Goal: Use online tool/utility: Utilize a website feature to perform a specific function

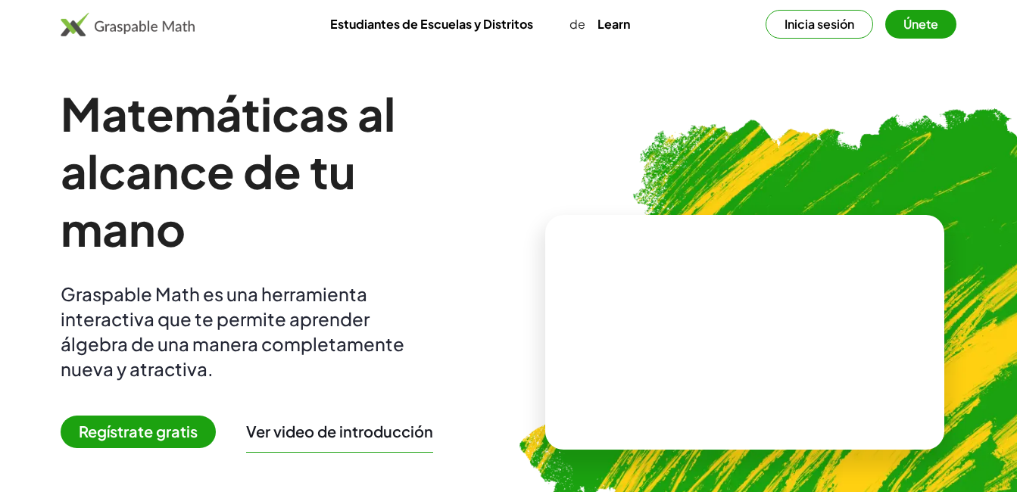
click at [912, 27] on button "Únete" at bounding box center [920, 24] width 71 height 29
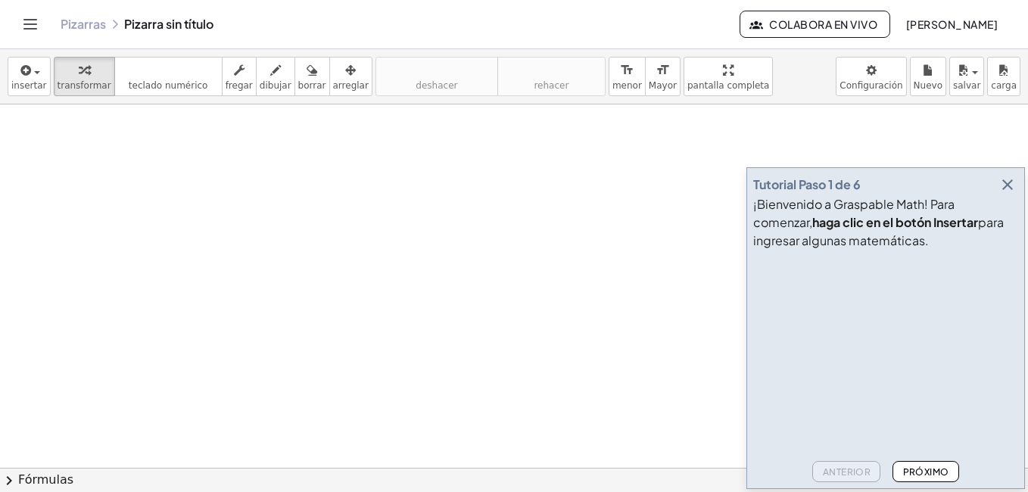
scroll to position [30, 0]
click at [918, 473] on font "Próximo" at bounding box center [925, 471] width 46 height 11
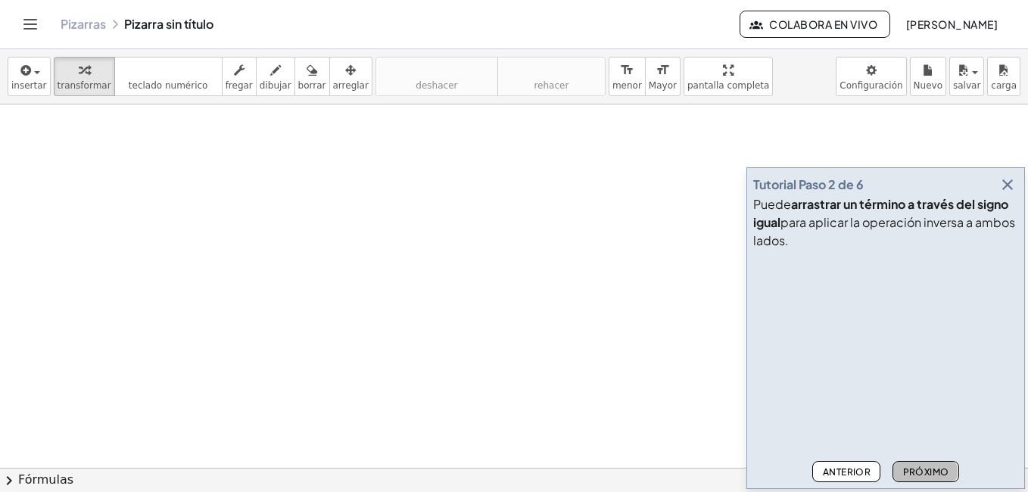
click at [918, 473] on font "Próximo" at bounding box center [925, 471] width 46 height 11
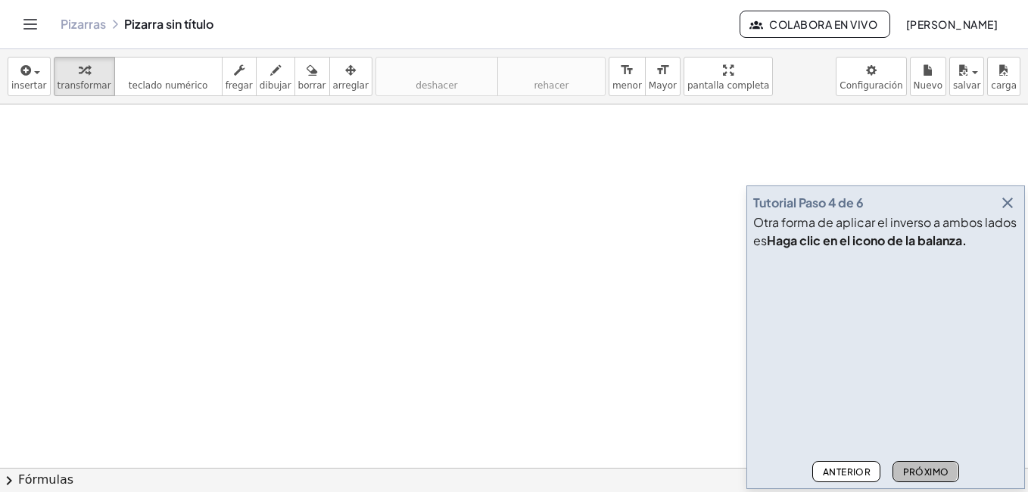
click at [918, 473] on font "Próximo" at bounding box center [925, 471] width 46 height 11
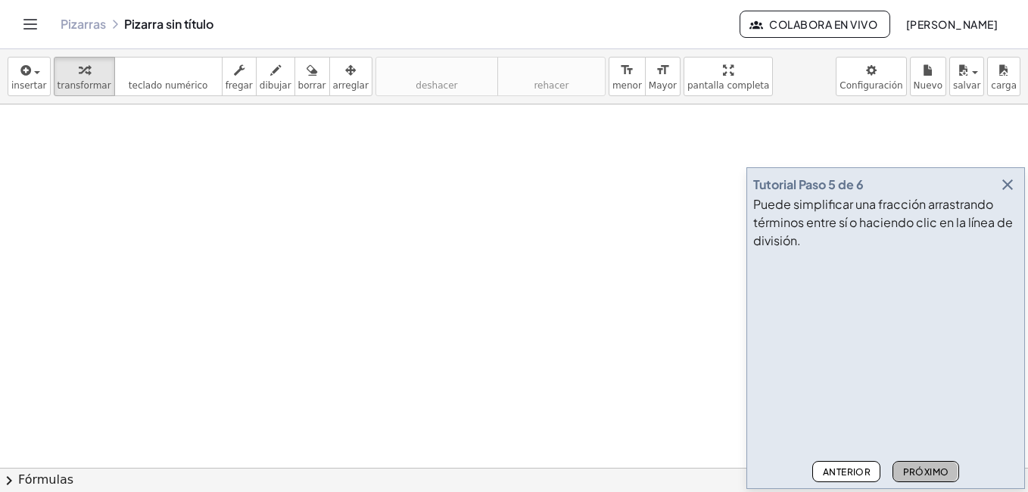
click at [918, 474] on font "Próximo" at bounding box center [925, 471] width 46 height 11
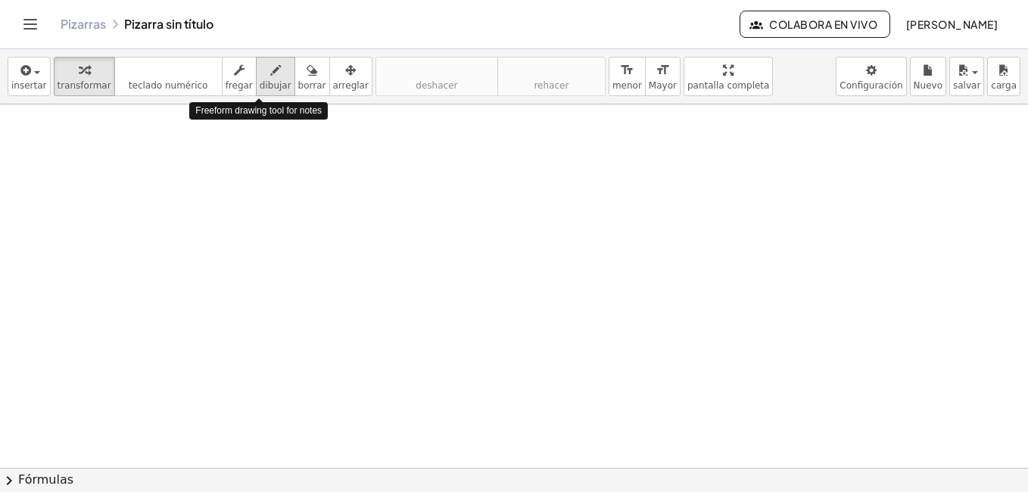
click at [260, 80] on span "dibujar" at bounding box center [276, 85] width 32 height 11
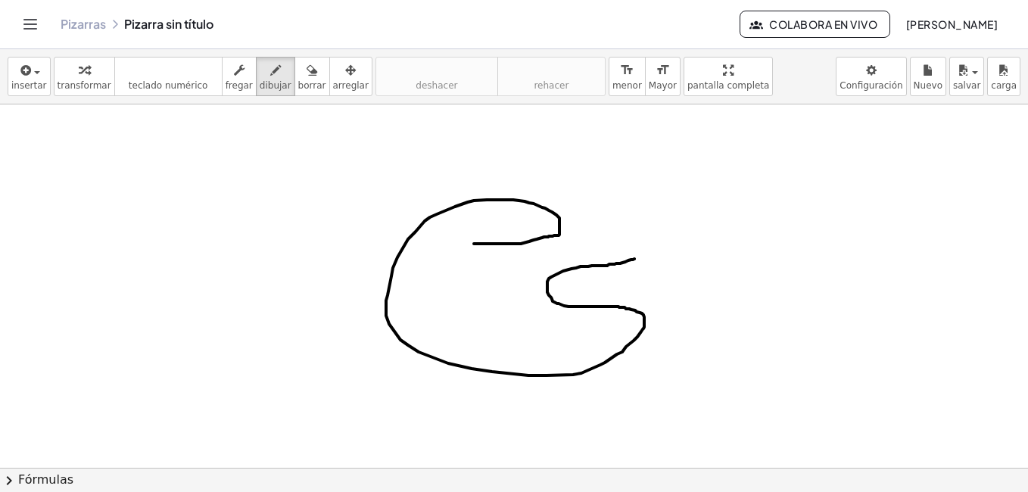
drag, startPoint x: 474, startPoint y: 244, endPoint x: 637, endPoint y: 258, distance: 163.4
click at [637, 258] on div at bounding box center [514, 438] width 1028 height 727
click at [26, 81] on span "insertar" at bounding box center [29, 85] width 36 height 11
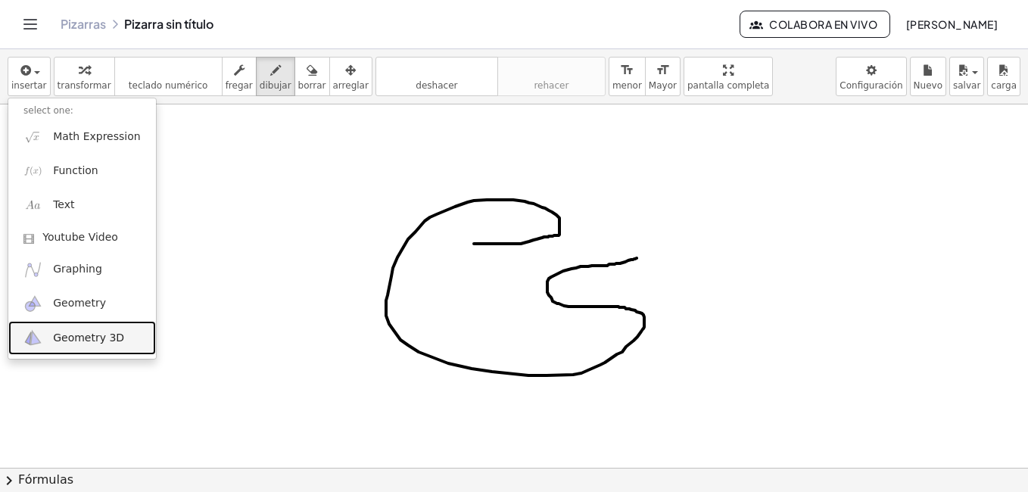
click at [79, 346] on link "Geometry 3D" at bounding box center [82, 338] width 148 height 34
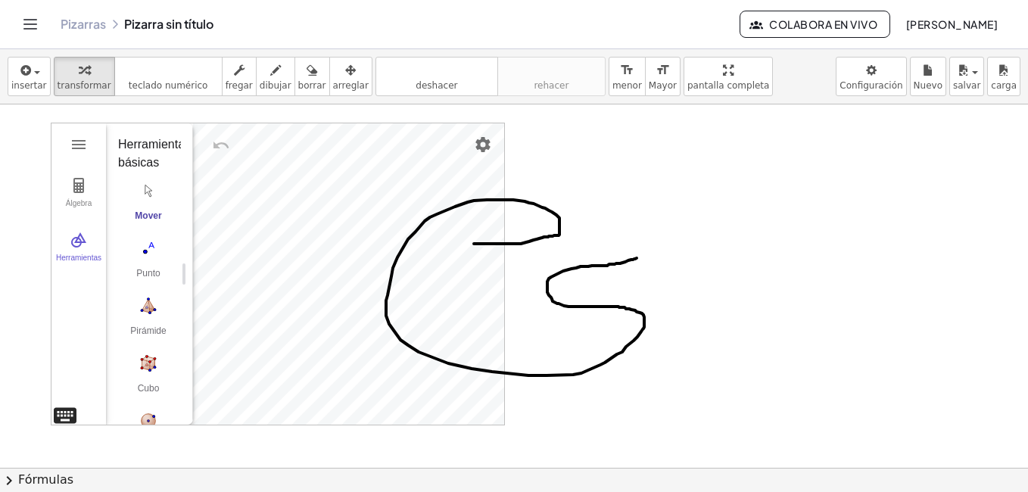
click at [58, 422] on div "Álgebra Herramientas Calculadora 3D de GeoGebra Herramientas básicas Mover Punt…" at bounding box center [278, 274] width 454 height 303
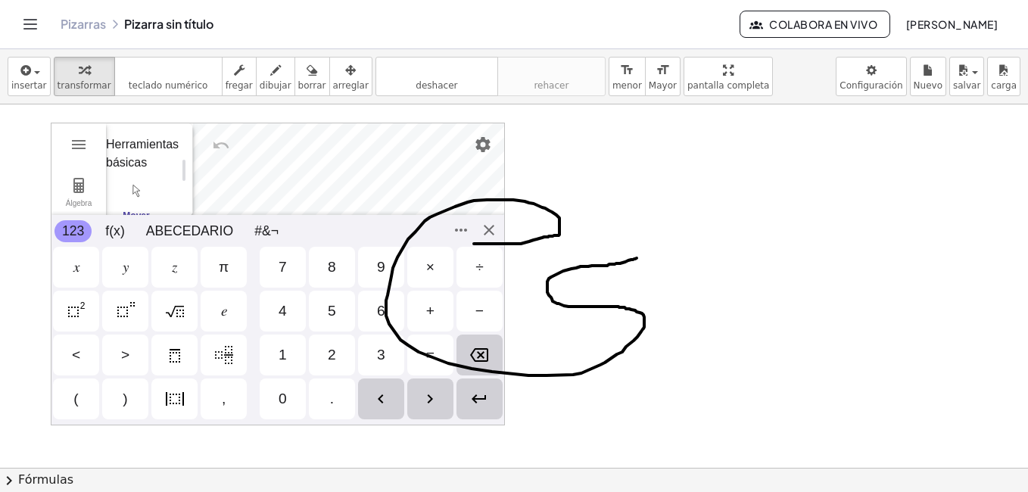
click at [129, 271] on div "𝑦" at bounding box center [126, 267] width 6 height 18
click at [427, 310] on div "+" at bounding box center [430, 311] width 8 height 18
click at [84, 269] on div "𝑥" at bounding box center [76, 267] width 46 height 41
click at [739, 253] on div at bounding box center [514, 438] width 1028 height 727
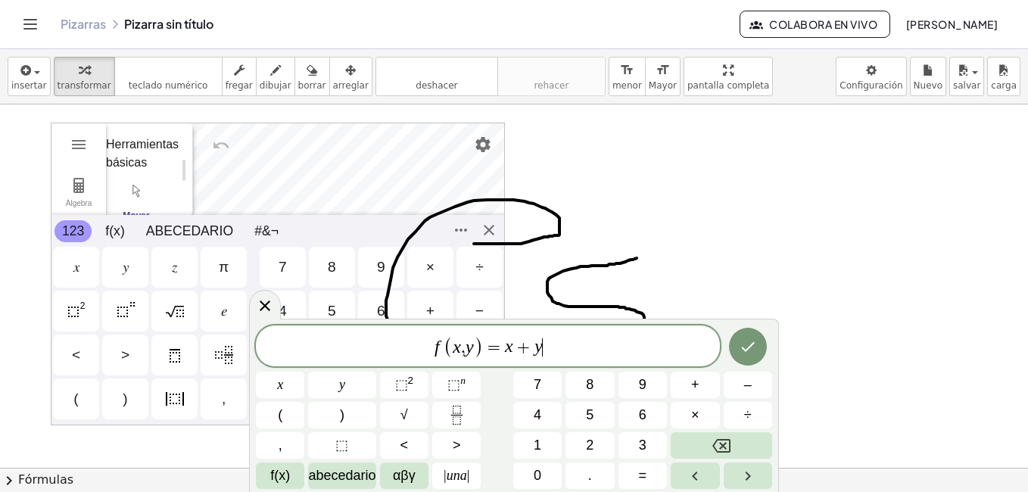
click at [812, 271] on div at bounding box center [514, 438] width 1028 height 727
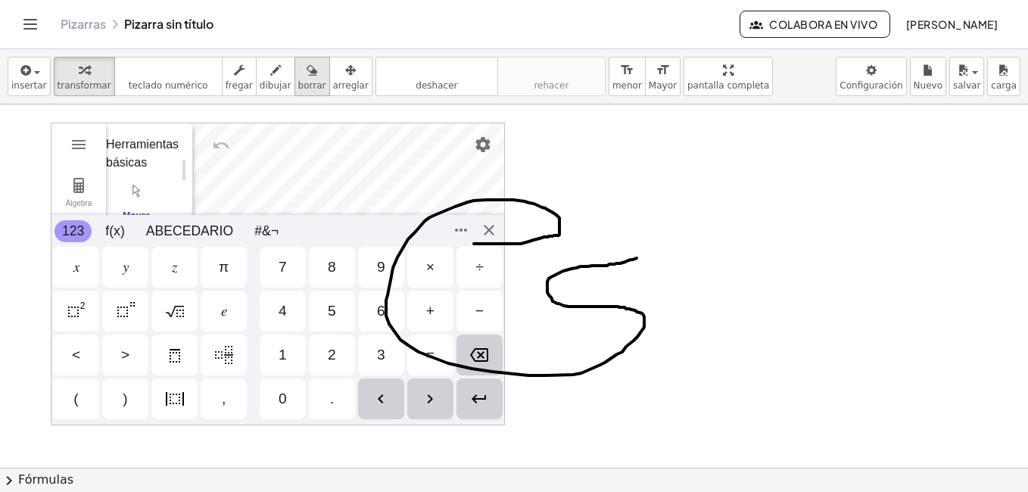
click at [301, 85] on span "borrar" at bounding box center [312, 85] width 28 height 11
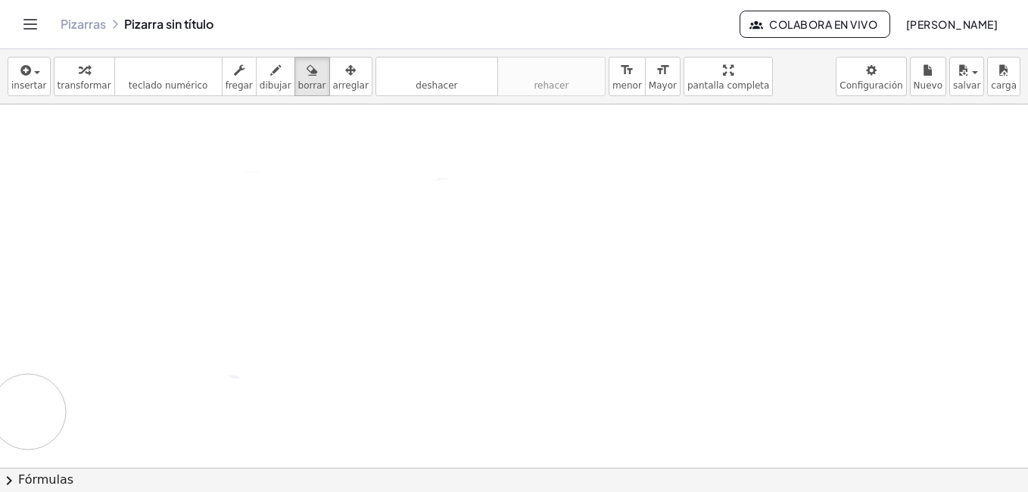
drag, startPoint x: 538, startPoint y: 200, endPoint x: 36, endPoint y: 340, distance: 521.1
click at [25, 394] on div at bounding box center [514, 438] width 1028 height 727
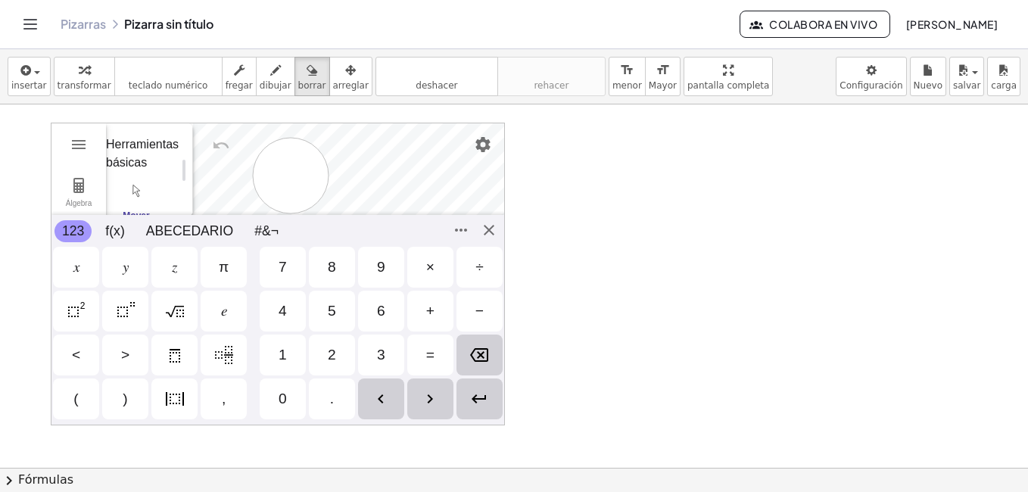
click at [291, 176] on div at bounding box center [514, 438] width 1028 height 727
click at [456, 229] on div at bounding box center [514, 438] width 1028 height 727
click at [298, 83] on span "borrar" at bounding box center [312, 85] width 28 height 11
click at [260, 84] on span "dibujar" at bounding box center [276, 85] width 32 height 11
click at [298, 82] on span "borrar" at bounding box center [312, 85] width 28 height 11
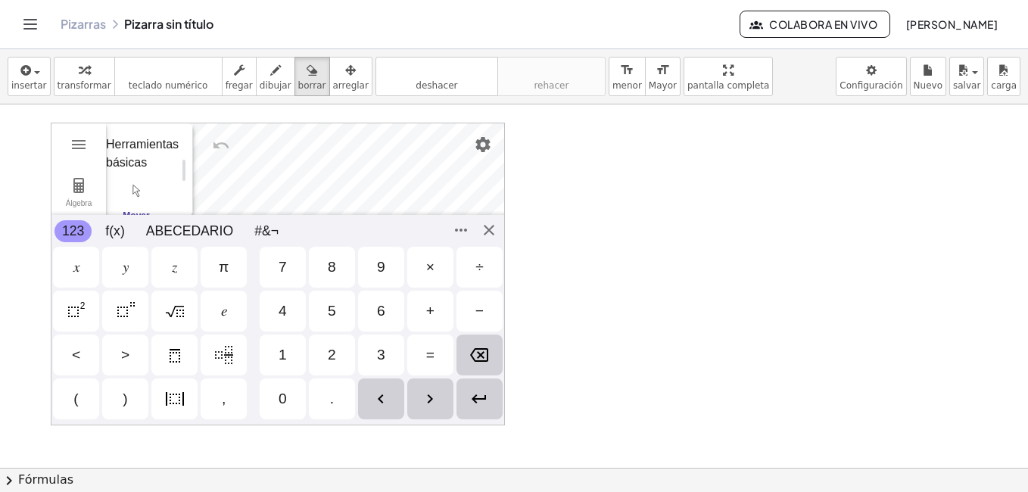
click at [463, 233] on div at bounding box center [514, 438] width 1028 height 727
click at [486, 230] on div at bounding box center [514, 438] width 1028 height 727
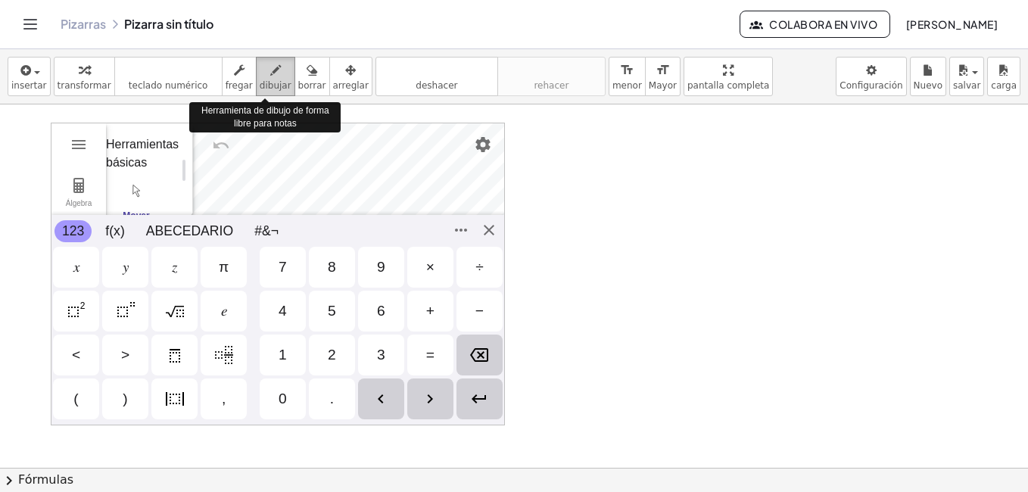
click at [266, 76] on div "button" at bounding box center [276, 70] width 32 height 18
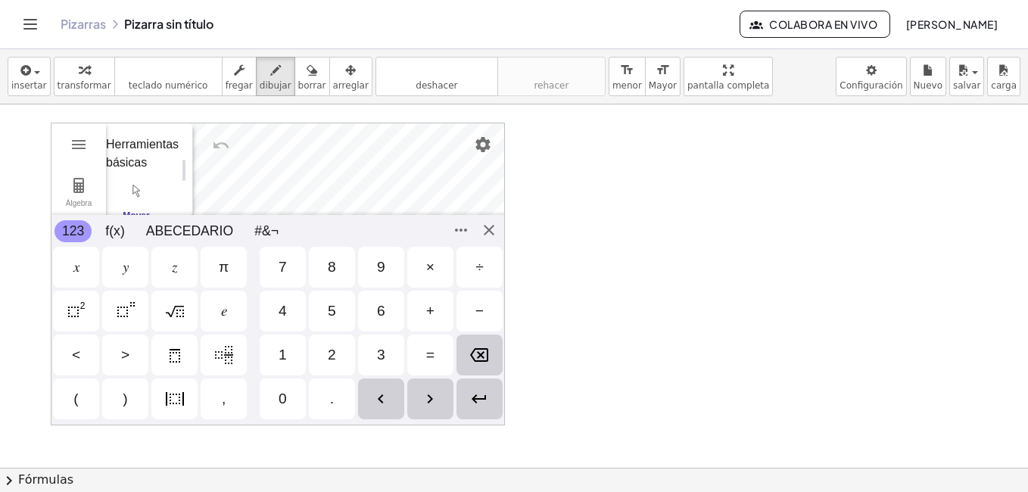
click at [489, 229] on div at bounding box center [514, 438] width 1028 height 727
click at [26, 82] on span "insertar" at bounding box center [29, 85] width 36 height 11
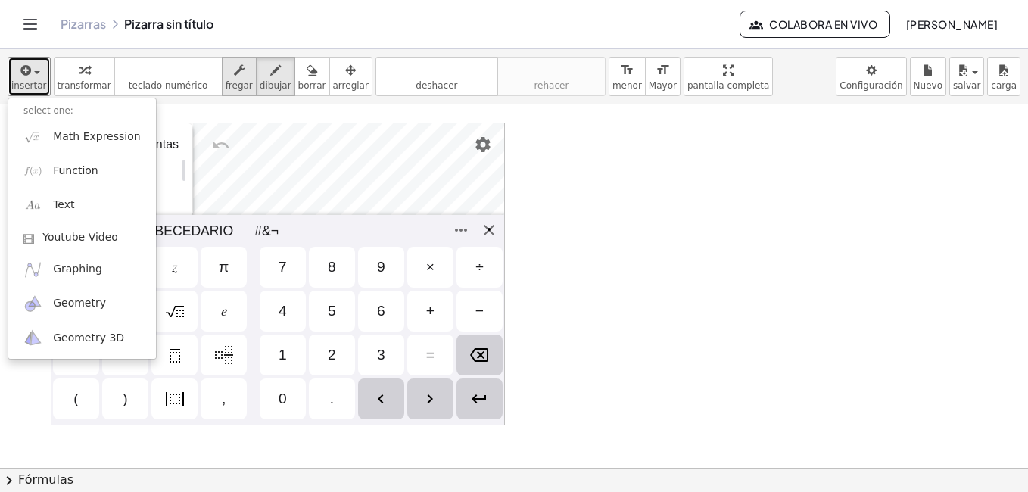
click at [234, 78] on icon "button" at bounding box center [239, 70] width 11 height 18
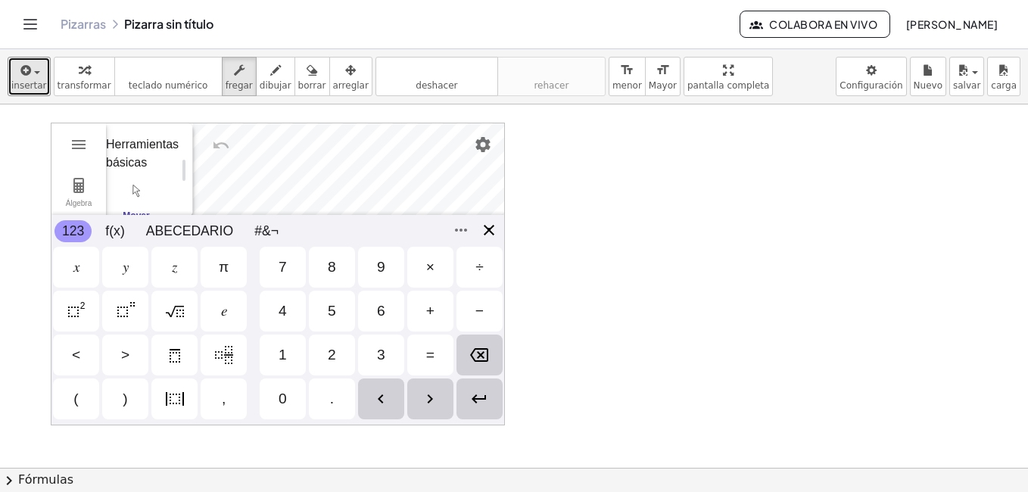
click at [493, 229] on div "Álgebra Herramientas Calculadora 3D de GeoGebra Herramientas básicas Mover Punt…" at bounding box center [278, 274] width 454 height 303
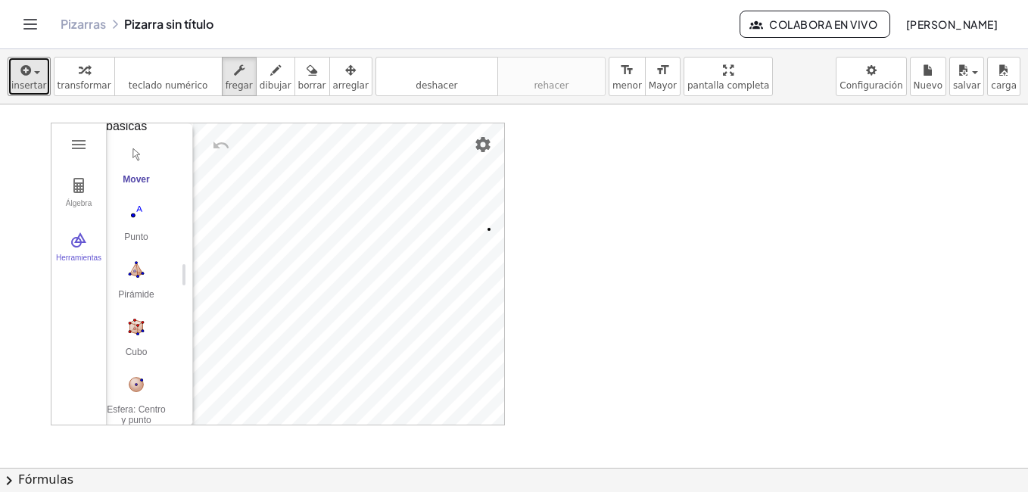
scroll to position [139, 0]
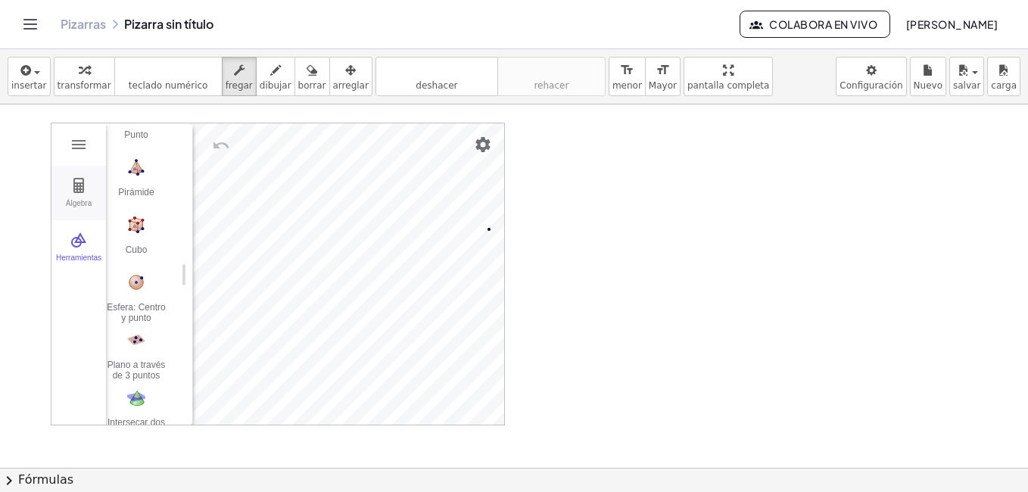
click at [79, 197] on button "Álgebra" at bounding box center [78, 193] width 55 height 55
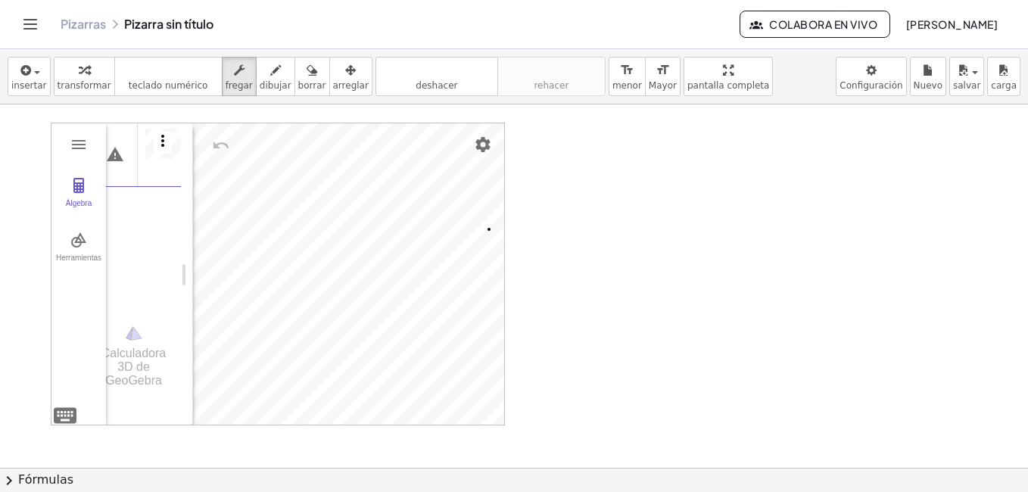
scroll to position [0, 45]
click at [142, 200] on div "Álgebra" at bounding box center [137, 212] width 87 height 180
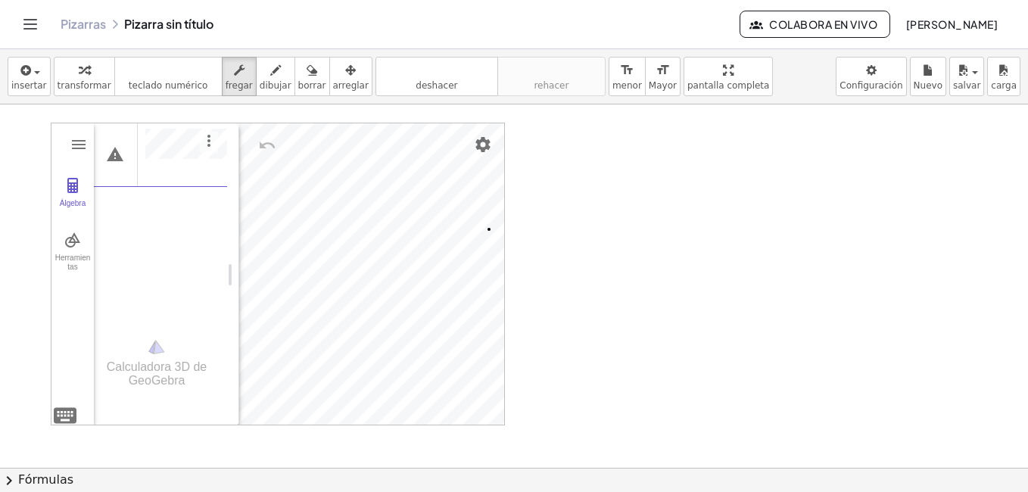
scroll to position [0, 0]
drag, startPoint x: 186, startPoint y: 178, endPoint x: 288, endPoint y: 182, distance: 102.3
click at [182, 232] on div "Álgebra" at bounding box center [188, 225] width 189 height 207
click at [151, 198] on div "Álgebra" at bounding box center [188, 225] width 189 height 207
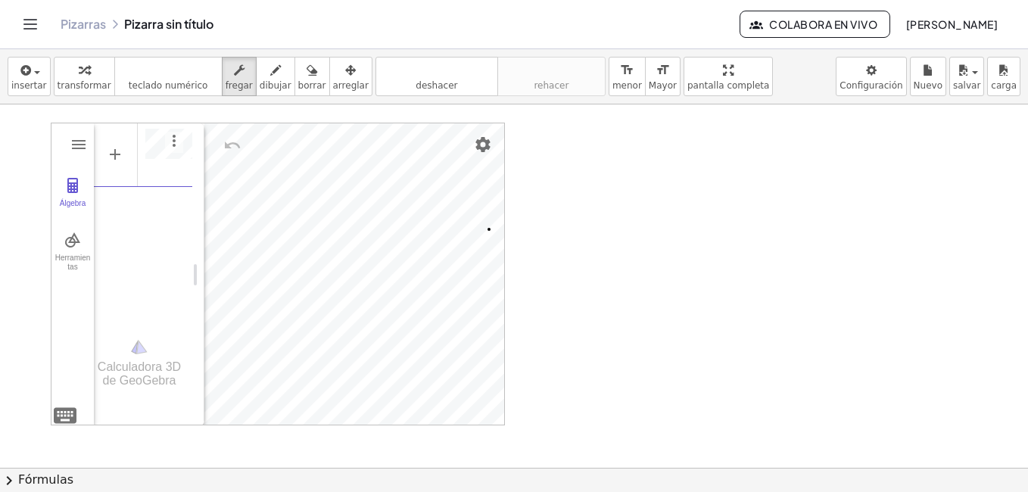
drag, startPoint x: 294, startPoint y: 217, endPoint x: 200, endPoint y: 226, distance: 94.3
click at [606, 294] on div at bounding box center [514, 438] width 1028 height 727
click at [664, 166] on div at bounding box center [514, 438] width 1028 height 727
click at [260, 75] on div "button" at bounding box center [276, 70] width 32 height 18
drag, startPoint x: 575, startPoint y: 135, endPoint x: 600, endPoint y: 154, distance: 32.4
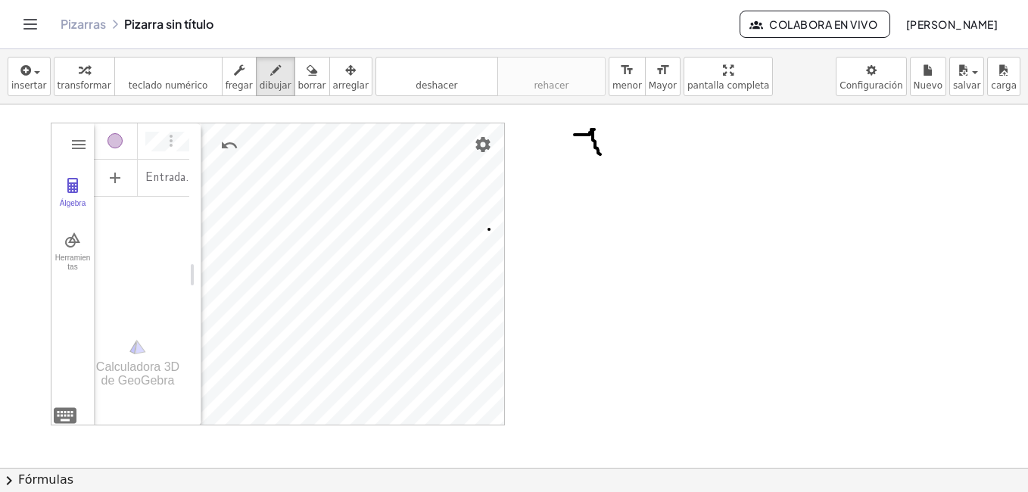
click at [600, 154] on div at bounding box center [514, 438] width 1028 height 727
drag, startPoint x: 630, startPoint y: 126, endPoint x: 628, endPoint y: 152, distance: 26.5
click at [628, 152] on div at bounding box center [514, 438] width 1028 height 727
drag, startPoint x: 609, startPoint y: 136, endPoint x: 649, endPoint y: 138, distance: 39.4
click at [649, 138] on div at bounding box center [514, 438] width 1028 height 727
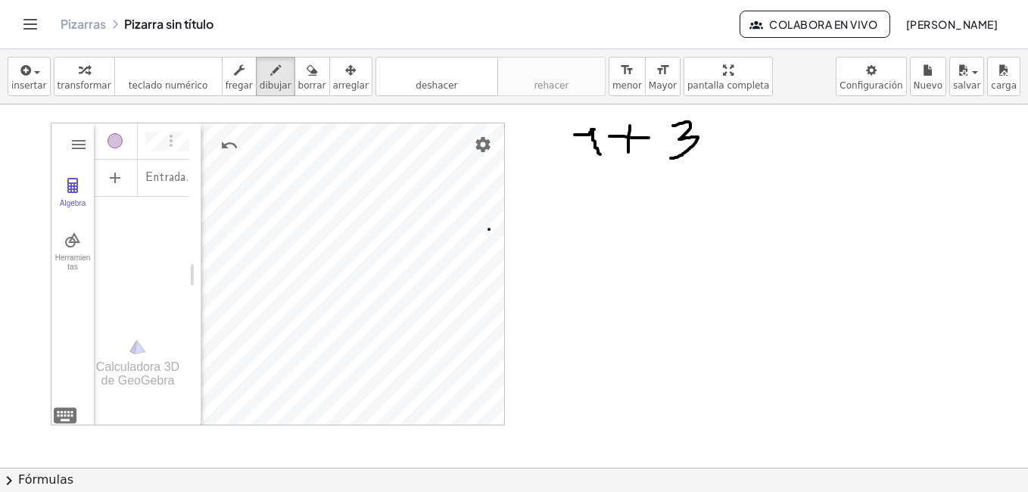
drag, startPoint x: 673, startPoint y: 126, endPoint x: 671, endPoint y: 158, distance: 32.6
click at [671, 158] on div at bounding box center [514, 438] width 1028 height 727
drag, startPoint x: 718, startPoint y: 126, endPoint x: 738, endPoint y: 126, distance: 19.7
click at [738, 126] on div at bounding box center [514, 438] width 1028 height 727
drag, startPoint x: 722, startPoint y: 137, endPoint x: 743, endPoint y: 137, distance: 22.0
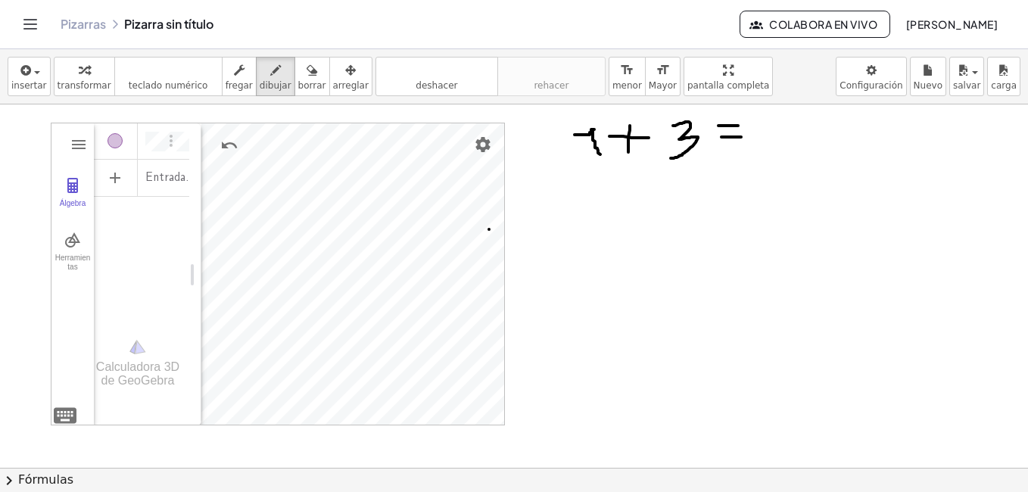
click at [743, 137] on div at bounding box center [514, 438] width 1028 height 727
drag, startPoint x: 757, startPoint y: 123, endPoint x: 773, endPoint y: 130, distance: 17.3
click at [773, 130] on div at bounding box center [514, 438] width 1028 height 727
drag, startPoint x: 774, startPoint y: 119, endPoint x: 784, endPoint y: 172, distance: 53.9
click at [784, 172] on div at bounding box center [514, 438] width 1028 height 727
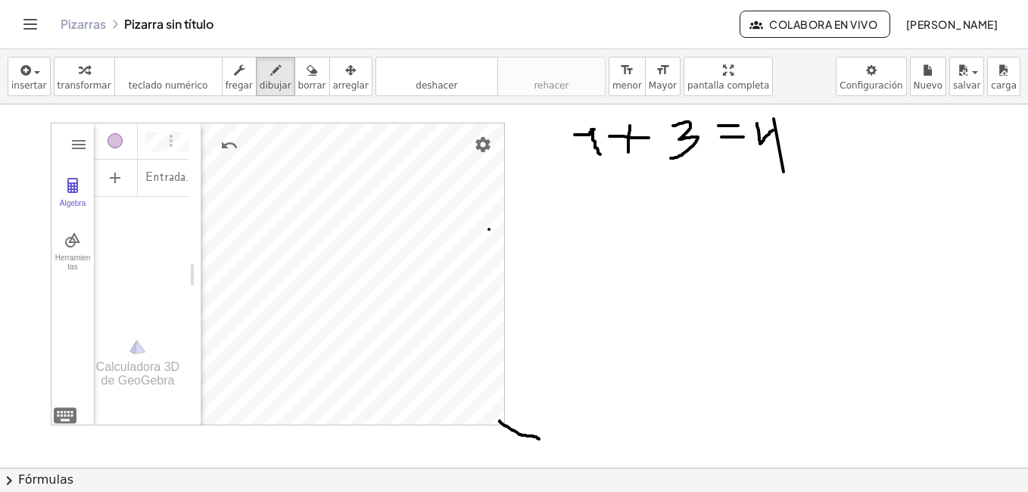
drag, startPoint x: 500, startPoint y: 421, endPoint x: 540, endPoint y: 439, distance: 44.0
click at [540, 439] on div at bounding box center [514, 438] width 1028 height 727
click at [234, 70] on icon "button" at bounding box center [239, 70] width 11 height 18
click at [298, 87] on span "borrar" at bounding box center [312, 85] width 28 height 11
drag, startPoint x: 510, startPoint y: 428, endPoint x: 634, endPoint y: 370, distance: 136.2
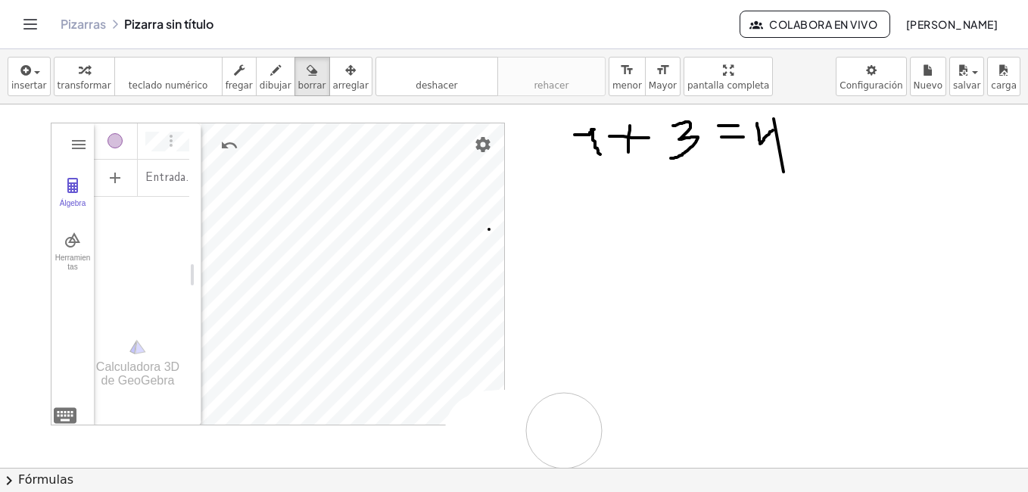
click at [634, 370] on div at bounding box center [514, 438] width 1028 height 727
drag, startPoint x: 611, startPoint y: 148, endPoint x: 769, endPoint y: 151, distance: 158.3
click at [769, 151] on div at bounding box center [514, 438] width 1028 height 727
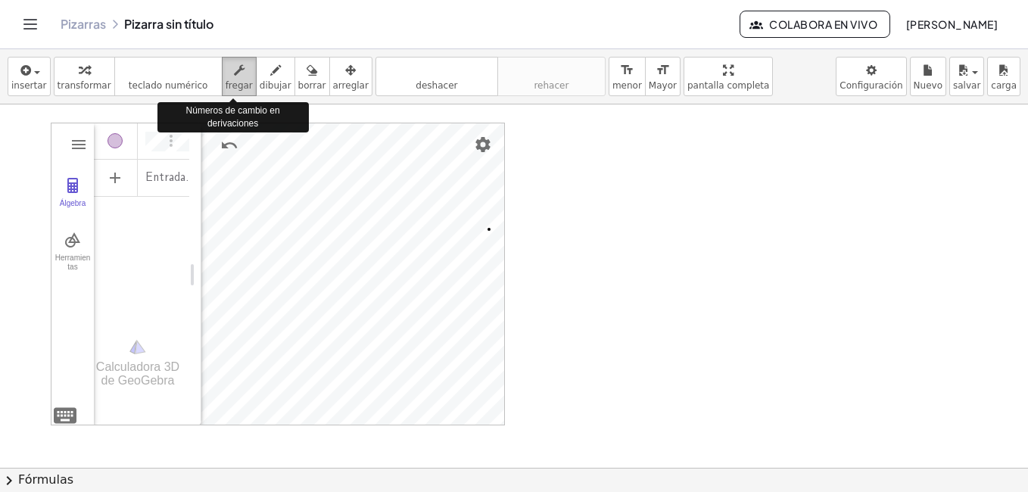
click at [230, 83] on span "fregar" at bounding box center [239, 85] width 27 height 11
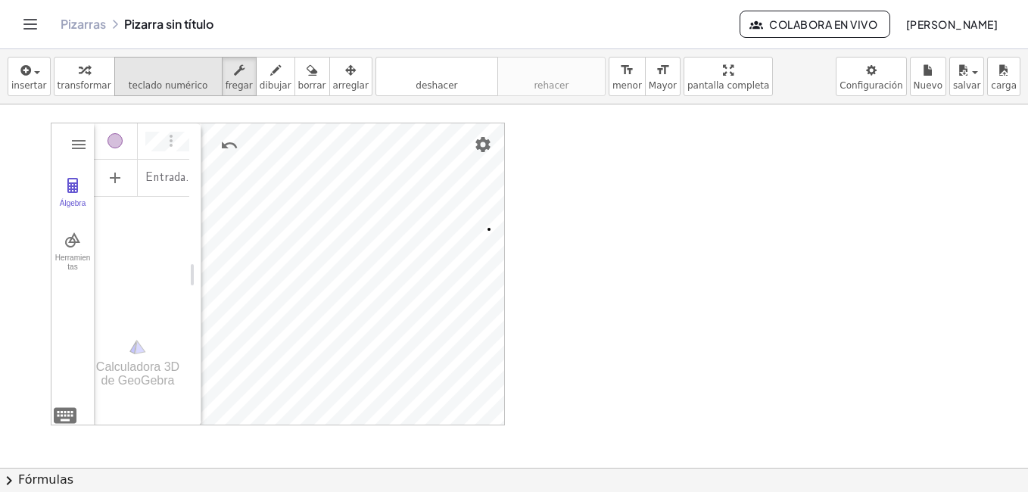
click at [177, 76] on icon "teclado" at bounding box center [168, 70] width 101 height 18
click at [32, 81] on span "insertar" at bounding box center [29, 85] width 36 height 11
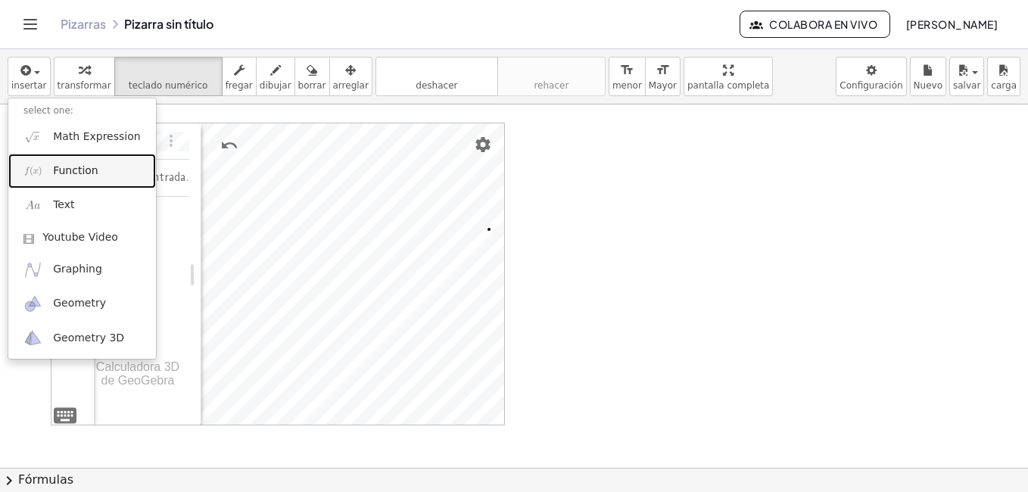
click at [86, 173] on span "Function" at bounding box center [75, 171] width 45 height 15
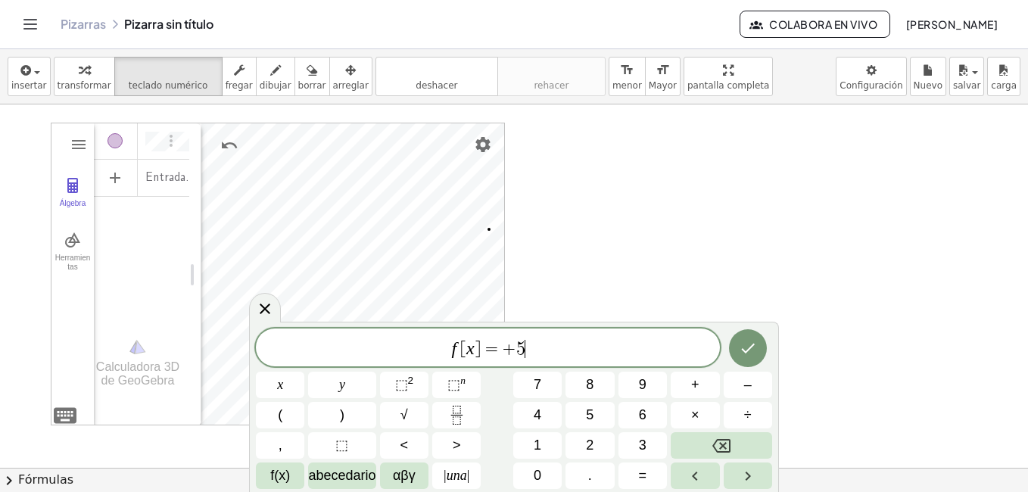
click at [694, 248] on div at bounding box center [514, 438] width 1028 height 727
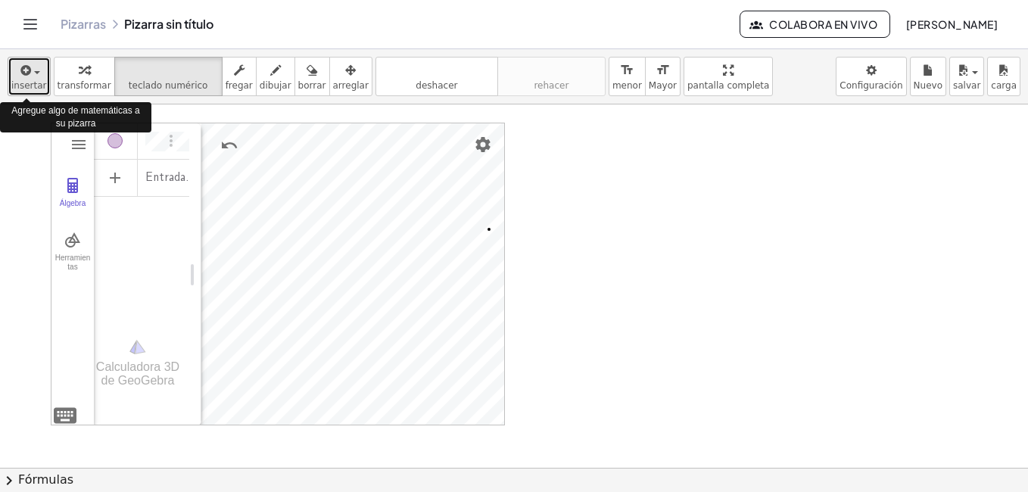
click at [27, 73] on icon "button" at bounding box center [25, 70] width 14 height 18
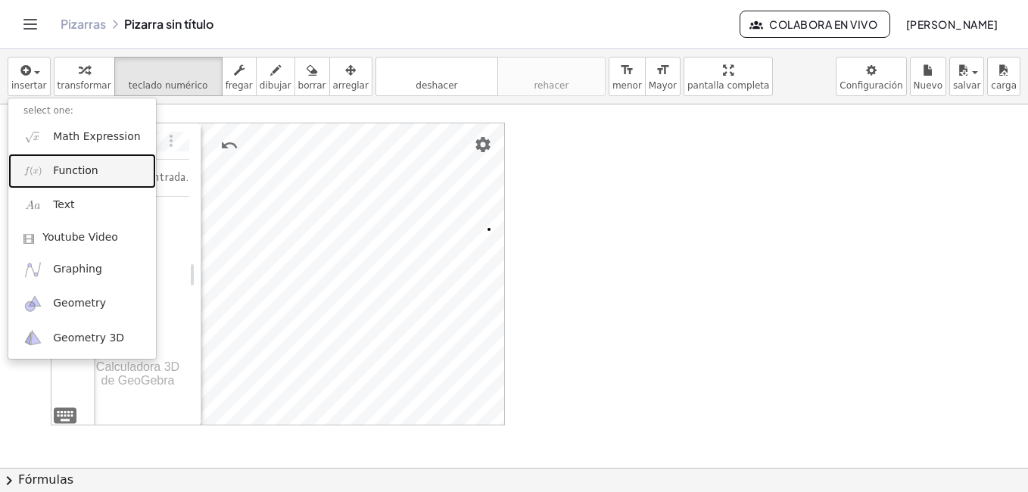
click at [83, 177] on span "Function" at bounding box center [75, 171] width 45 height 15
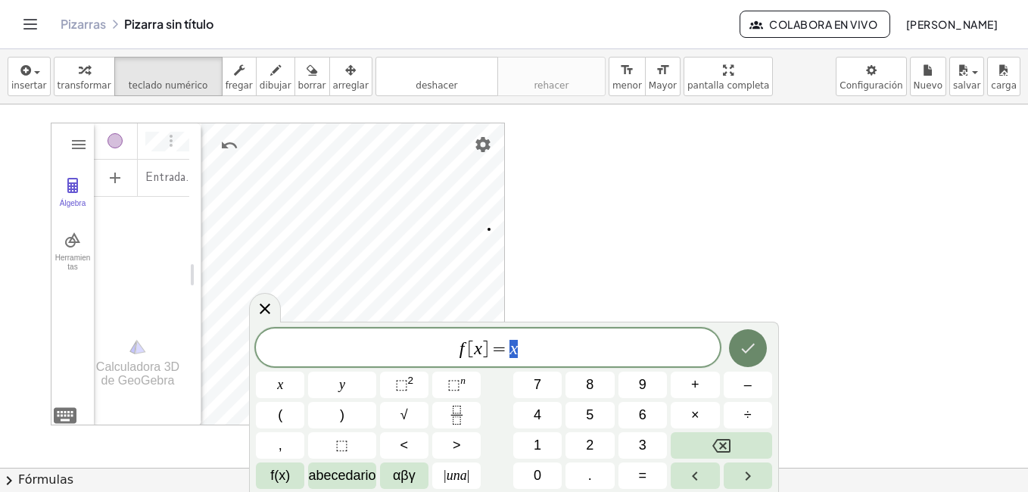
click at [750, 350] on icon "Hecho" at bounding box center [748, 348] width 18 height 18
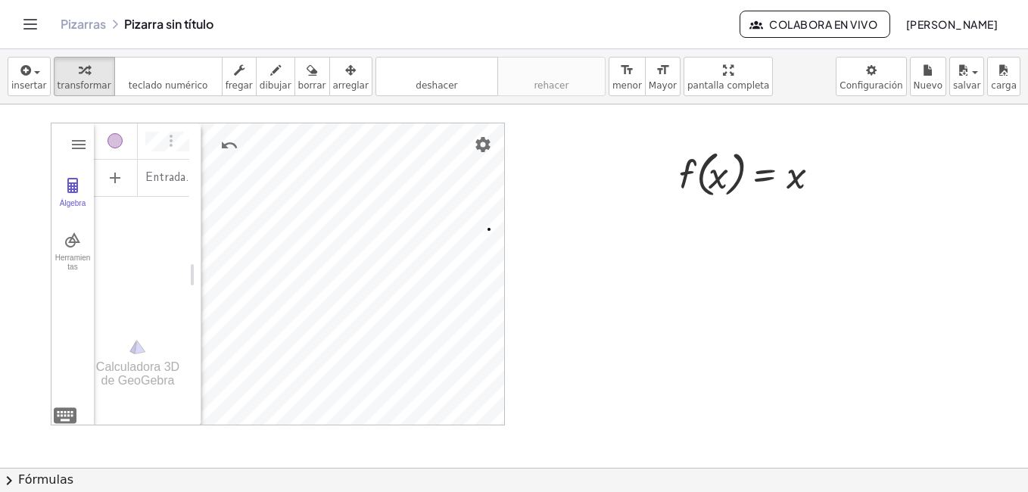
click at [880, 194] on div at bounding box center [514, 438] width 1028 height 727
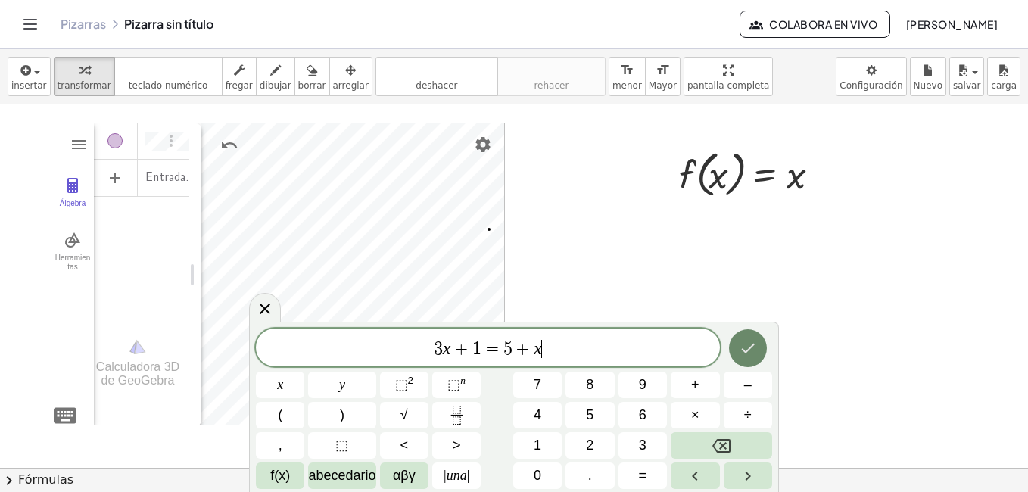
click at [749, 354] on icon "Hecho" at bounding box center [748, 348] width 18 height 18
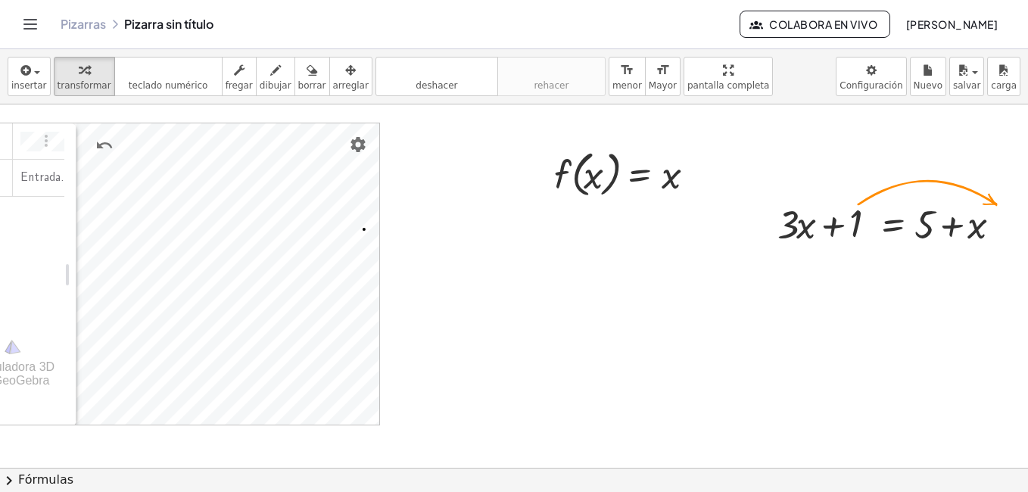
scroll to position [30, 136]
drag, startPoint x: 846, startPoint y: 222, endPoint x: 980, endPoint y: 187, distance: 138.5
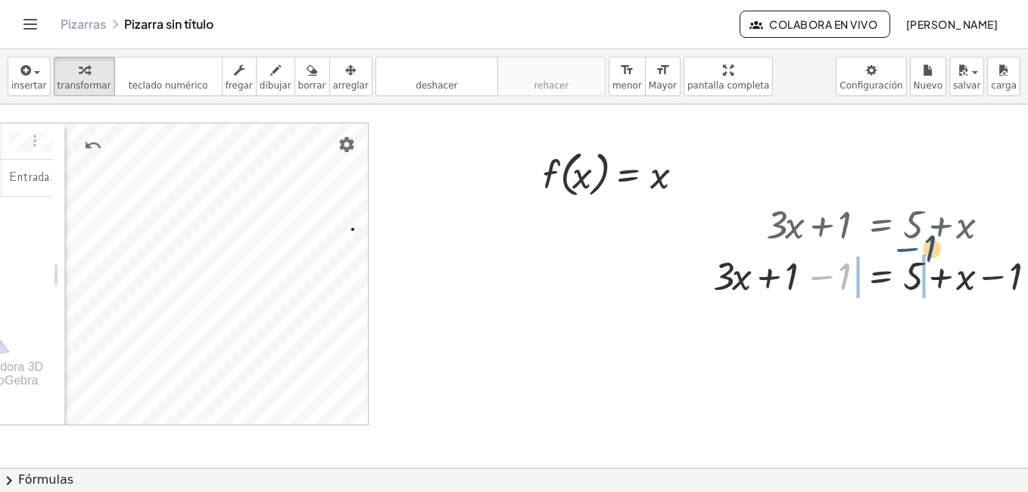
drag, startPoint x: 819, startPoint y: 279, endPoint x: 909, endPoint y: 251, distance: 94.3
click at [909, 251] on div at bounding box center [884, 274] width 357 height 51
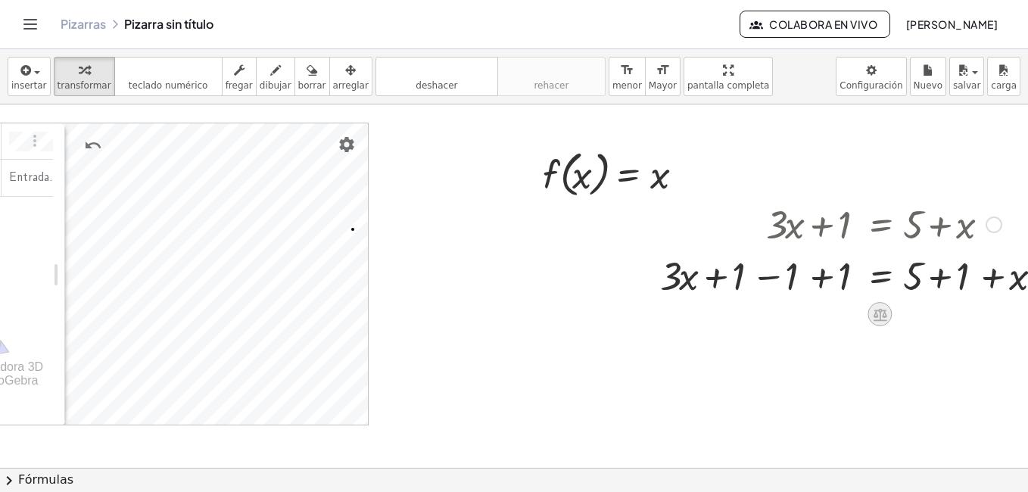
click at [880, 315] on icon at bounding box center [881, 314] width 14 height 13
click at [983, 358] on div at bounding box center [493, 438] width 1259 height 727
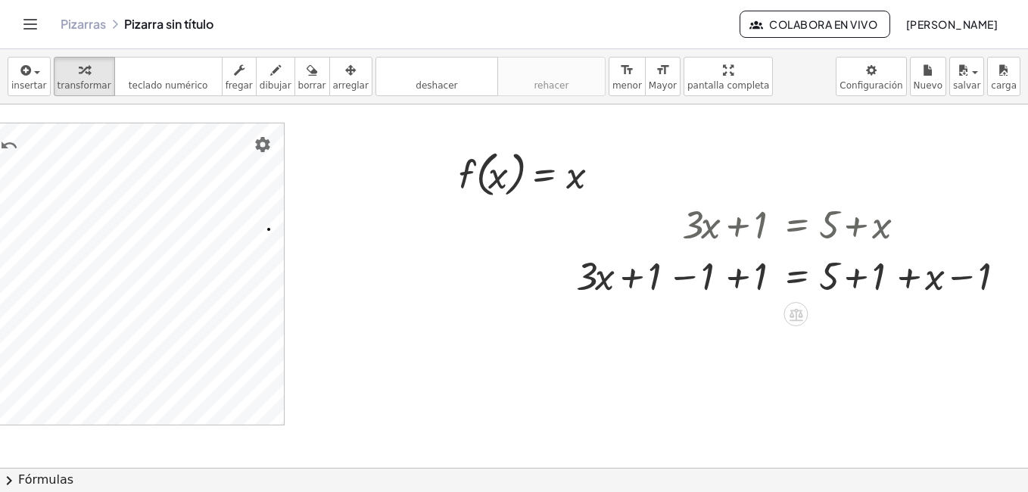
scroll to position [30, 234]
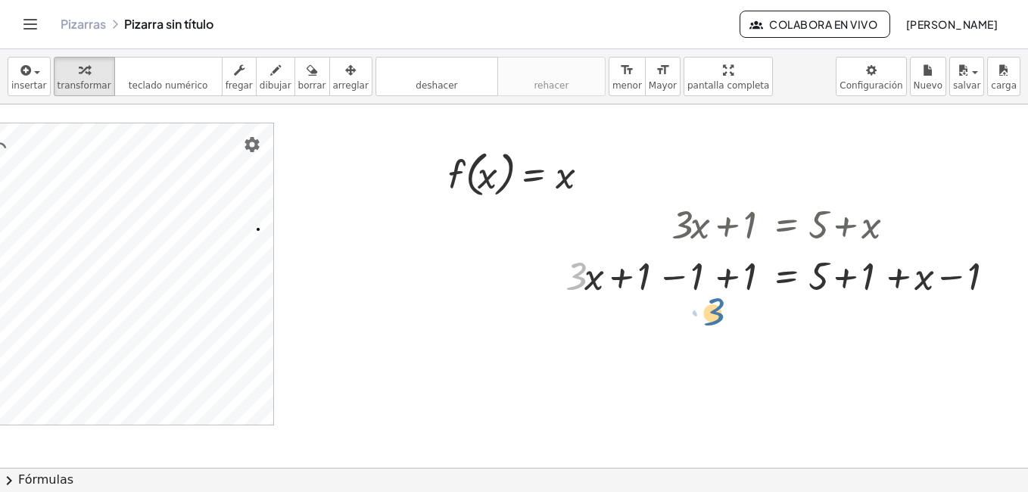
drag, startPoint x: 570, startPoint y: 282, endPoint x: 748, endPoint y: 314, distance: 180.7
click at [748, 314] on div "Álgebra Herramientas Entrada... Calculadora 3D de GeoGebra Herramientas básicas…" at bounding box center [398, 438] width 1259 height 727
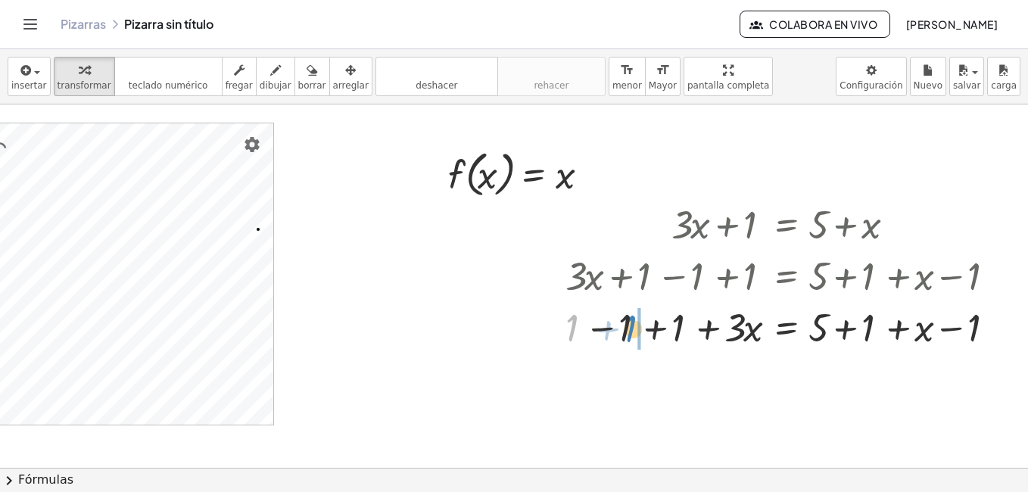
drag, startPoint x: 567, startPoint y: 328, endPoint x: 628, endPoint y: 329, distance: 60.6
click at [628, 329] on div at bounding box center [789, 326] width 463 height 51
click at [990, 324] on div at bounding box center [998, 327] width 17 height 17
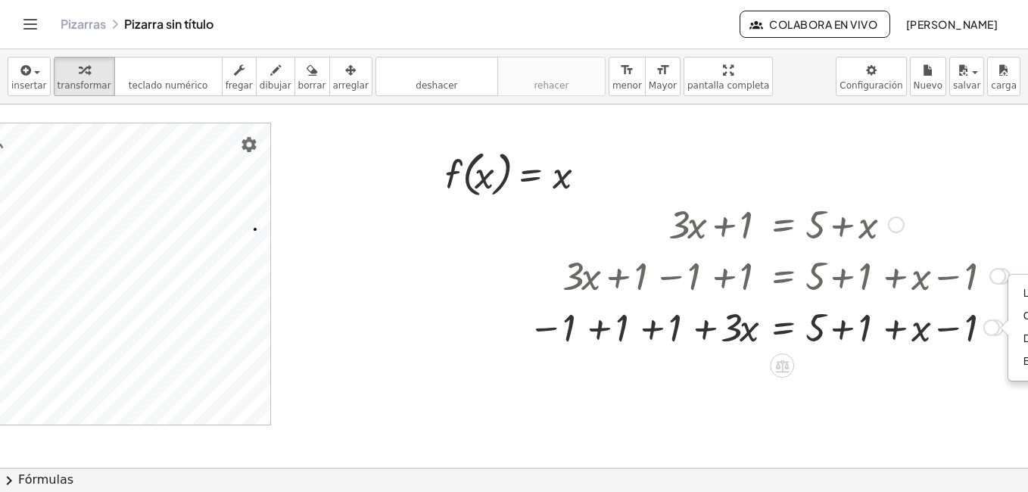
click at [996, 326] on div "Transform line Copy line as LaTeX Copy derivation as LaTeX Expand new lines: On" at bounding box center [991, 327] width 17 height 17
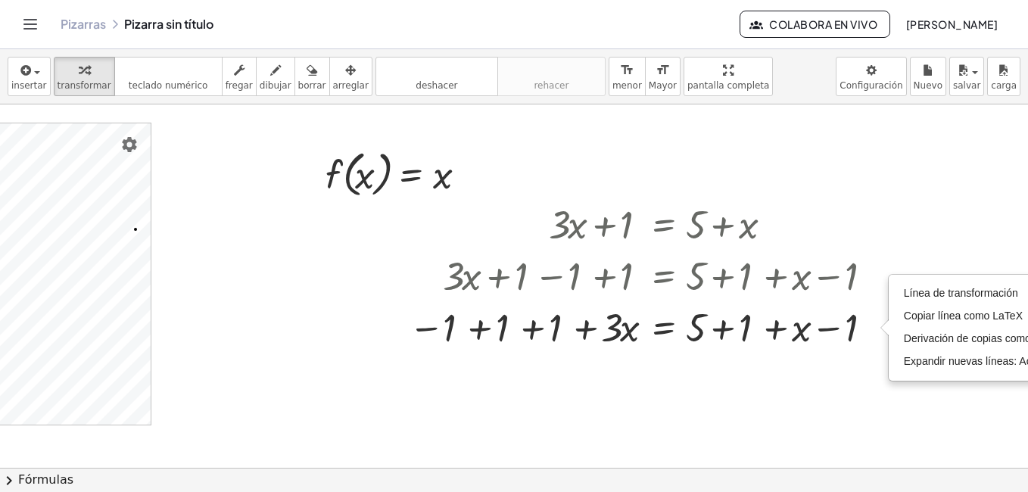
scroll to position [30, 354]
click at [807, 376] on div at bounding box center [275, 438] width 1259 height 727
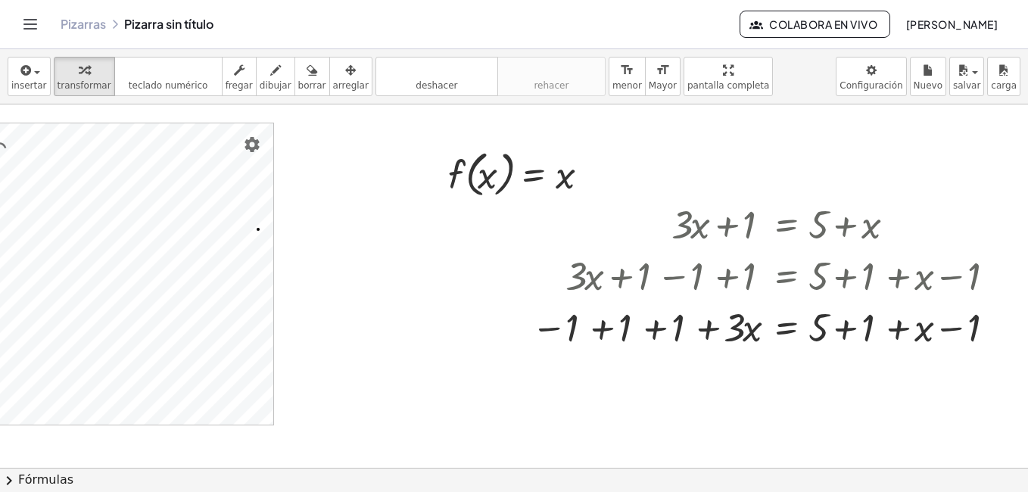
scroll to position [30, 242]
drag, startPoint x: 852, startPoint y: 320, endPoint x: 911, endPoint y: 321, distance: 58.3
click at [908, 321] on div at bounding box center [772, 326] width 497 height 51
drag, startPoint x: 954, startPoint y: 327, endPoint x: 934, endPoint y: 329, distance: 19.7
click at [934, 329] on div at bounding box center [772, 326] width 497 height 51
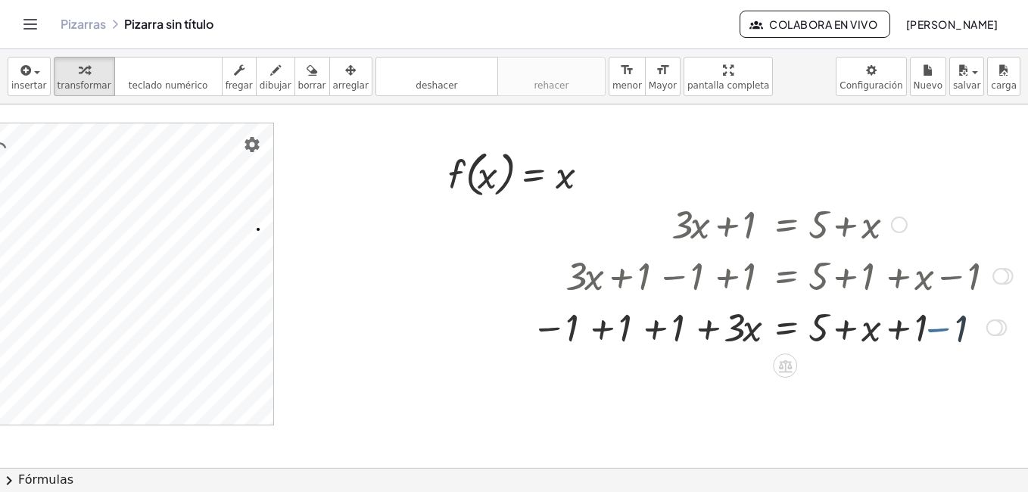
click at [934, 329] on div at bounding box center [772, 326] width 497 height 51
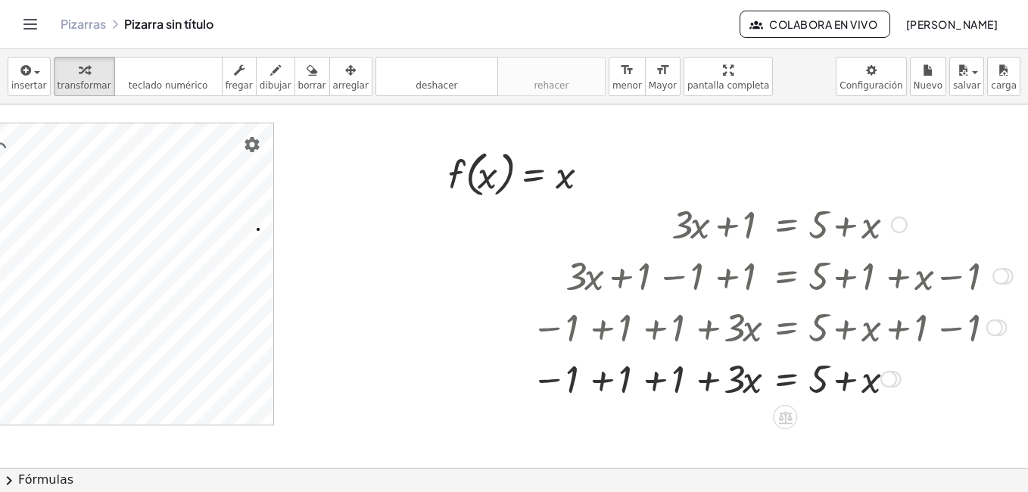
click at [588, 381] on div at bounding box center [772, 377] width 497 height 51
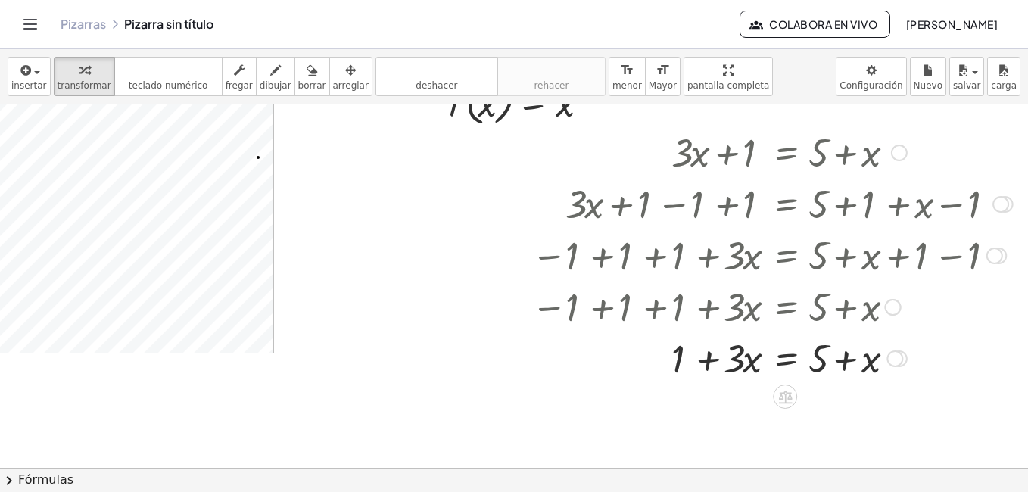
scroll to position [107, 242]
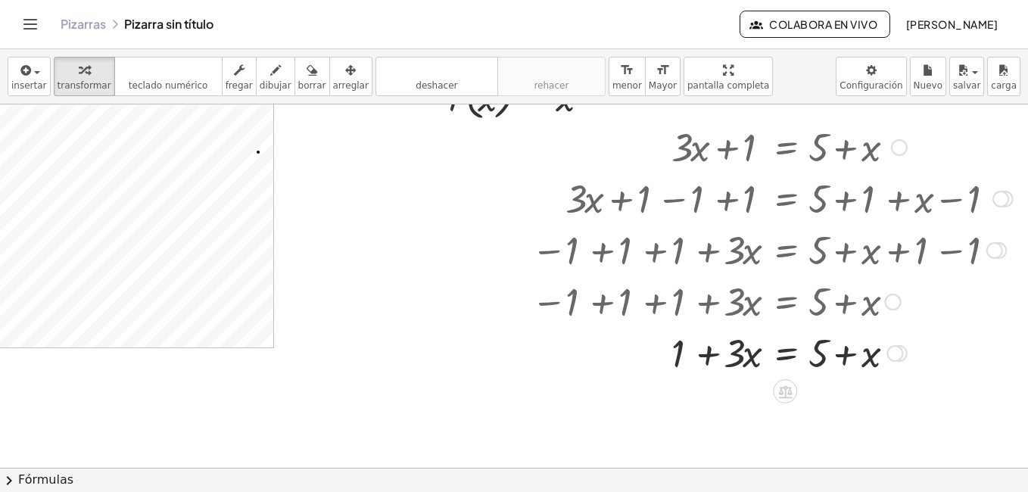
click at [701, 351] on div at bounding box center [772, 351] width 497 height 51
drag, startPoint x: 860, startPoint y: 357, endPoint x: 746, endPoint y: 358, distance: 113.6
click at [746, 358] on div at bounding box center [772, 351] width 497 height 51
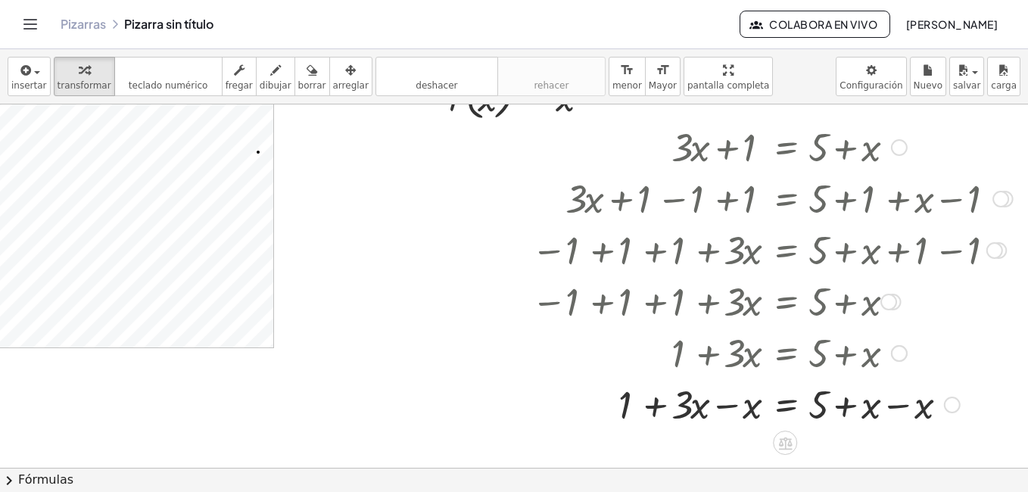
click at [714, 409] on div at bounding box center [772, 403] width 497 height 51
click at [880, 405] on div at bounding box center [772, 403] width 497 height 51
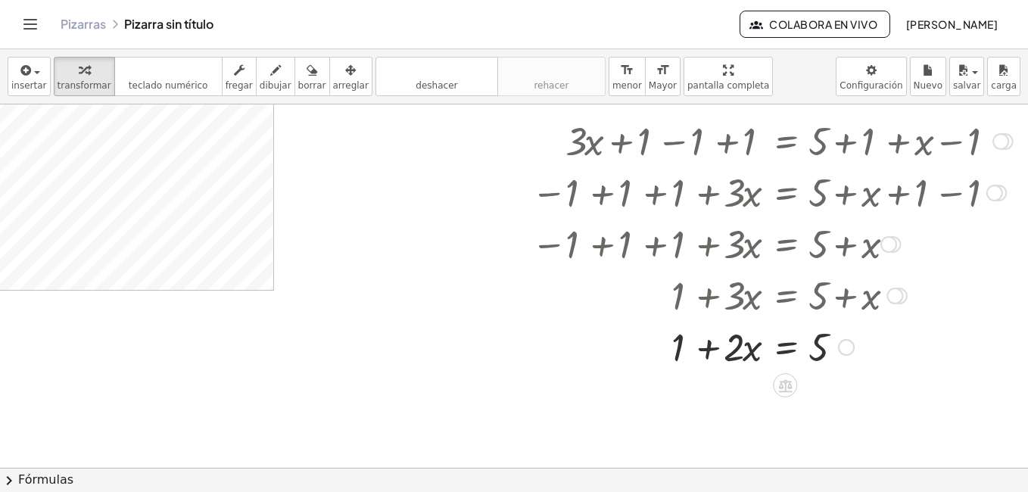
scroll to position [178, 242]
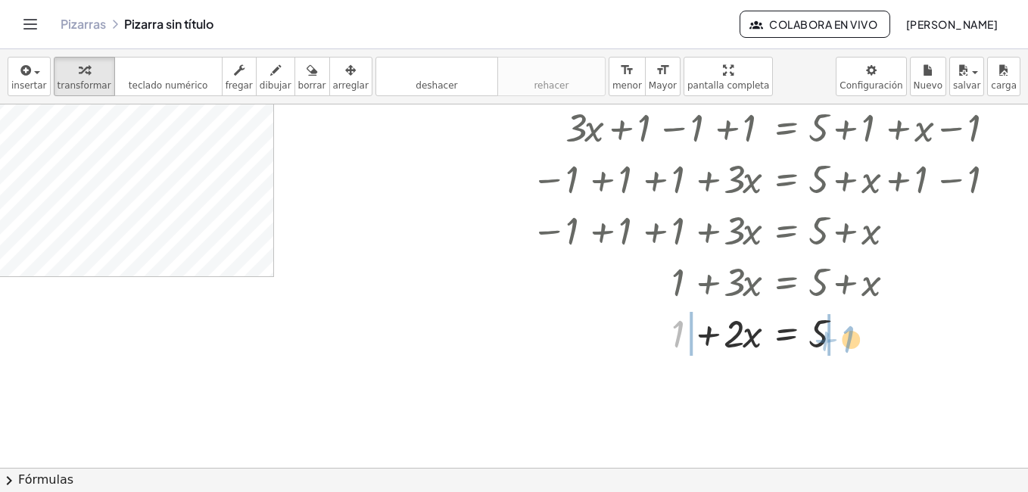
drag, startPoint x: 663, startPoint y: 333, endPoint x: 837, endPoint y: 338, distance: 173.5
click at [837, 338] on div at bounding box center [772, 332] width 497 height 51
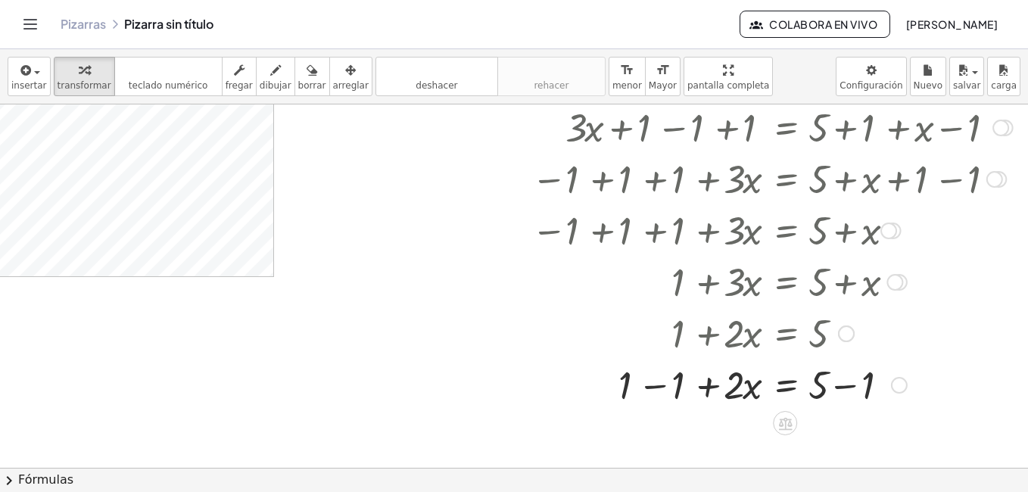
click at [624, 391] on div at bounding box center [772, 383] width 497 height 51
click at [639, 388] on div at bounding box center [772, 383] width 497 height 51
click at [836, 390] on div at bounding box center [772, 383] width 497 height 51
drag, startPoint x: 726, startPoint y: 390, endPoint x: 816, endPoint y: 402, distance: 90.9
click at [816, 402] on div at bounding box center [772, 383] width 497 height 51
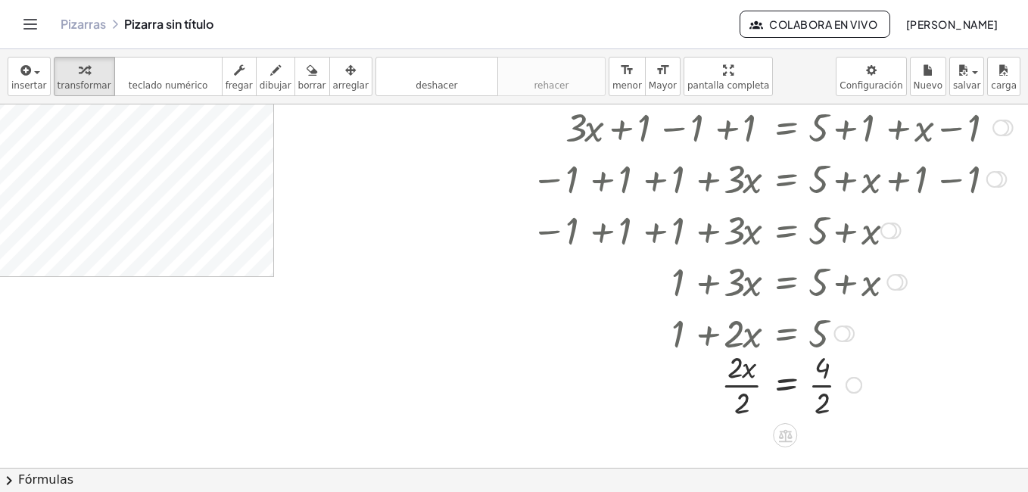
click at [725, 379] on div at bounding box center [772, 384] width 497 height 76
click at [810, 381] on div at bounding box center [772, 384] width 497 height 76
click at [883, 410] on div "+ · 3 · x + 1 = + 5 + x + · 3 · x + 1 − 1 = + 5 + x − 1 + · 3 · x + 1 − 1 + 1 =…" at bounding box center [767, 228] width 516 height 367
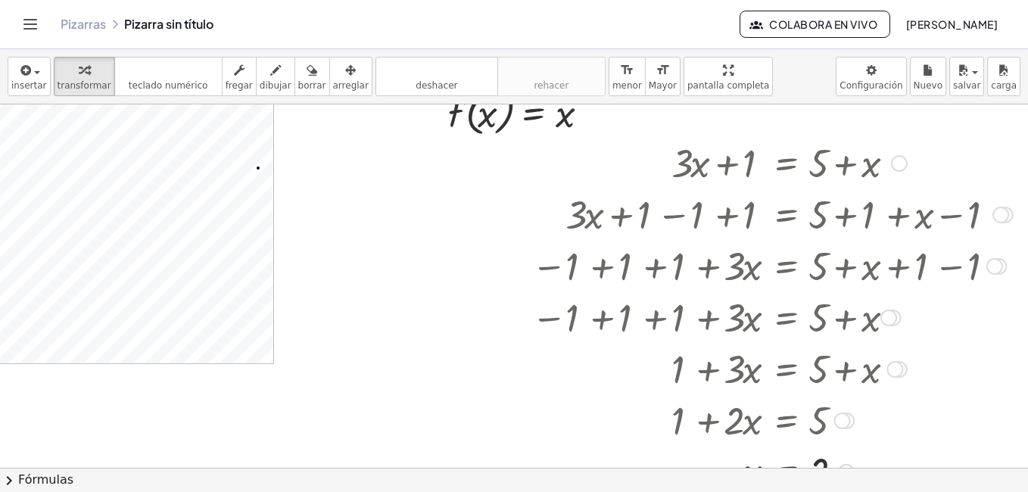
scroll to position [71, 242]
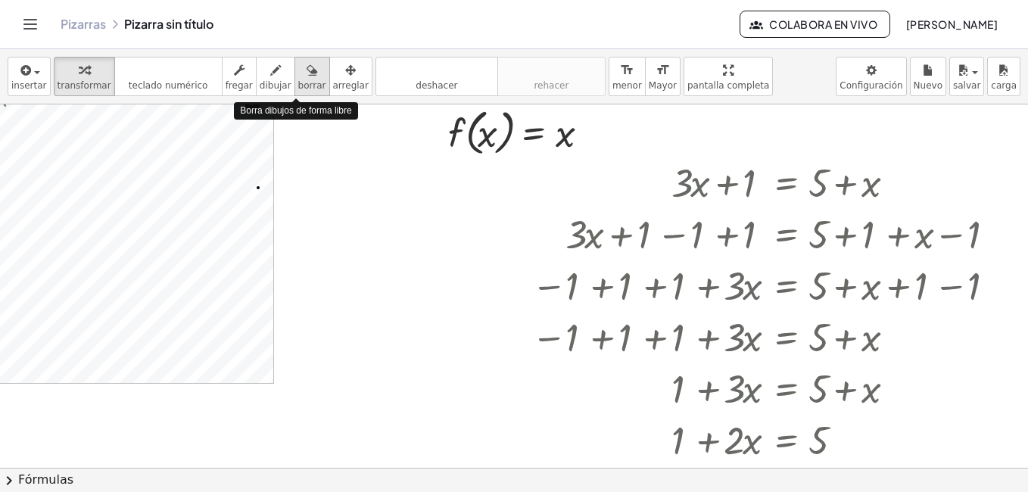
click at [298, 80] on span "borrar" at bounding box center [312, 85] width 28 height 11
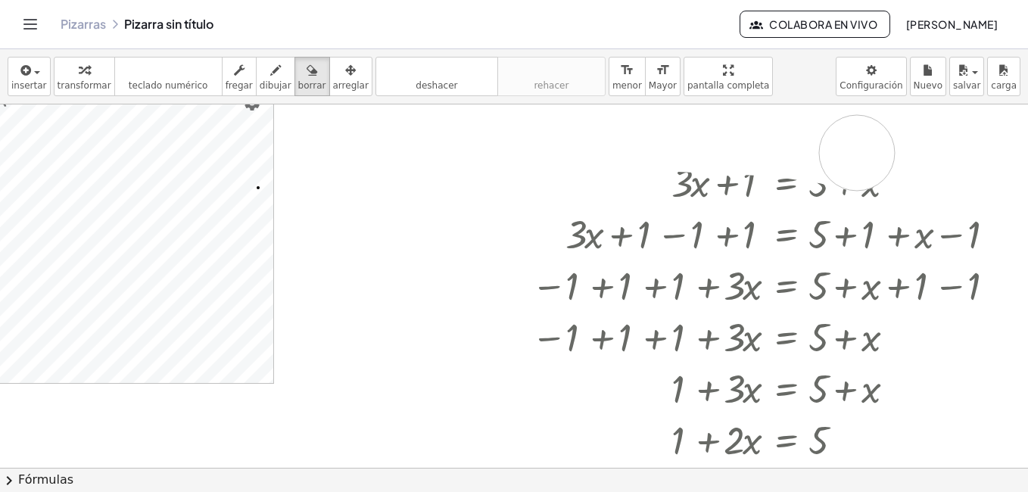
drag, startPoint x: 468, startPoint y: 131, endPoint x: 846, endPoint y: 153, distance: 378.4
click at [846, 153] on div at bounding box center [398, 396] width 1259 height 727
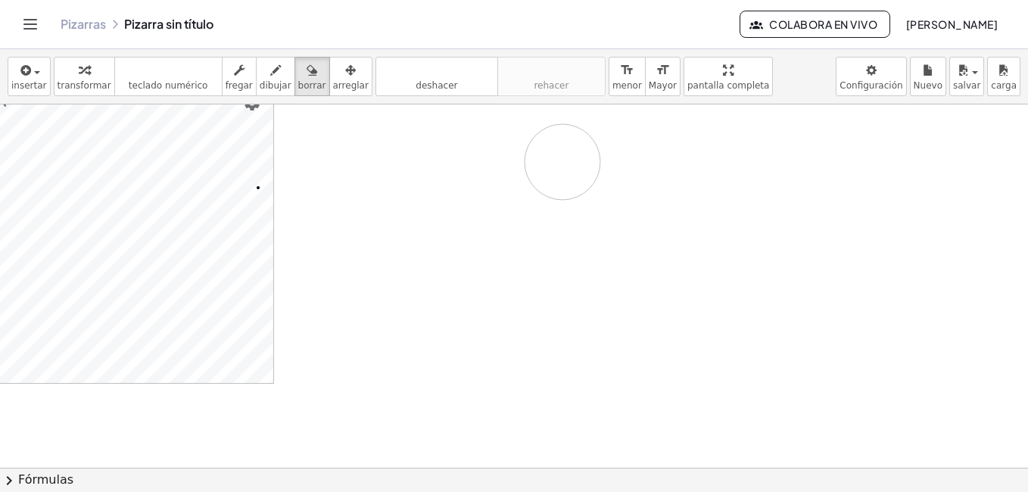
drag, startPoint x: 595, startPoint y: 156, endPoint x: 550, endPoint y: 161, distance: 45.0
click at [550, 161] on div at bounding box center [398, 396] width 1259 height 727
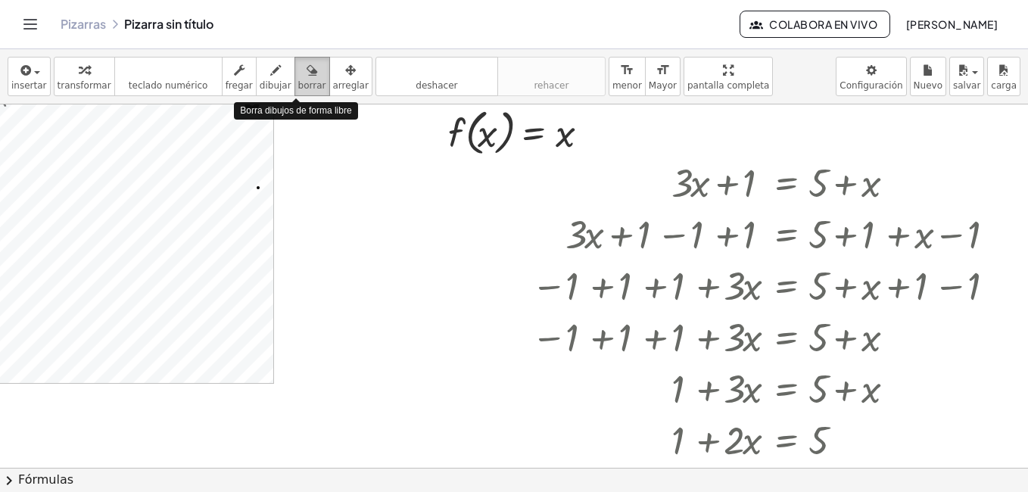
click at [295, 79] on button "borrar" at bounding box center [313, 76] width 36 height 39
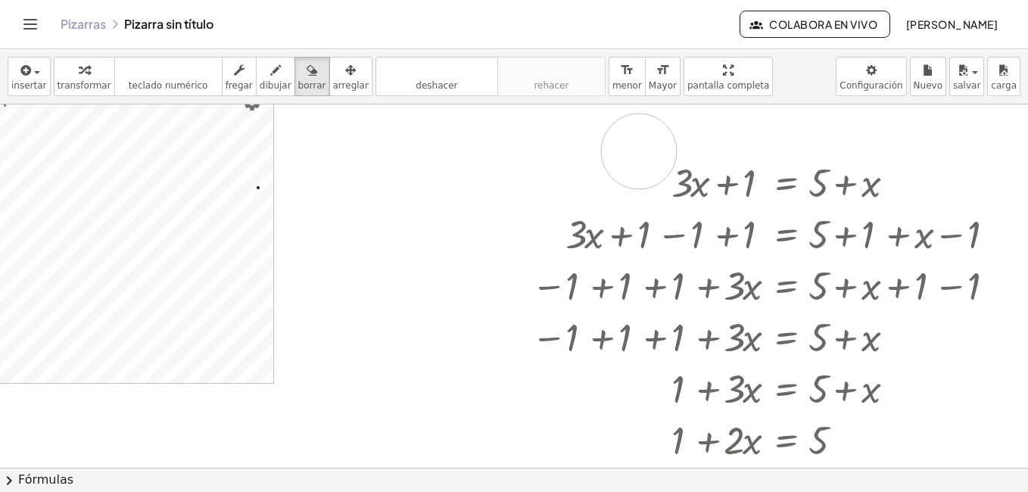
drag, startPoint x: 504, startPoint y: 131, endPoint x: 628, endPoint y: 151, distance: 125.8
click at [628, 151] on div at bounding box center [398, 396] width 1259 height 727
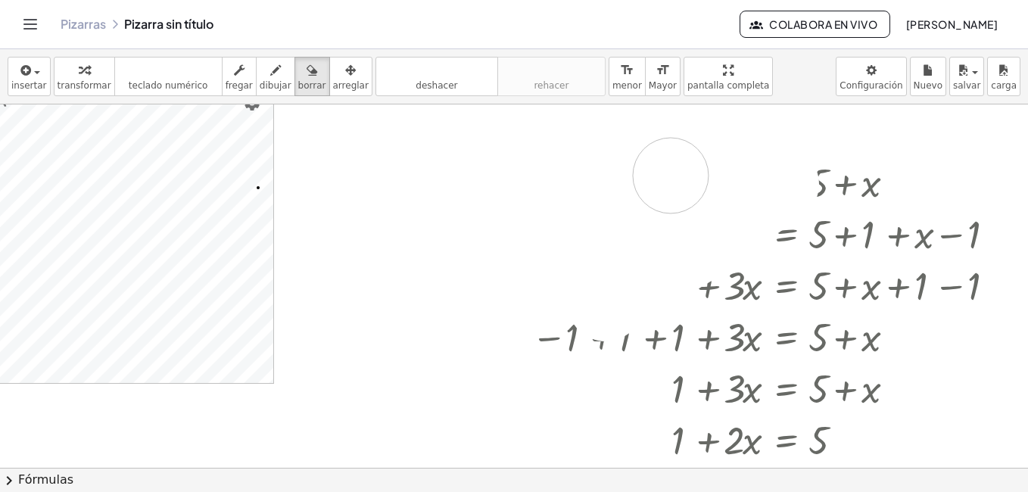
drag, startPoint x: 523, startPoint y: 144, endPoint x: 659, endPoint y: 176, distance: 139.9
click at [659, 176] on div at bounding box center [398, 396] width 1259 height 727
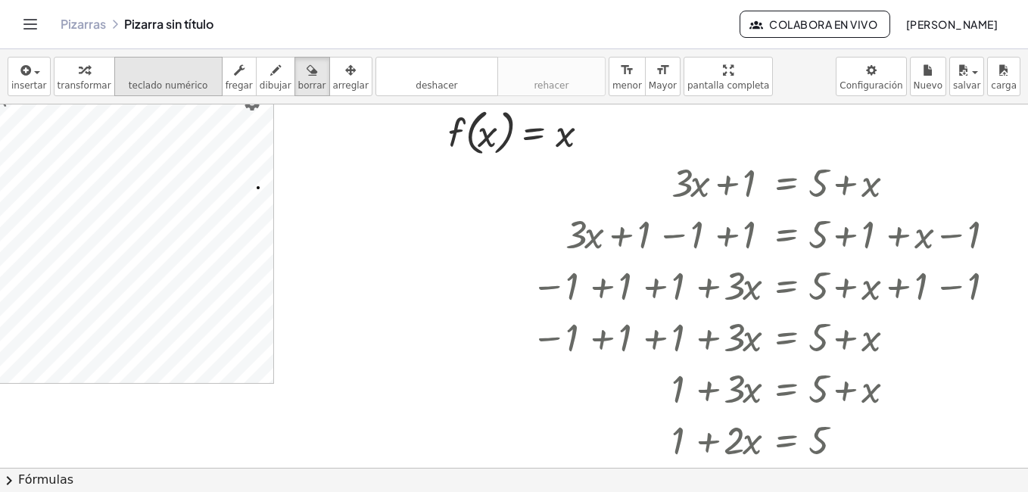
click at [142, 80] on span "teclado numérico" at bounding box center [168, 85] width 79 height 11
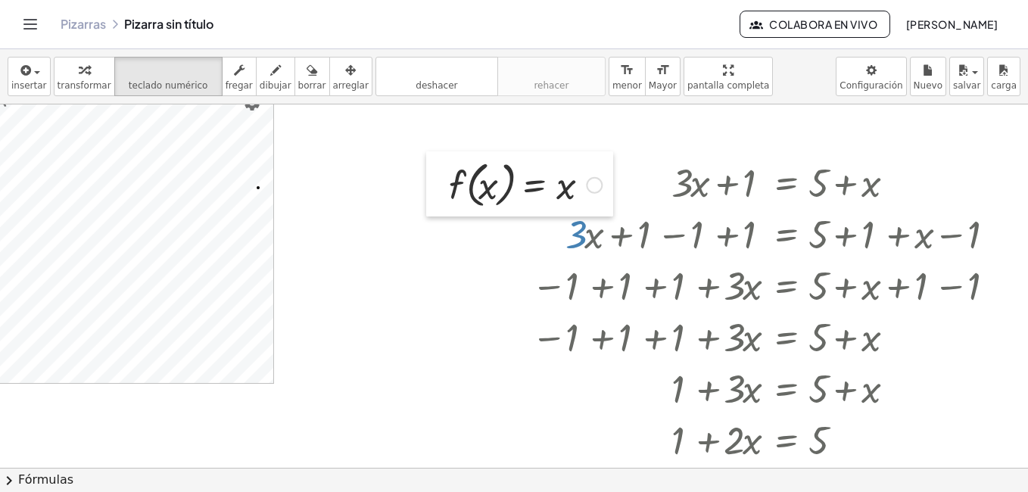
drag, startPoint x: 427, startPoint y: 125, endPoint x: 326, endPoint y: 139, distance: 102.5
click at [426, 151] on div at bounding box center [437, 183] width 23 height 65
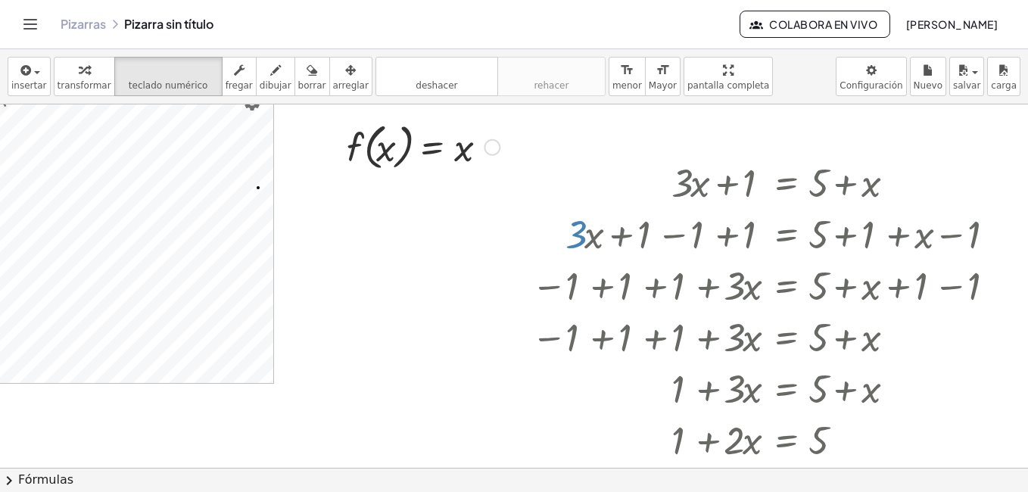
click at [484, 149] on div at bounding box center [492, 147] width 17 height 17
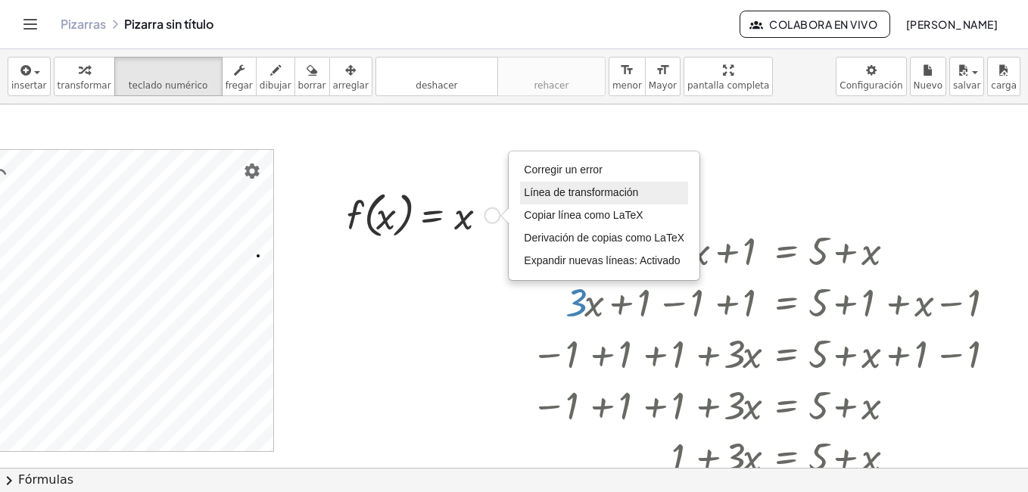
scroll to position [0, 242]
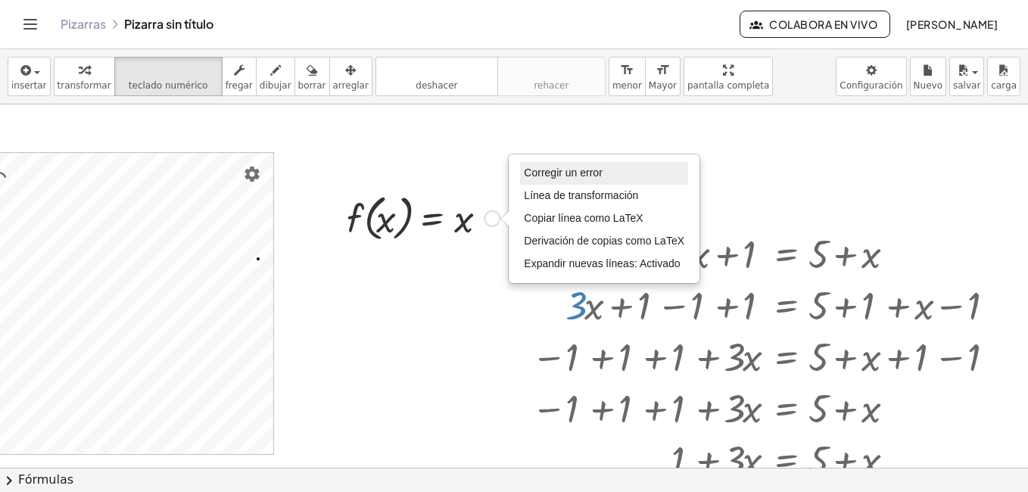
click at [584, 171] on span "Corregir un error" at bounding box center [563, 173] width 78 height 12
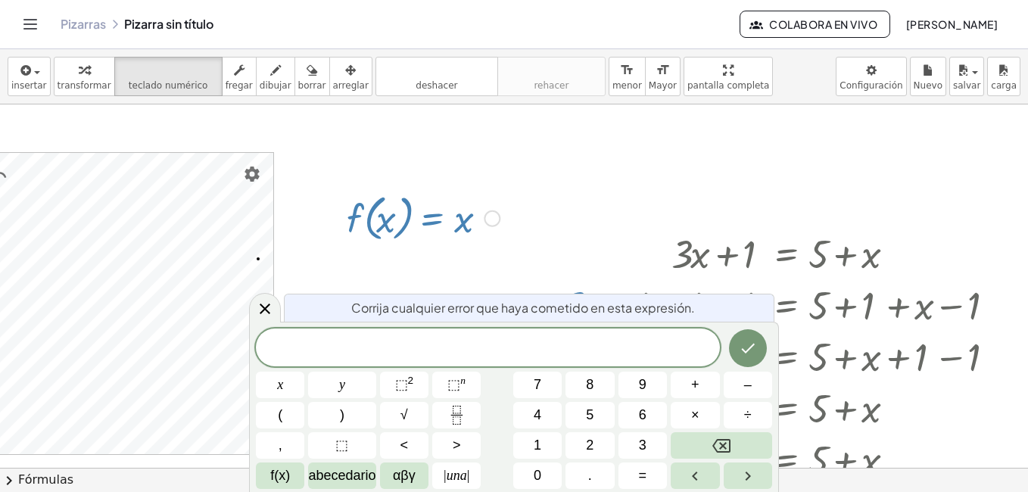
click at [509, 254] on div at bounding box center [520, 406] width 23 height 367
click at [270, 313] on icon at bounding box center [265, 308] width 18 height 18
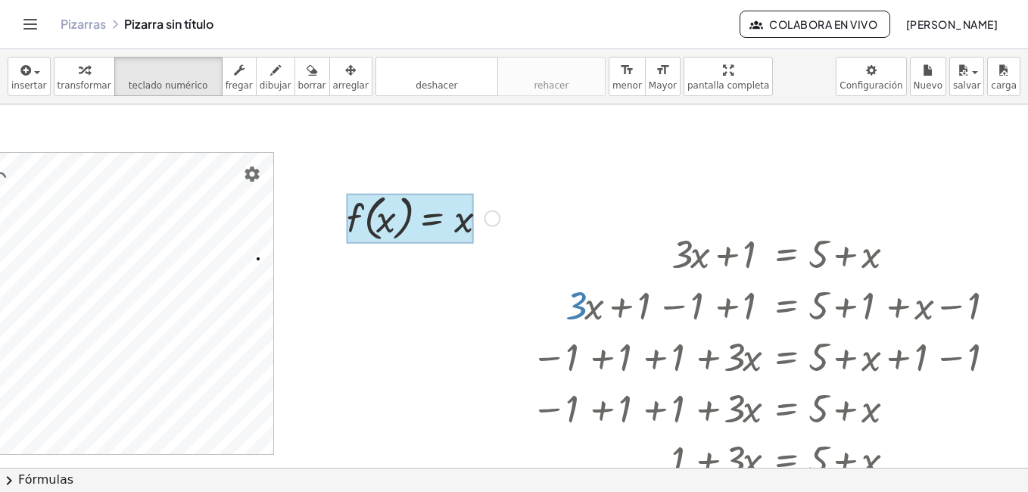
drag, startPoint x: 339, startPoint y: 203, endPoint x: 437, endPoint y: 223, distance: 99.8
click at [484, 220] on div "Fix a mistake Transform line Copy line as LaTeX Copy derivation as LaTeX Expand…" at bounding box center [492, 218] width 17 height 17
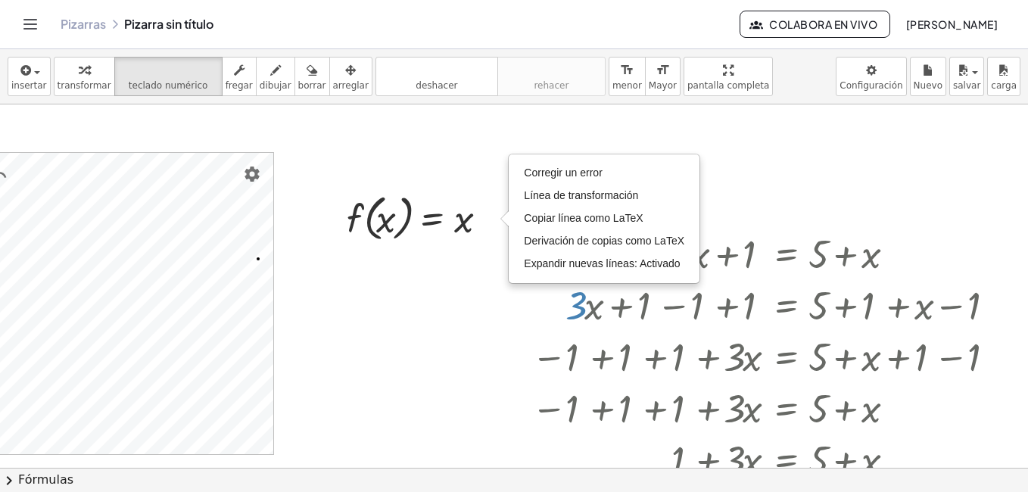
drag, startPoint x: 361, startPoint y: 206, endPoint x: 457, endPoint y: 251, distance: 106.3
click at [457, 251] on div "Álgebra Herramientas Entrada... Calculadora 3D de GeoGebra Herramientas básicas…" at bounding box center [398, 467] width 1259 height 727
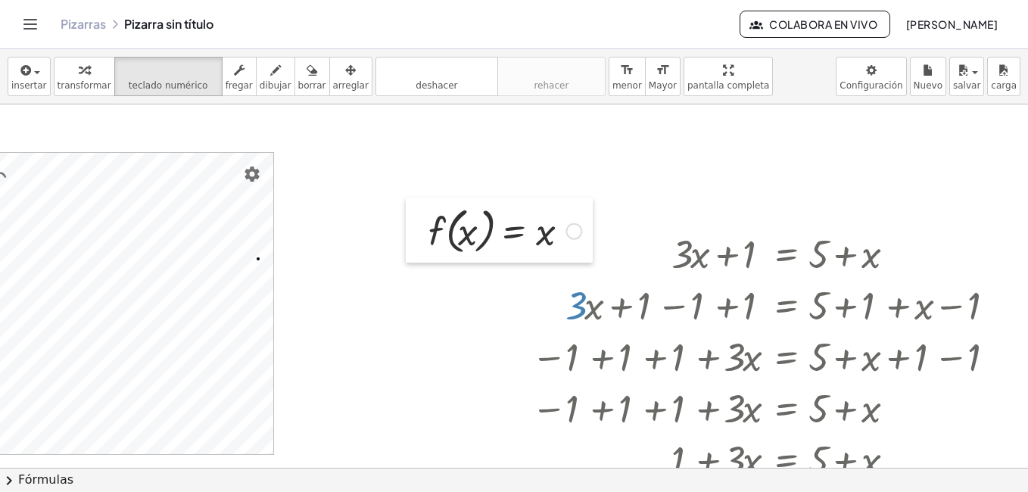
drag, startPoint x: 332, startPoint y: 213, endPoint x: 413, endPoint y: 226, distance: 82.8
click at [413, 226] on div at bounding box center [417, 230] width 23 height 65
drag, startPoint x: 413, startPoint y: 226, endPoint x: 378, endPoint y: 235, distance: 36.9
click at [378, 235] on div at bounding box center [398, 467] width 1259 height 727
click at [531, 238] on div at bounding box center [505, 230] width 168 height 58
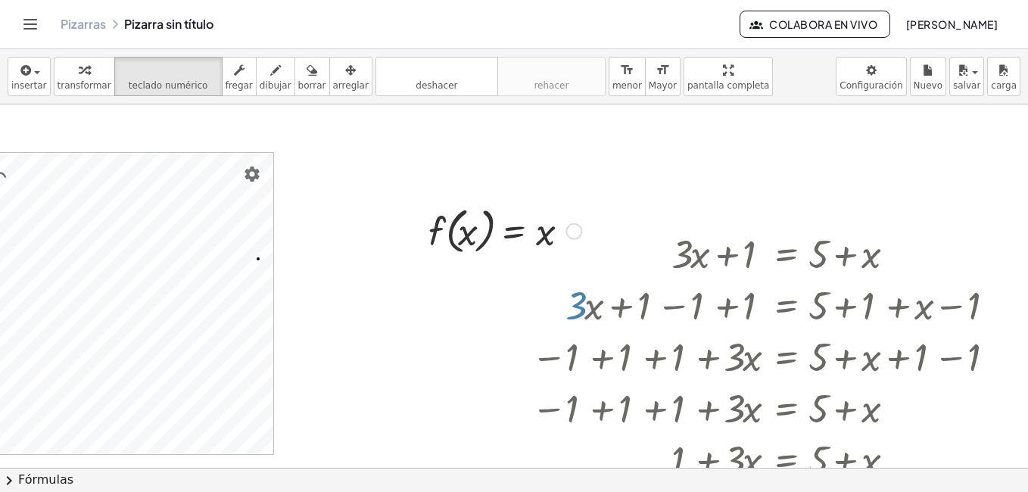
click at [531, 238] on div at bounding box center [505, 230] width 168 height 58
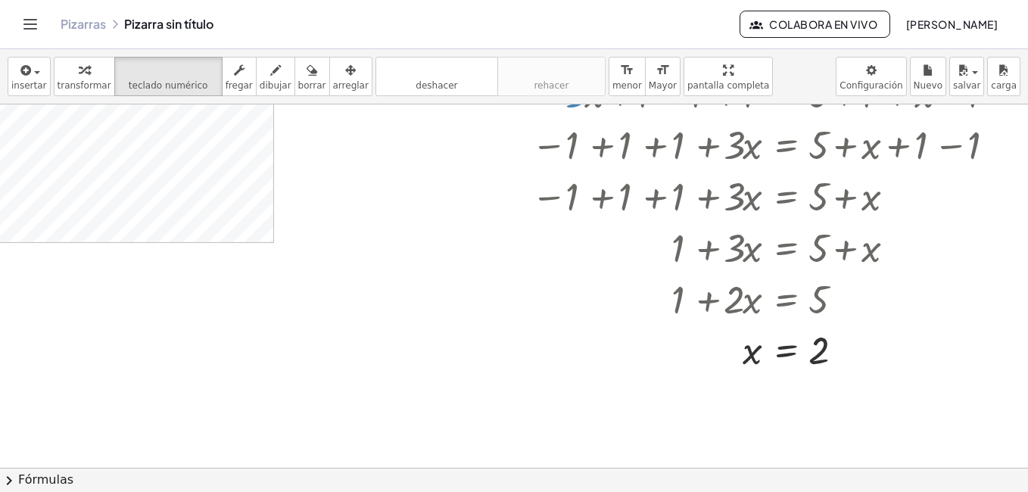
scroll to position [220, 242]
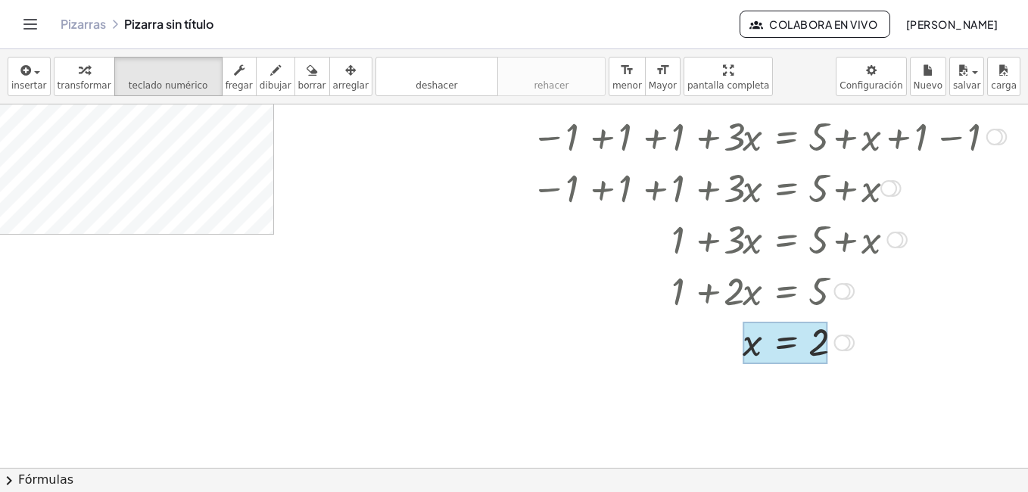
click at [794, 339] on div at bounding box center [785, 343] width 85 height 42
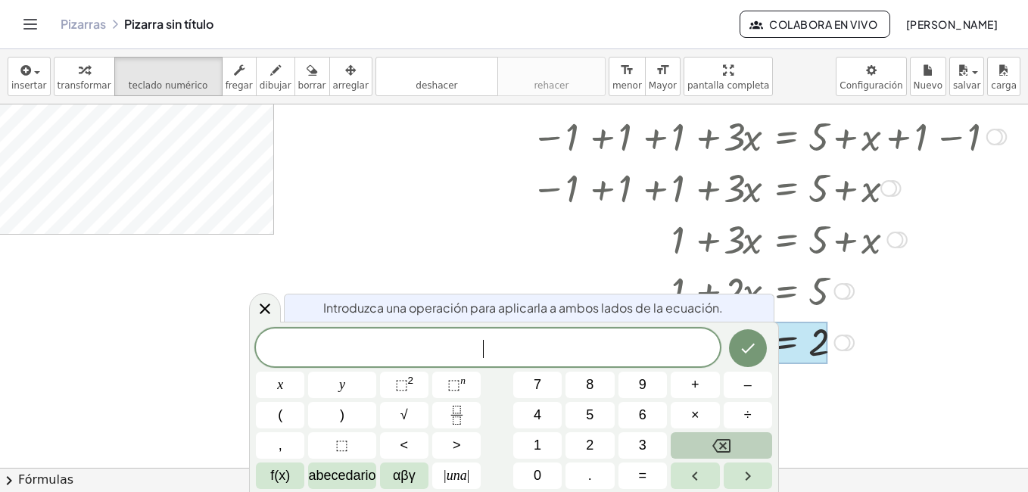
click at [690, 439] on button "Retroceso" at bounding box center [721, 445] width 101 height 26
click at [743, 347] on icon "Hecho" at bounding box center [748, 348] width 18 height 18
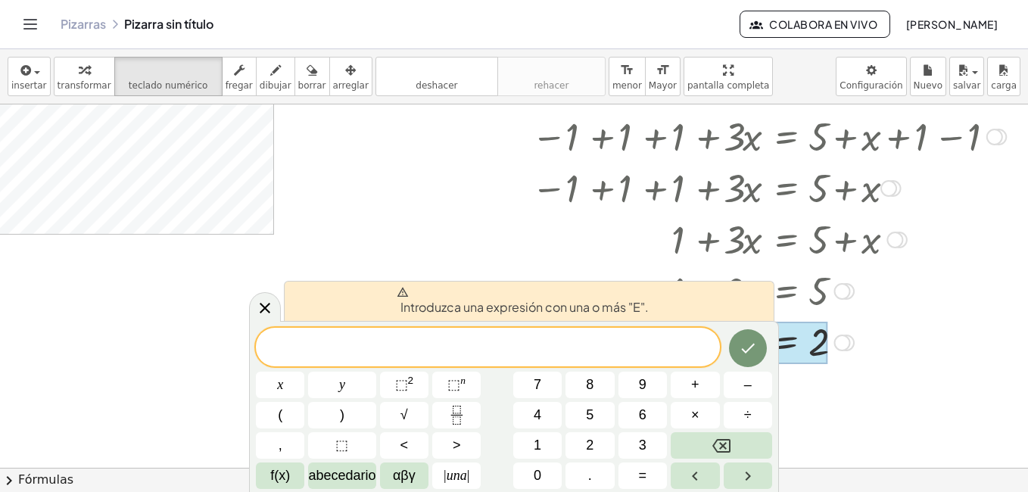
click at [886, 334] on div at bounding box center [772, 341] width 497 height 50
click at [265, 316] on icon at bounding box center [265, 308] width 18 height 18
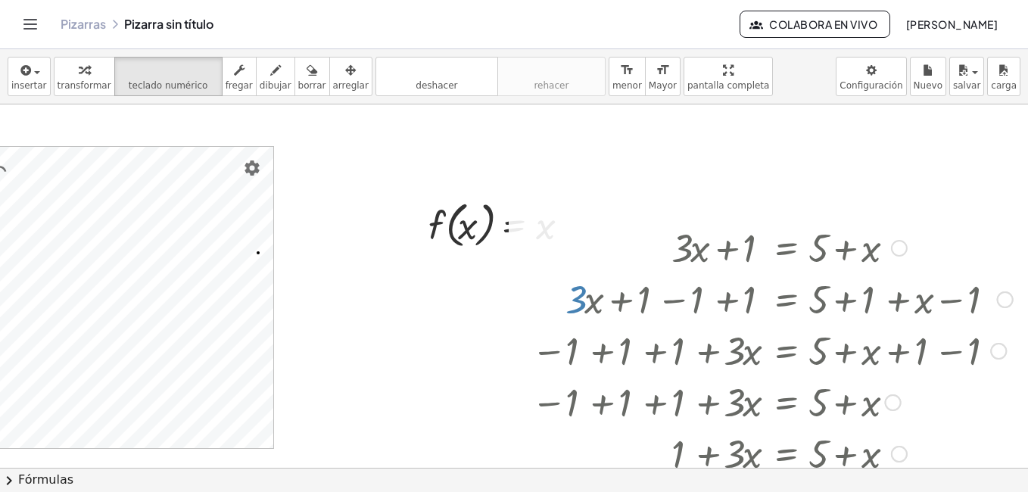
scroll to position [0, 242]
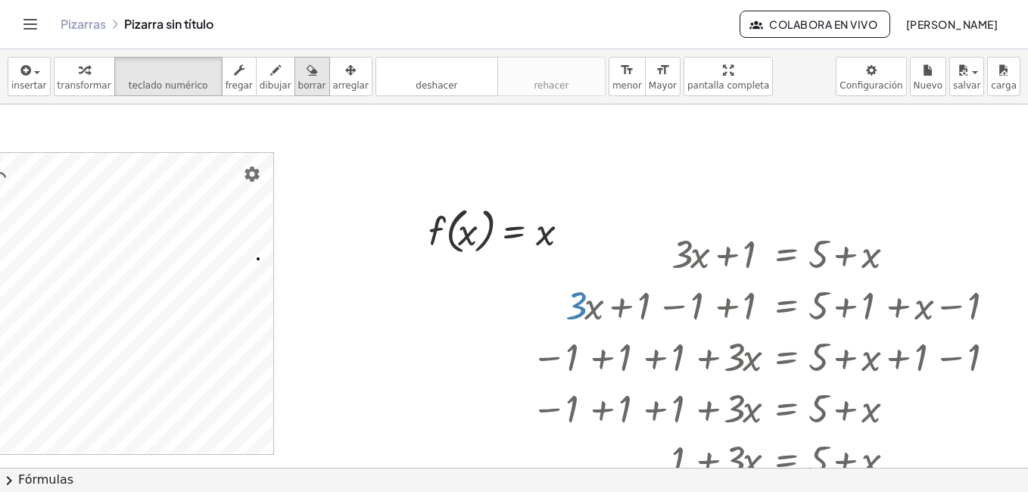
click at [298, 86] on span "borrar" at bounding box center [312, 85] width 28 height 11
click at [475, 232] on div at bounding box center [398, 467] width 1259 height 727
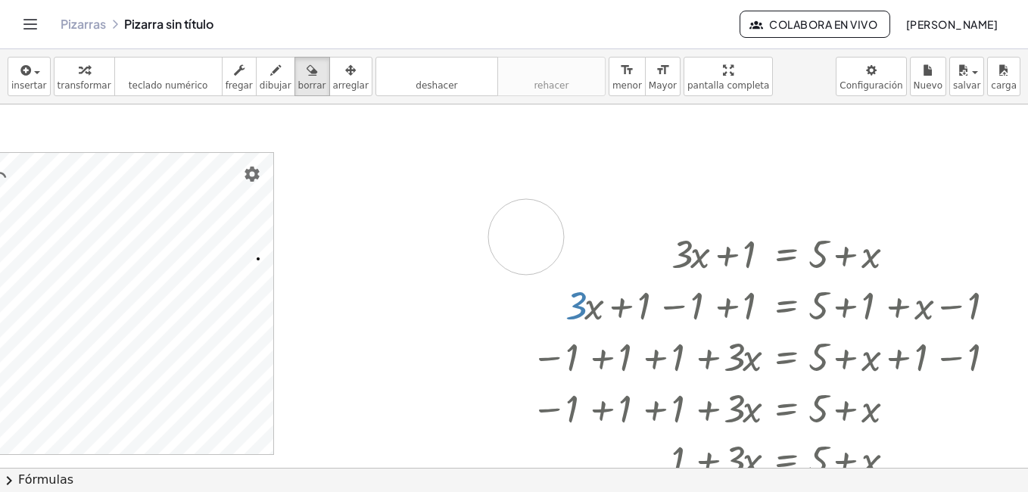
drag, startPoint x: 475, startPoint y: 232, endPoint x: 515, endPoint y: 237, distance: 39.6
click at [515, 237] on div at bounding box center [398, 467] width 1259 height 727
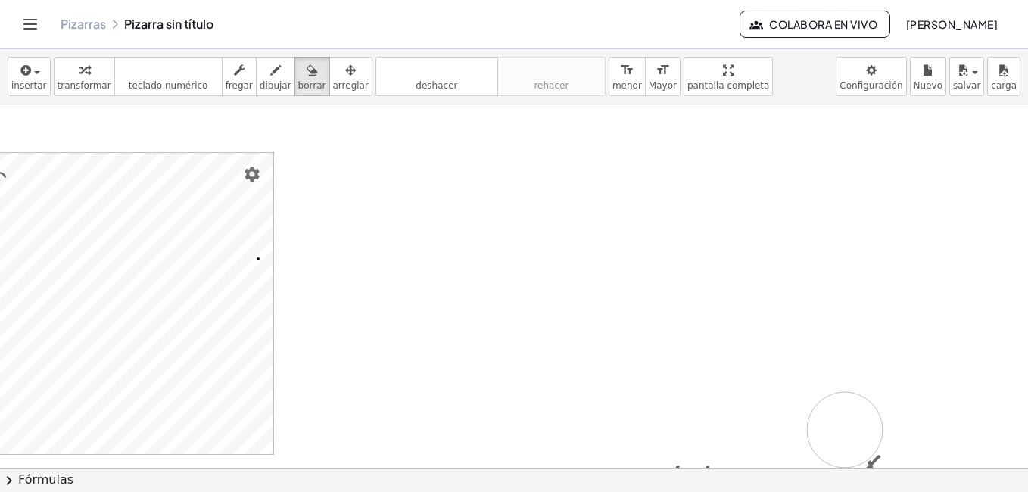
drag, startPoint x: 515, startPoint y: 237, endPoint x: 834, endPoint y: 430, distance: 372.6
click at [834, 430] on div at bounding box center [398, 467] width 1259 height 727
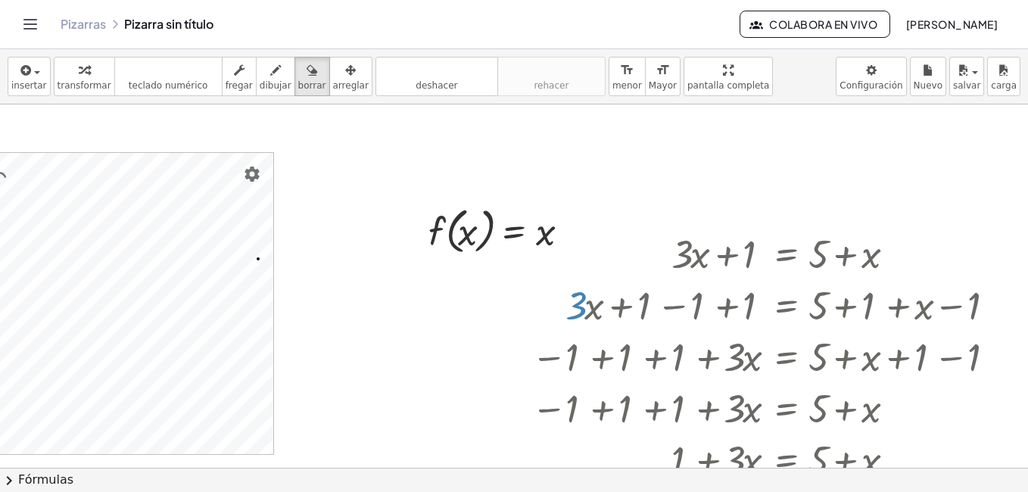
drag, startPoint x: 834, startPoint y: 430, endPoint x: 483, endPoint y: 251, distance: 393.8
click at [483, 251] on div at bounding box center [398, 467] width 1259 height 727
click at [720, 201] on div at bounding box center [398, 467] width 1259 height 727
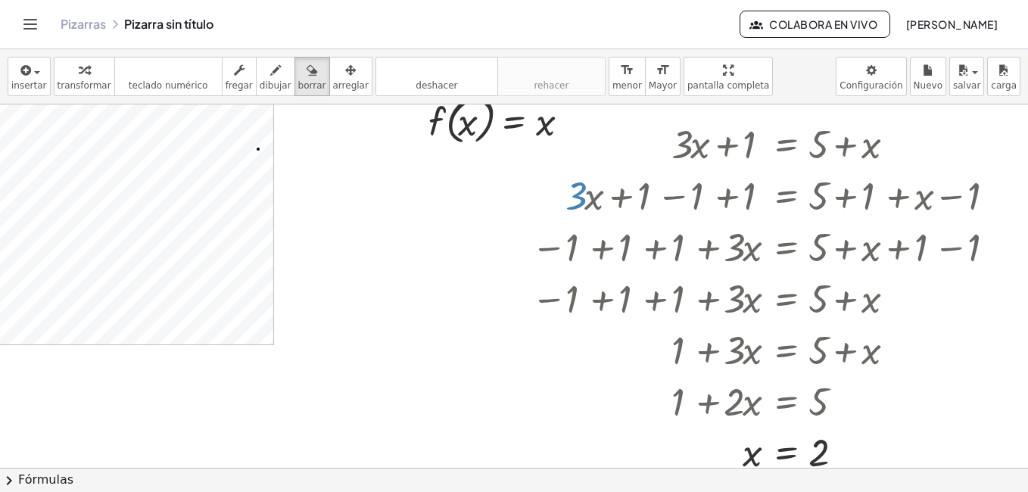
scroll to position [111, 242]
click at [453, 92] on button "deshacer deshacer" at bounding box center [437, 76] width 123 height 39
drag, startPoint x: 422, startPoint y: 124, endPoint x: 662, endPoint y: 184, distance: 247.3
click at [662, 184] on div at bounding box center [398, 357] width 1259 height 727
click at [416, 82] on span "deshacer" at bounding box center [437, 85] width 42 height 11
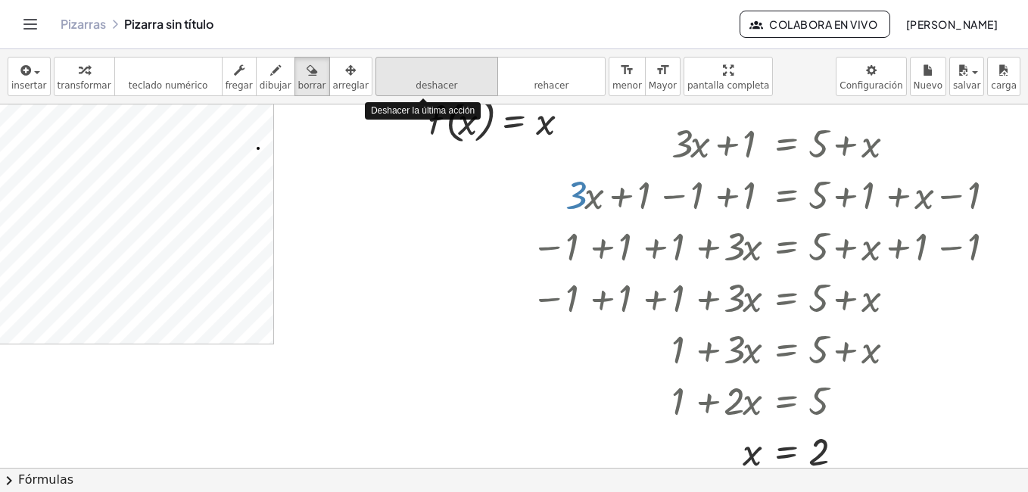
click at [416, 82] on span "deshacer" at bounding box center [437, 85] width 42 height 11
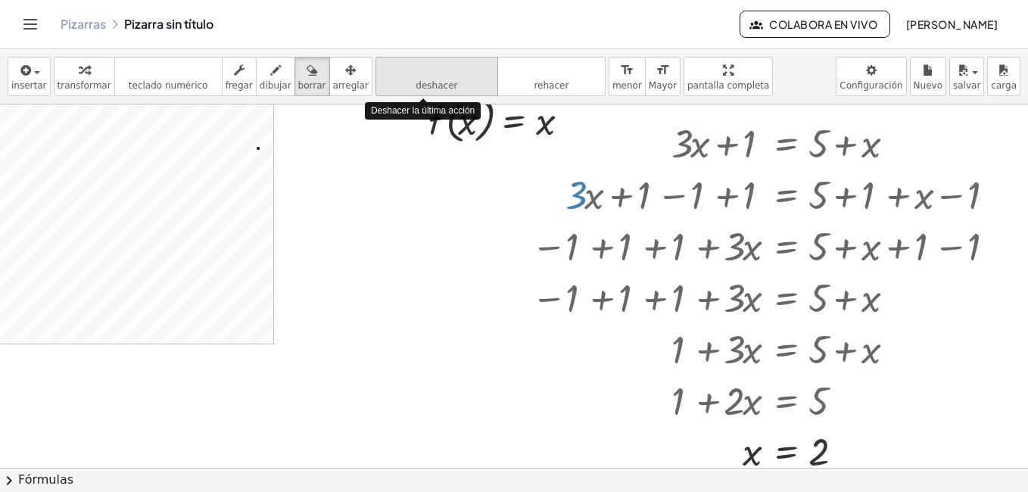
click at [416, 82] on span "deshacer" at bounding box center [437, 85] width 42 height 11
click at [413, 67] on icon "deshacer" at bounding box center [436, 70] width 115 height 18
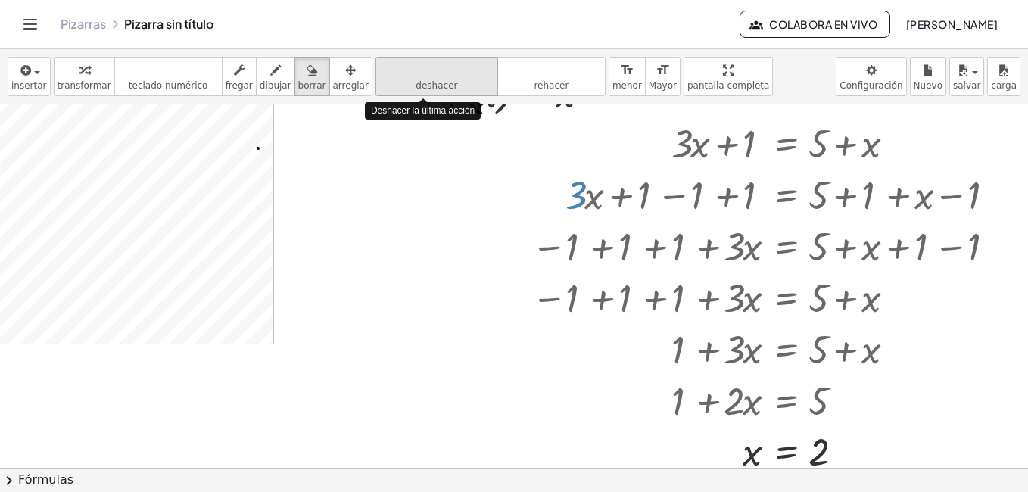
click at [413, 67] on icon "deshacer" at bounding box center [436, 70] width 115 height 18
drag, startPoint x: 413, startPoint y: 67, endPoint x: 413, endPoint y: 79, distance: 12.9
click at [413, 79] on button "deshacer deshacer" at bounding box center [437, 76] width 123 height 39
click at [416, 80] on span "deshacer" at bounding box center [437, 85] width 42 height 11
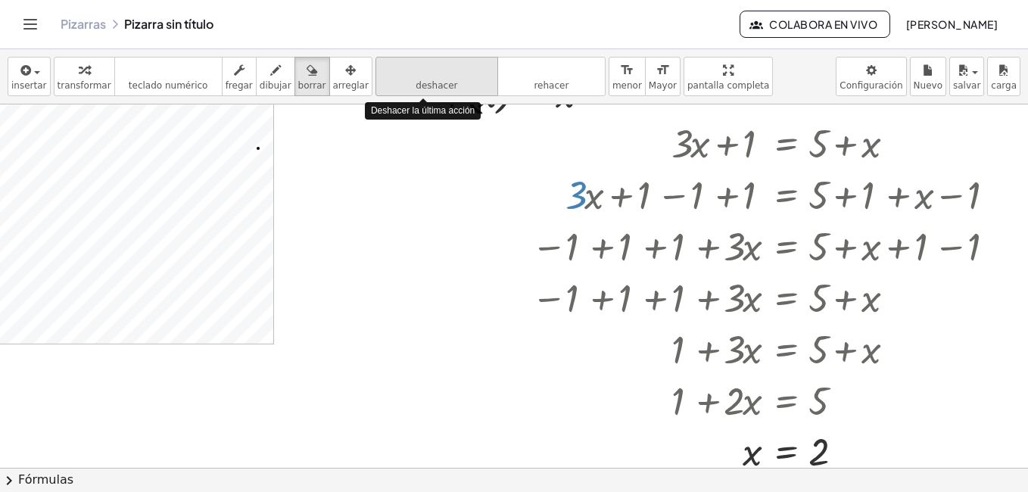
click at [416, 80] on span "deshacer" at bounding box center [437, 85] width 42 height 11
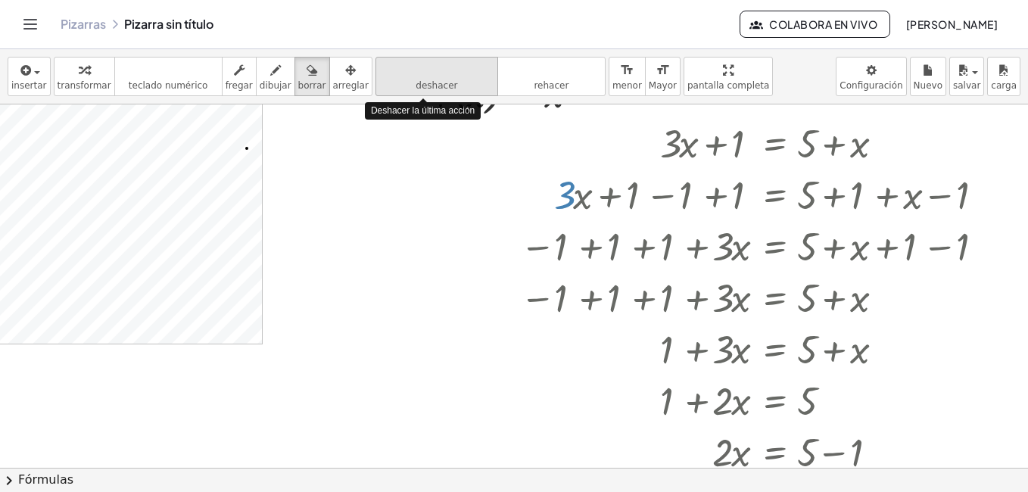
click at [416, 80] on span "deshacer" at bounding box center [437, 85] width 42 height 11
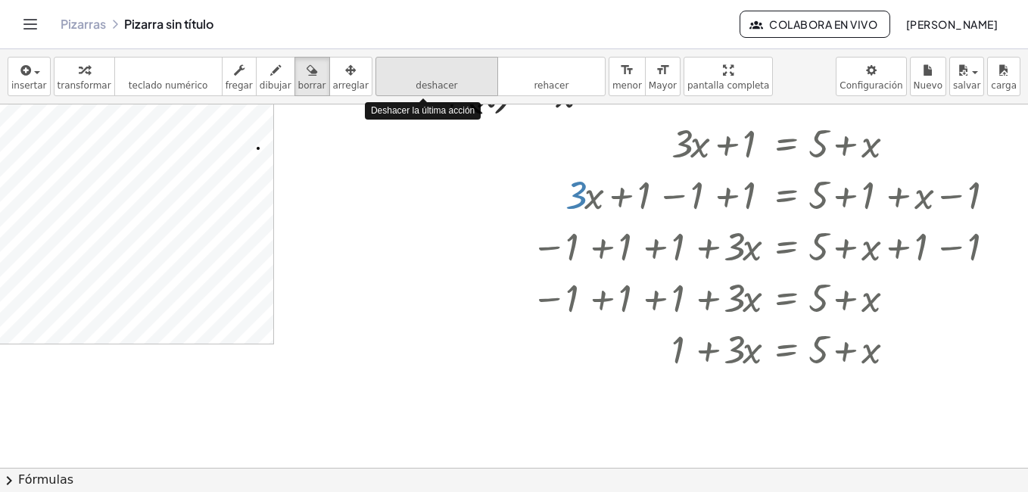
click at [416, 80] on span "deshacer" at bounding box center [437, 85] width 42 height 11
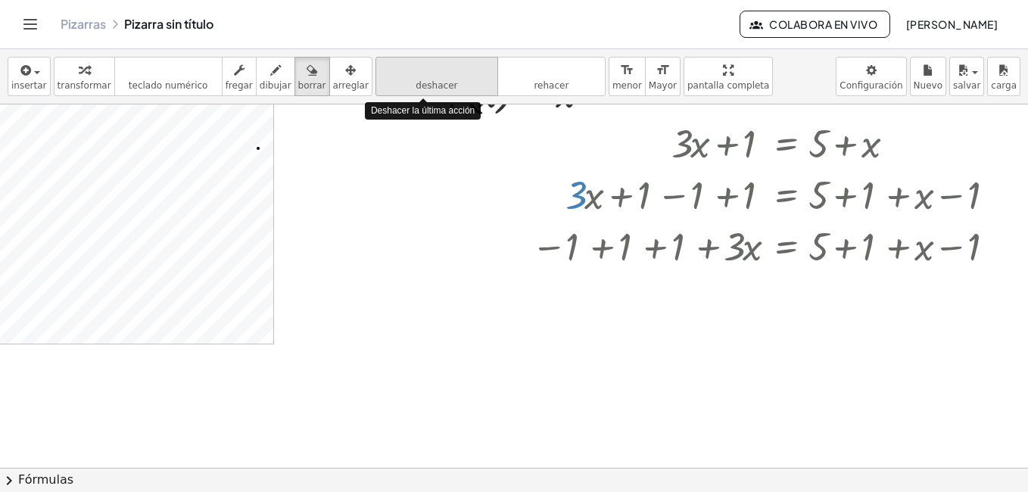
click at [416, 80] on span "deshacer" at bounding box center [437, 85] width 42 height 11
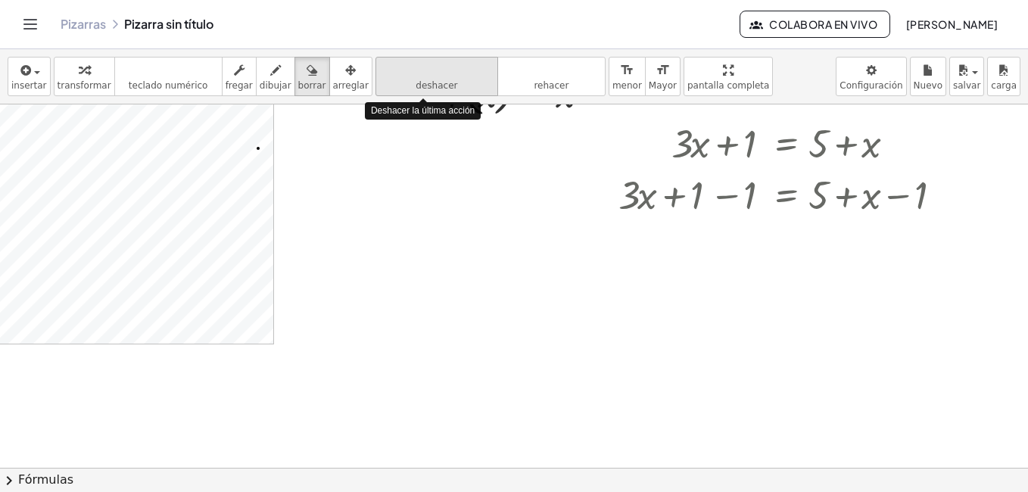
click at [416, 80] on span "deshacer" at bounding box center [437, 85] width 42 height 11
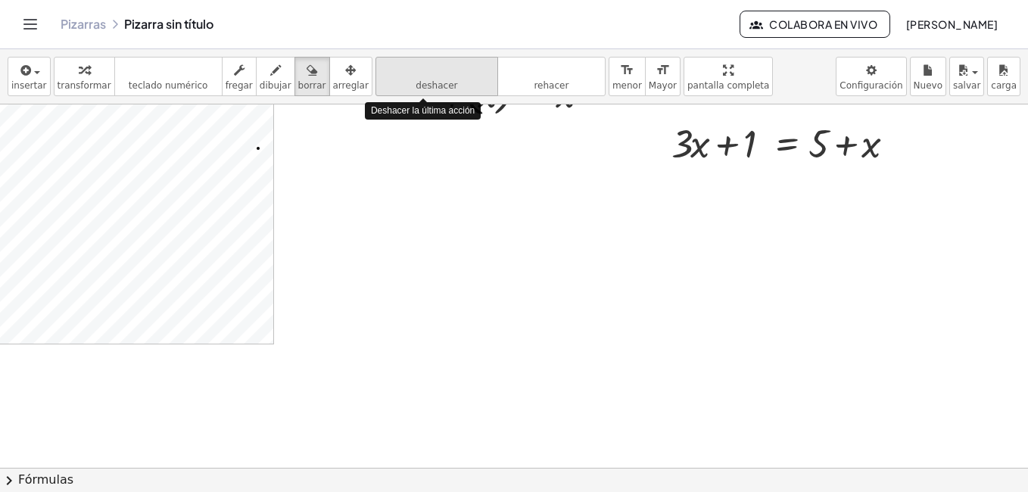
click at [416, 80] on span "deshacer" at bounding box center [437, 85] width 42 height 11
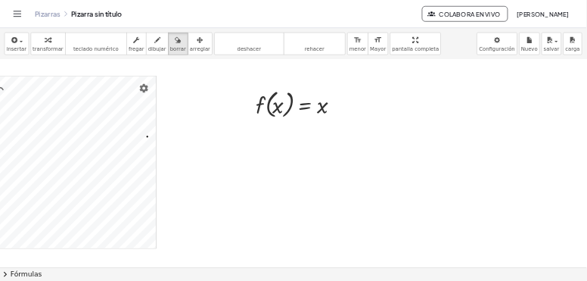
scroll to position [19, 242]
click at [333, 86] on span "arreglar" at bounding box center [351, 85] width 36 height 11
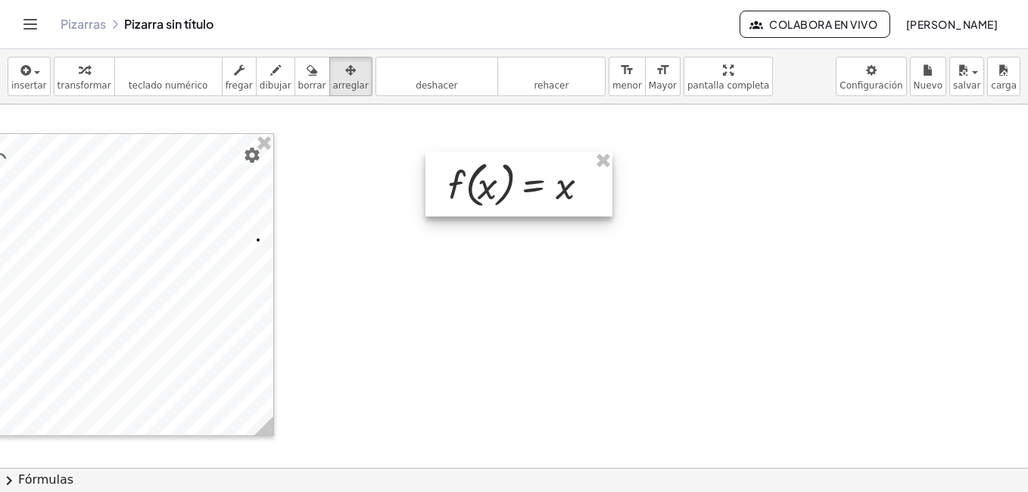
click at [544, 208] on div at bounding box center [518, 183] width 187 height 65
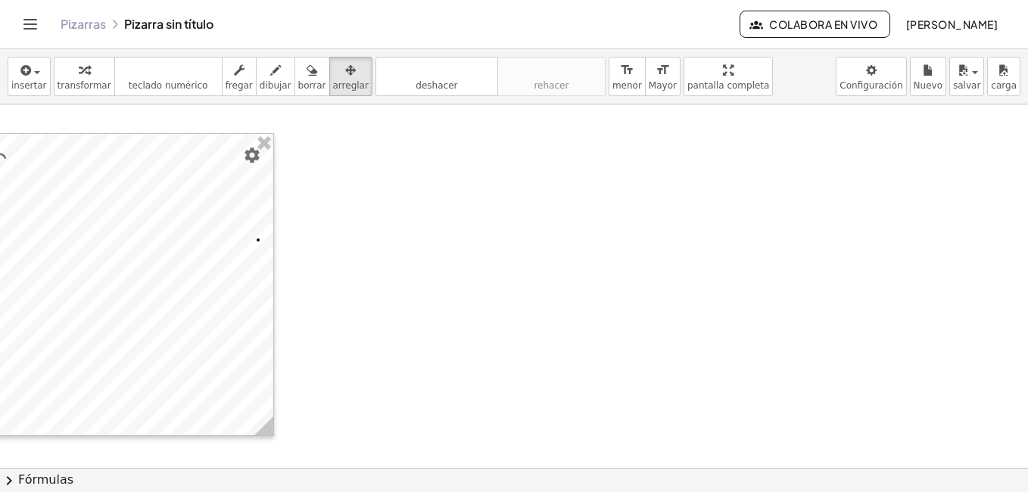
click at [632, 312] on div at bounding box center [398, 449] width 1259 height 727
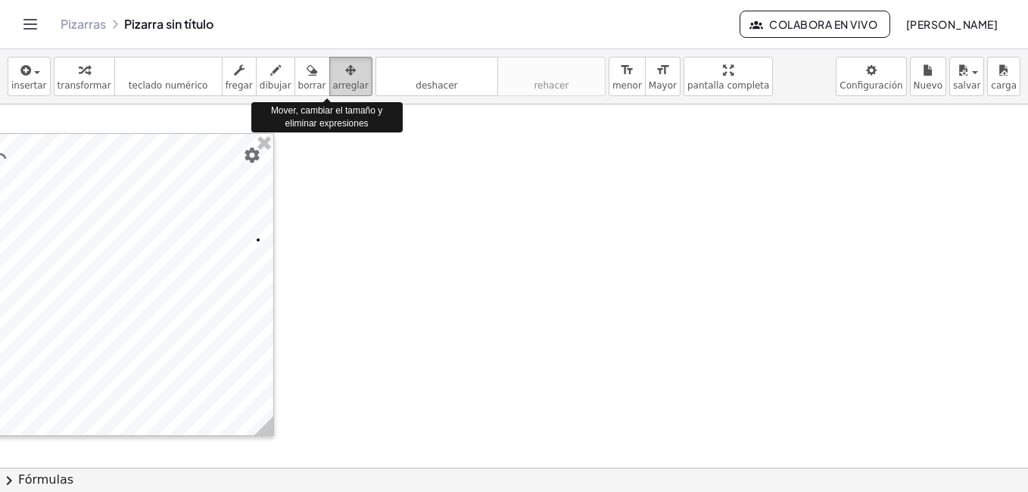
click at [335, 71] on div "button" at bounding box center [351, 70] width 36 height 18
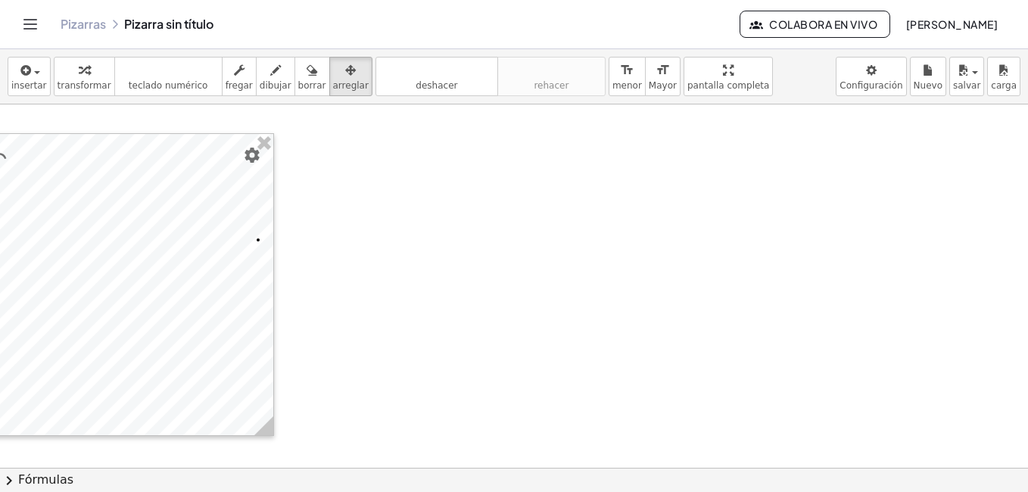
click at [497, 271] on div at bounding box center [398, 449] width 1259 height 727
click at [36, 76] on div "button" at bounding box center [29, 70] width 36 height 18
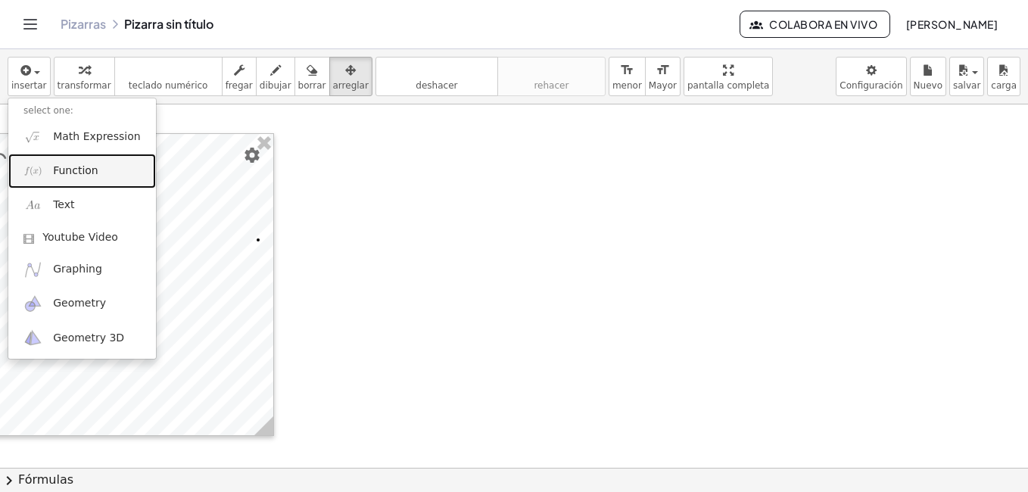
click at [75, 179] on link "Function" at bounding box center [82, 171] width 148 height 34
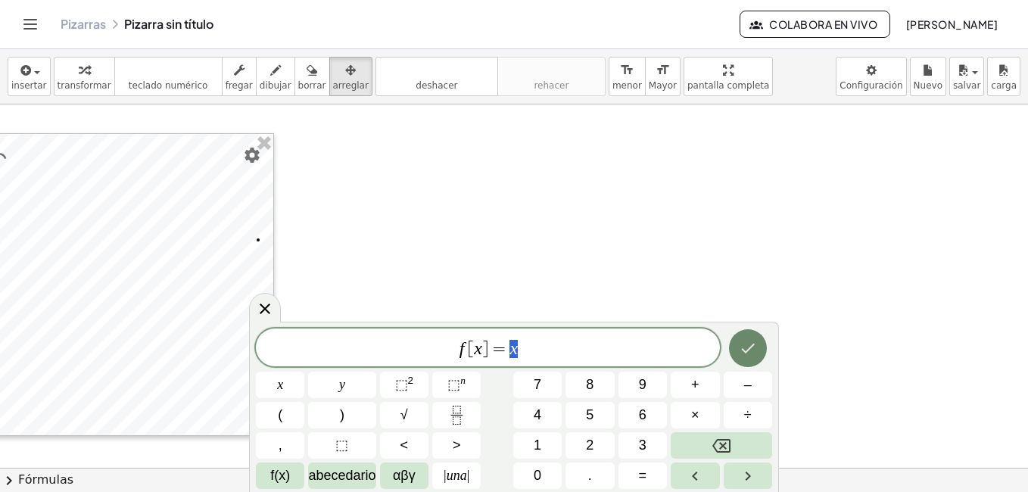
click at [745, 357] on button "Hecho" at bounding box center [748, 348] width 38 height 38
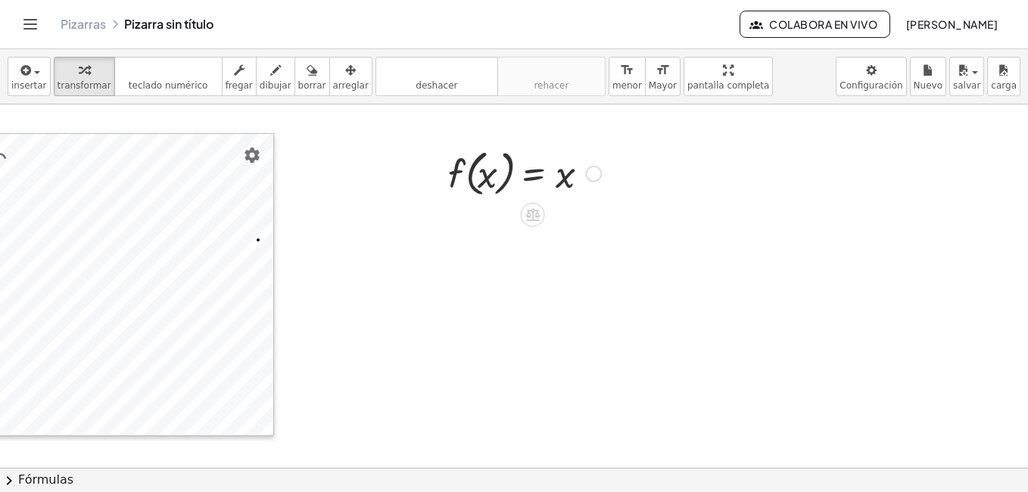
click at [585, 176] on div at bounding box center [593, 174] width 17 height 17
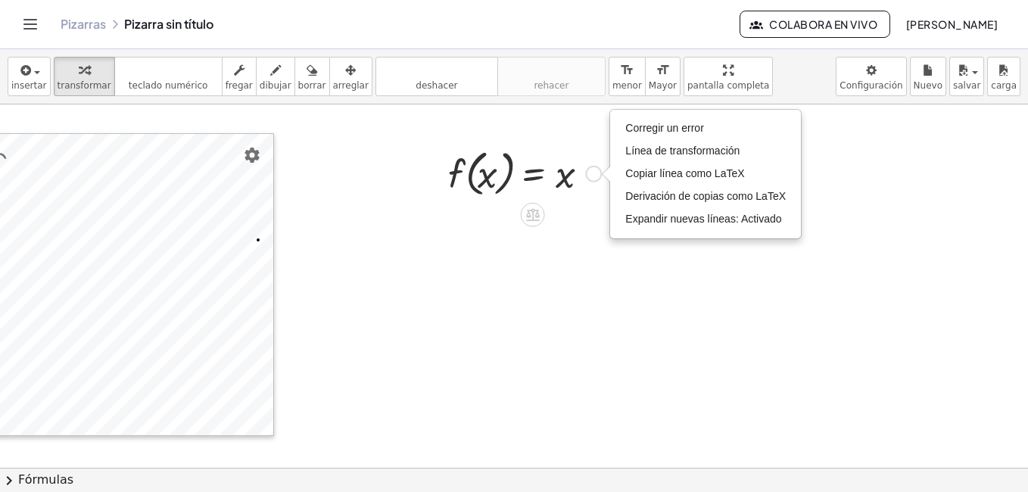
click at [554, 176] on div at bounding box center [525, 173] width 168 height 58
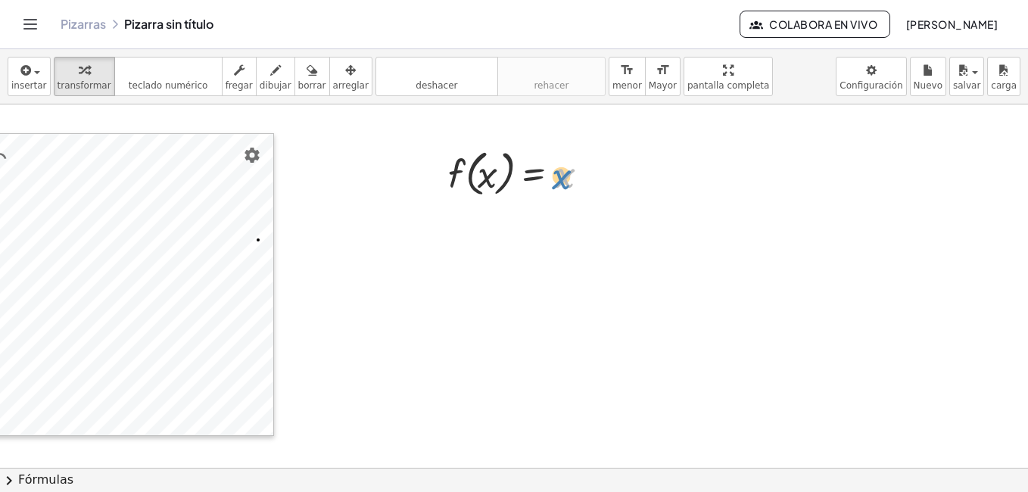
click at [546, 181] on div at bounding box center [525, 173] width 168 height 58
click at [554, 180] on div at bounding box center [525, 173] width 168 height 58
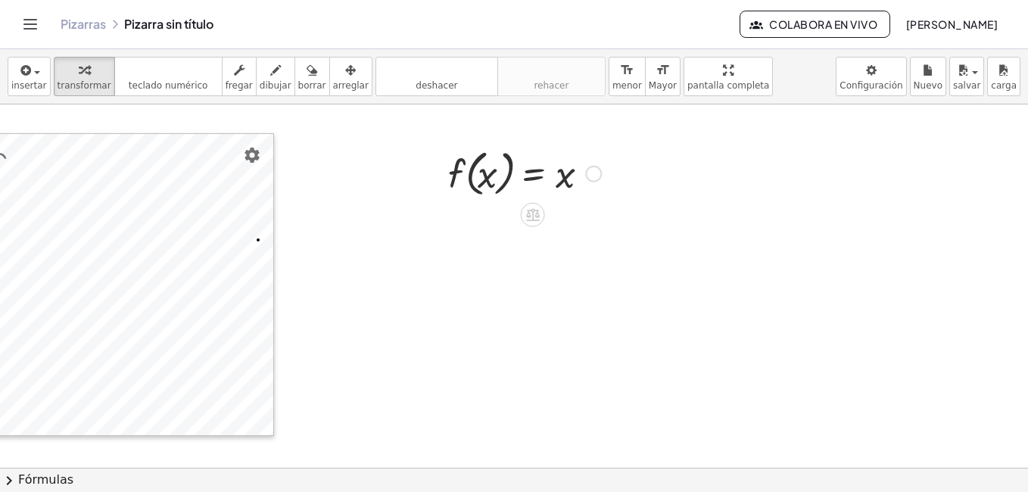
click at [562, 181] on div at bounding box center [525, 173] width 168 height 58
click at [585, 179] on div "Fix a mistake Transform line Copy line as LaTeX Copy derivation as LaTeX Expand…" at bounding box center [593, 174] width 17 height 17
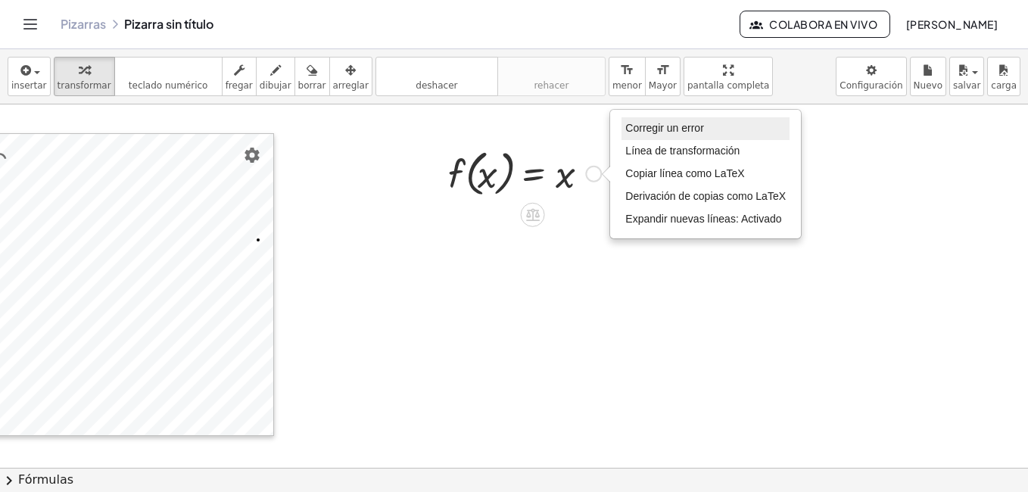
click at [640, 129] on span "Corregir un error" at bounding box center [664, 128] width 78 height 12
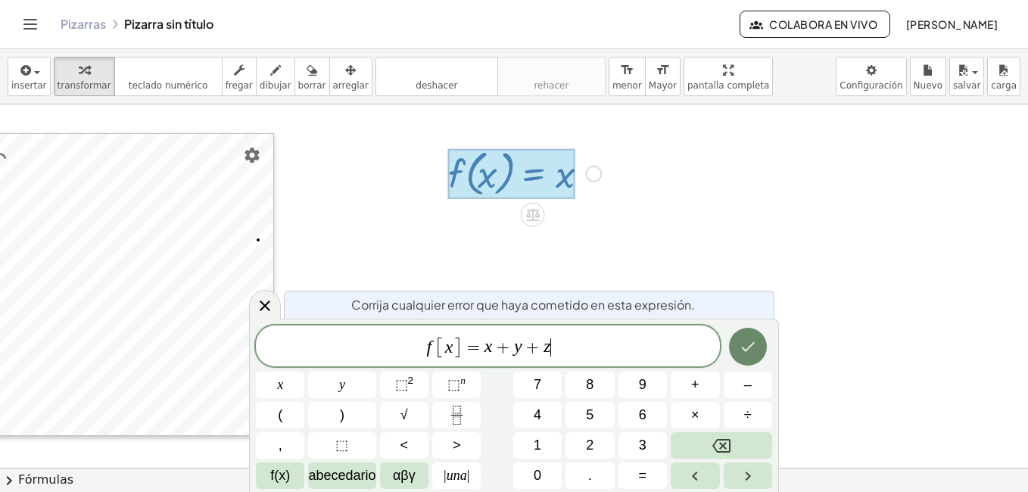
click at [750, 351] on icon "Hecho" at bounding box center [748, 347] width 18 height 18
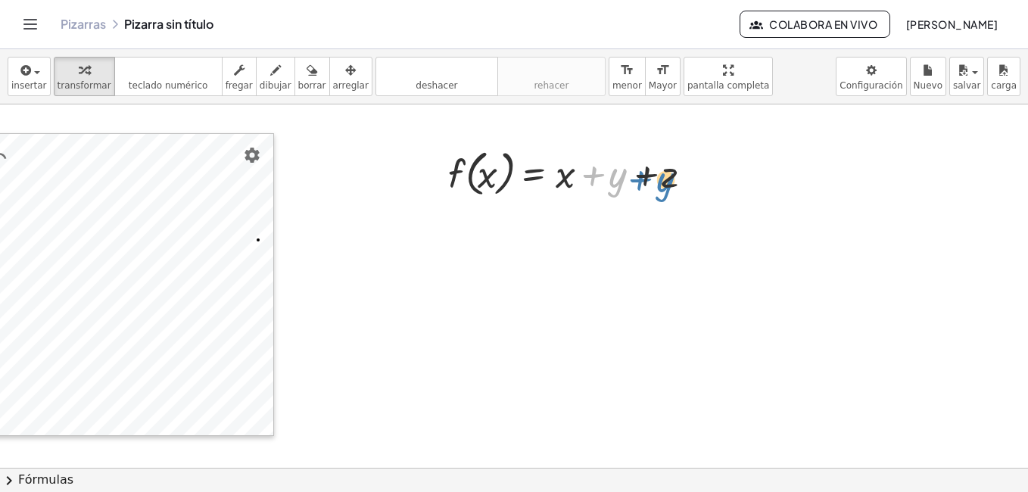
drag, startPoint x: 602, startPoint y: 171, endPoint x: 650, endPoint y: 176, distance: 48.7
click at [650, 176] on div at bounding box center [577, 173] width 272 height 58
drag, startPoint x: 642, startPoint y: 176, endPoint x: 587, endPoint y: 178, distance: 54.6
click at [587, 178] on div at bounding box center [577, 173] width 272 height 58
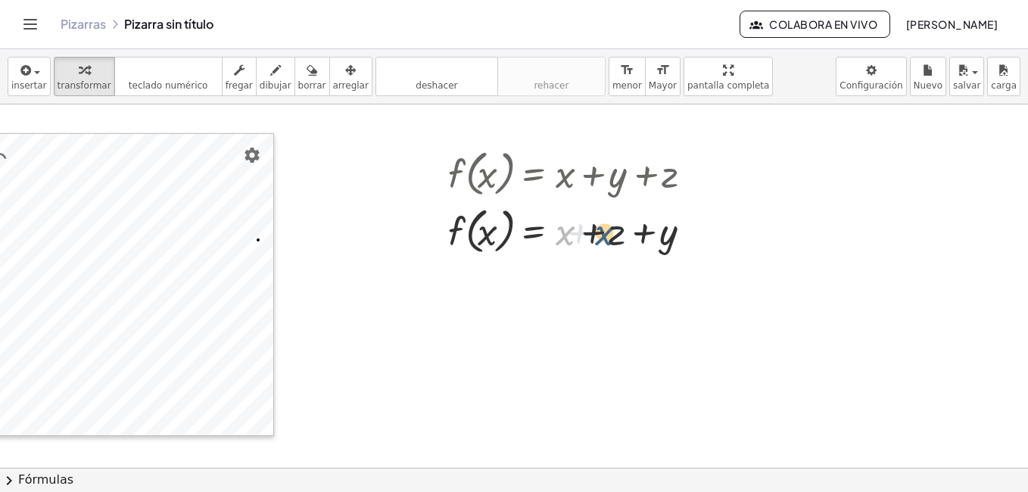
drag, startPoint x: 552, startPoint y: 234, endPoint x: 594, endPoint y: 234, distance: 42.4
click at [594, 234] on div at bounding box center [577, 230] width 272 height 58
click at [588, 157] on div at bounding box center [577, 173] width 272 height 58
click at [555, 179] on div at bounding box center [577, 173] width 272 height 58
click at [333, 80] on span "arreglar" at bounding box center [351, 85] width 36 height 11
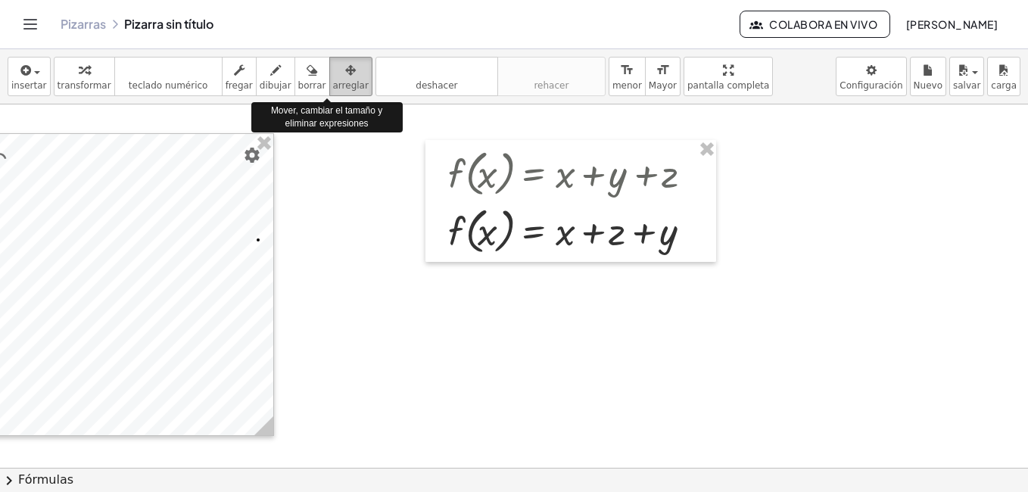
click at [333, 81] on span "arreglar" at bounding box center [351, 85] width 36 height 11
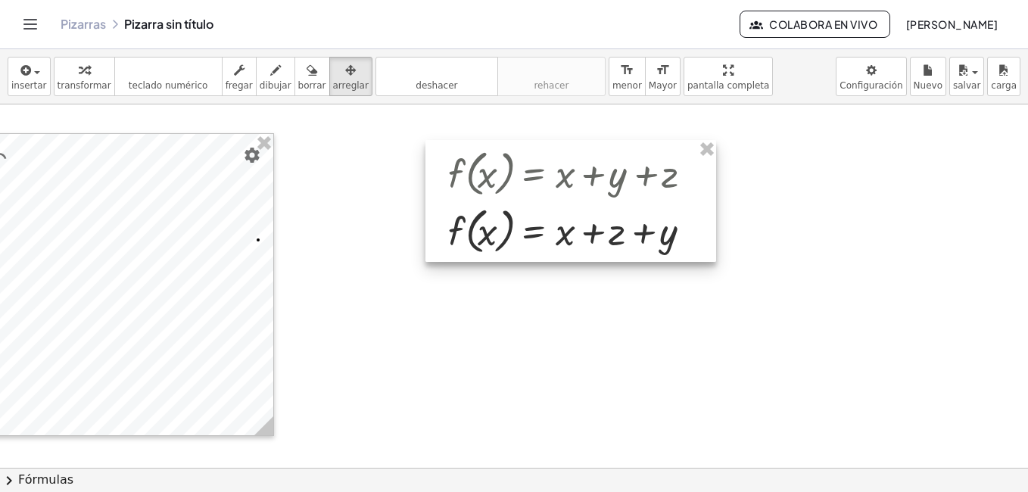
click at [585, 230] on div at bounding box center [570, 201] width 291 height 122
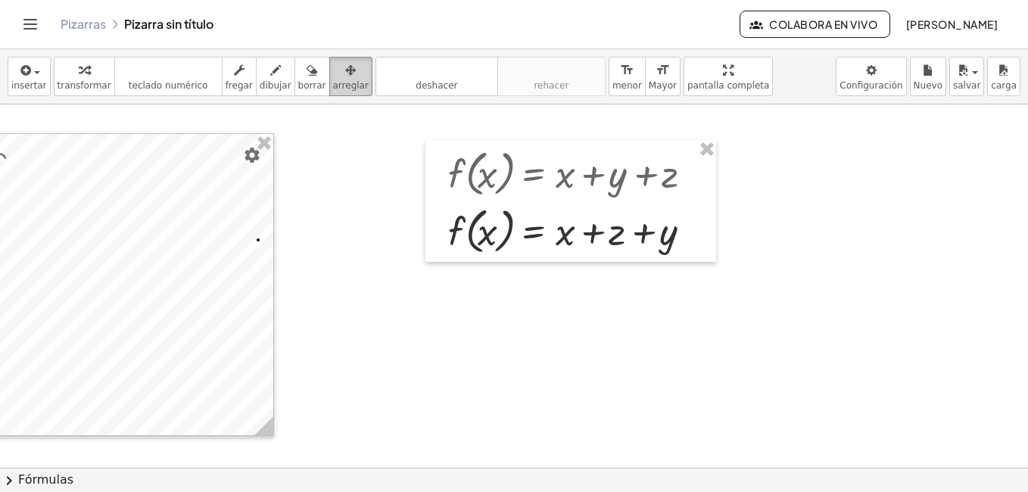
click at [333, 89] on span "arreglar" at bounding box center [351, 85] width 36 height 11
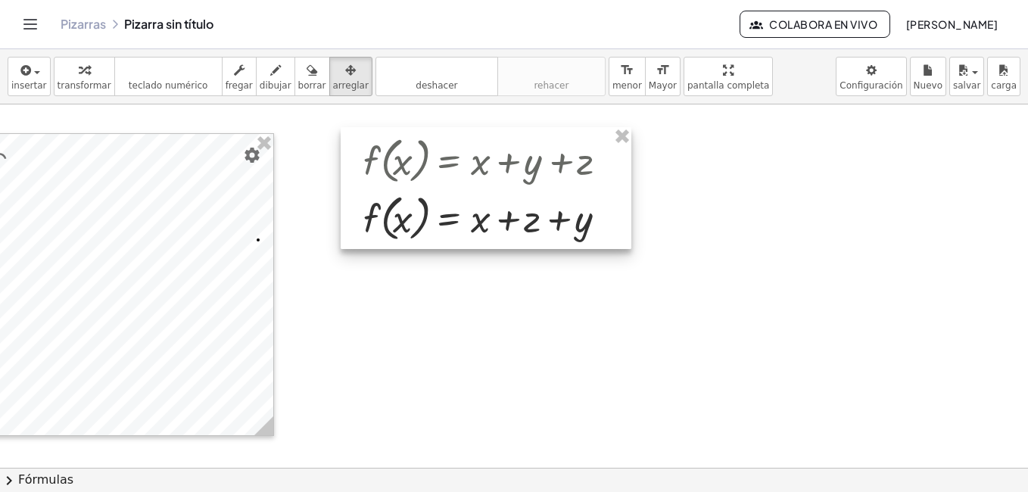
drag, startPoint x: 499, startPoint y: 207, endPoint x: 414, endPoint y: 195, distance: 85.8
click at [414, 195] on div at bounding box center [486, 188] width 291 height 122
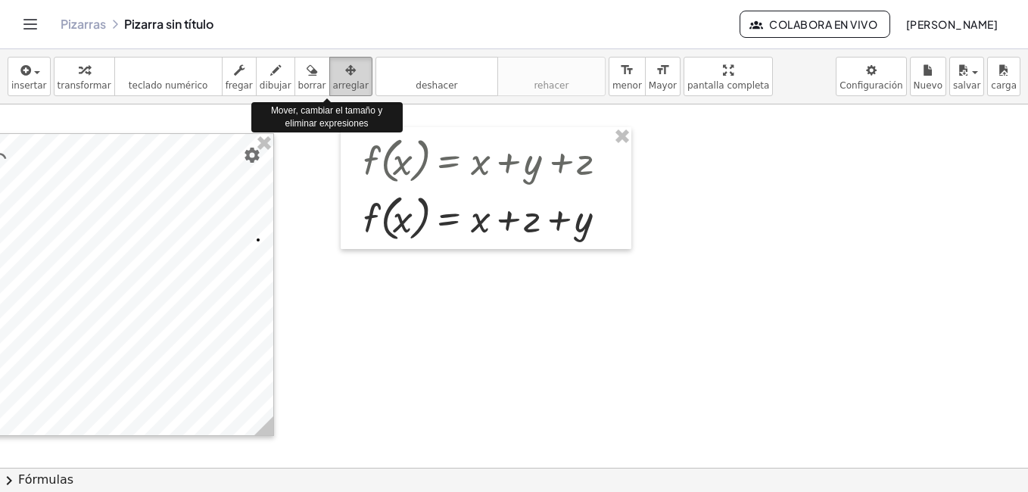
click at [333, 80] on span "arreglar" at bounding box center [351, 85] width 36 height 11
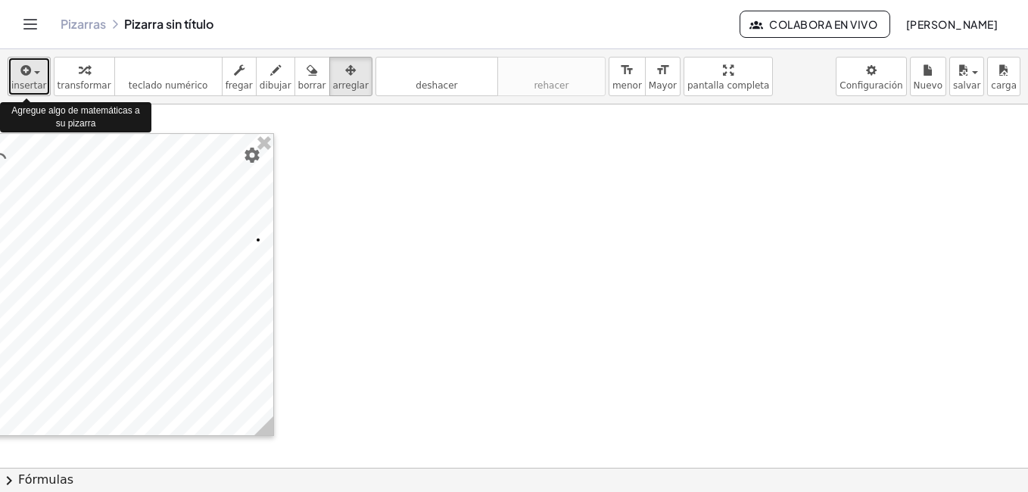
click at [20, 86] on span "insertar" at bounding box center [29, 85] width 36 height 11
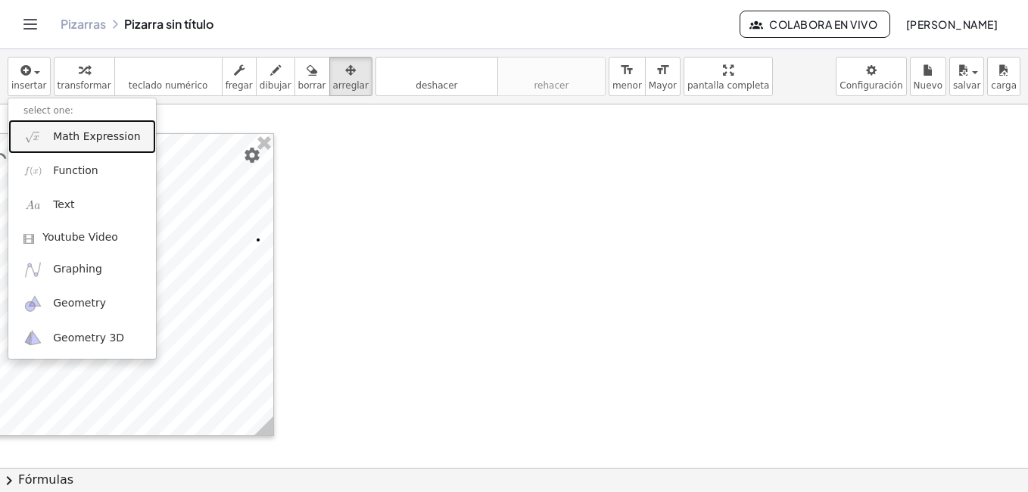
click at [72, 147] on link "Math Expression" at bounding box center [82, 137] width 148 height 34
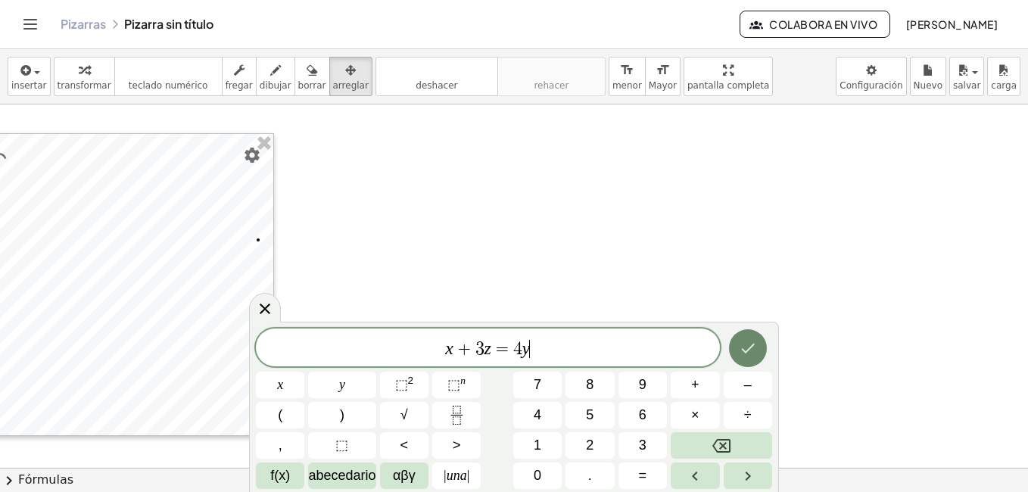
click at [739, 355] on icon "Hecho" at bounding box center [748, 348] width 18 height 18
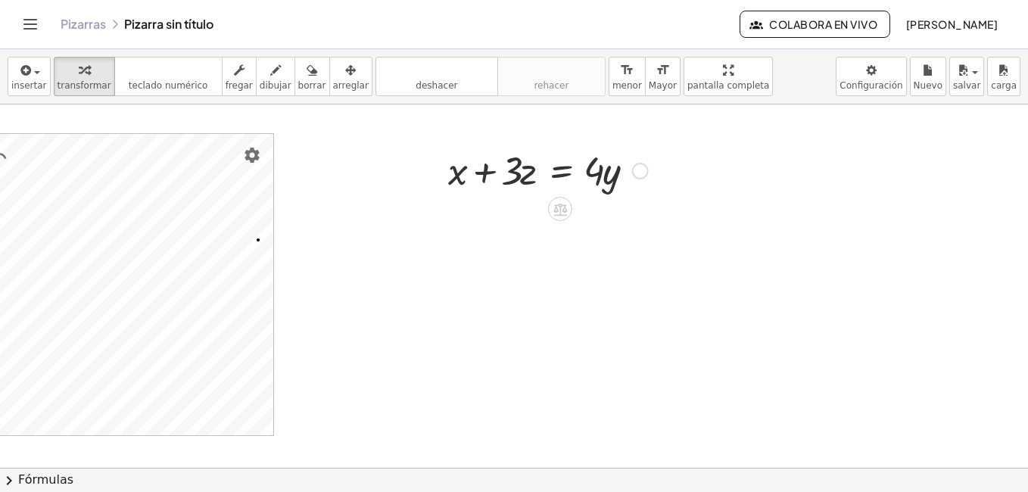
click at [566, 154] on div at bounding box center [548, 169] width 215 height 51
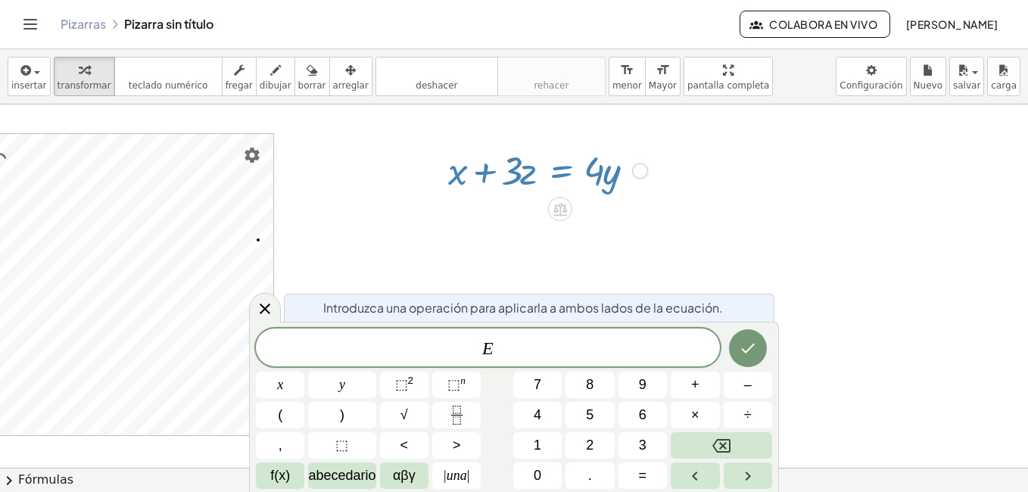
click at [554, 173] on div at bounding box center [548, 169] width 215 height 51
click at [333, 83] on span "arreglar" at bounding box center [351, 85] width 36 height 11
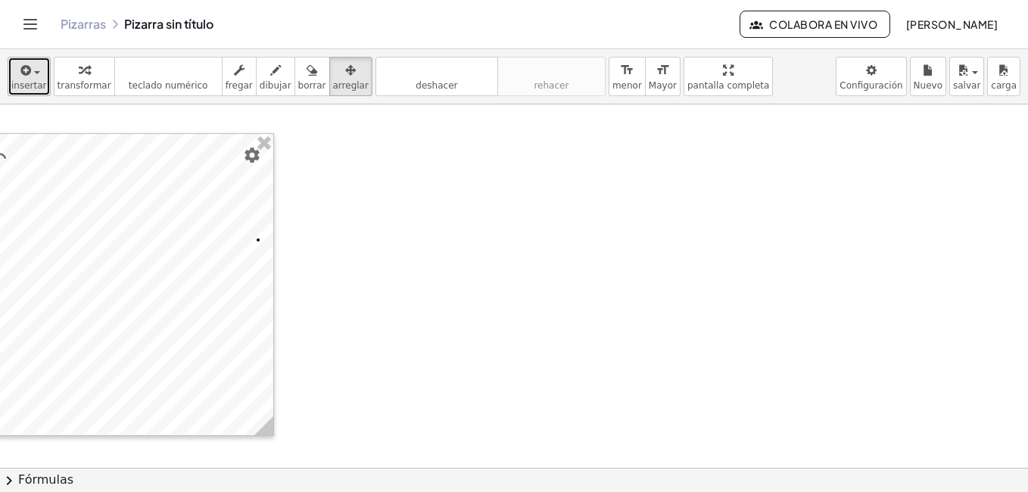
click at [27, 82] on span "insertar" at bounding box center [29, 85] width 36 height 11
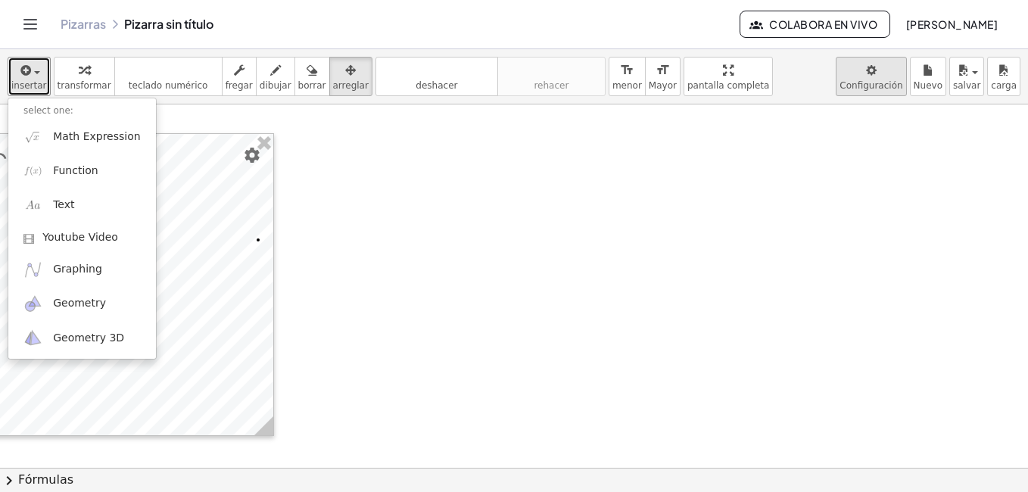
click at [889, 92] on body "Actividades matemáticas comprensibles Pizarras Clases Cuenta v1.28.5 | Política…" at bounding box center [514, 246] width 1028 height 492
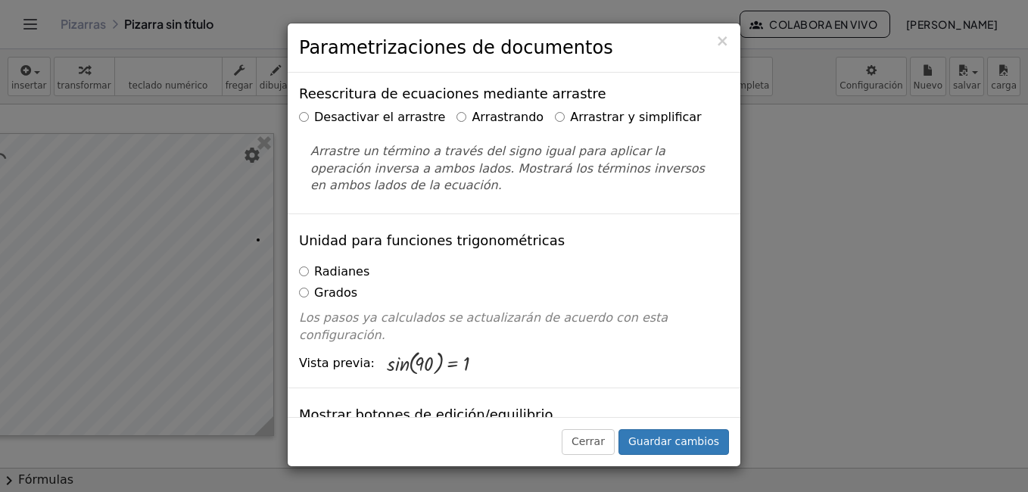
scroll to position [65, 0]
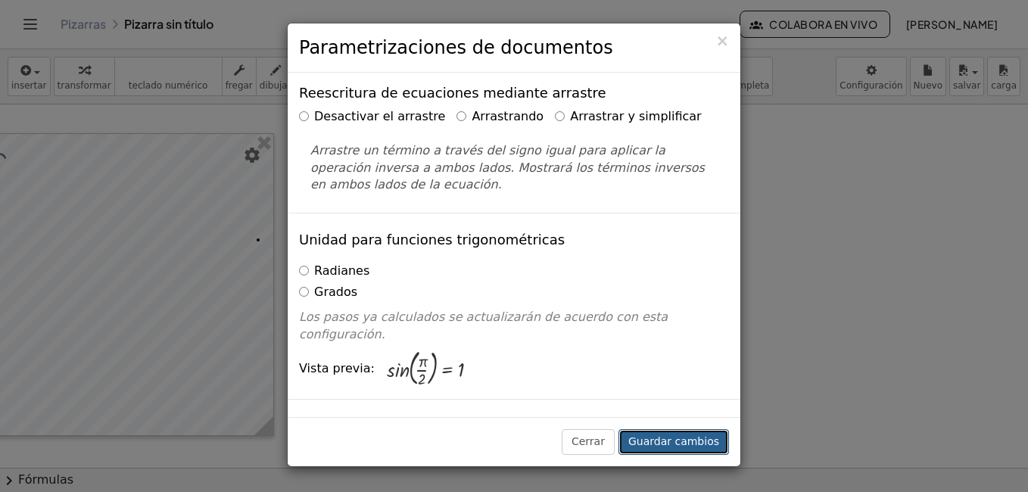
click at [640, 449] on button "Guardar cambios" at bounding box center [674, 442] width 111 height 26
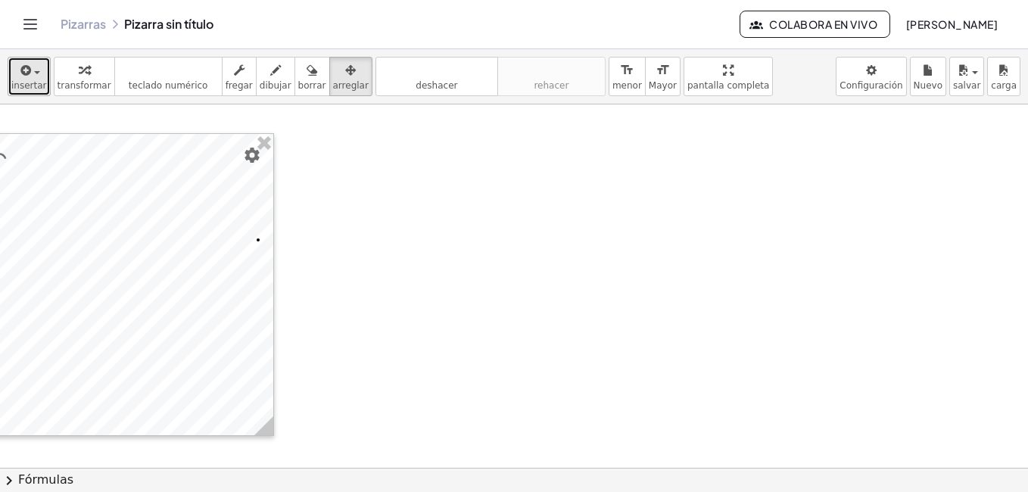
click at [31, 85] on span "insertar" at bounding box center [29, 85] width 36 height 11
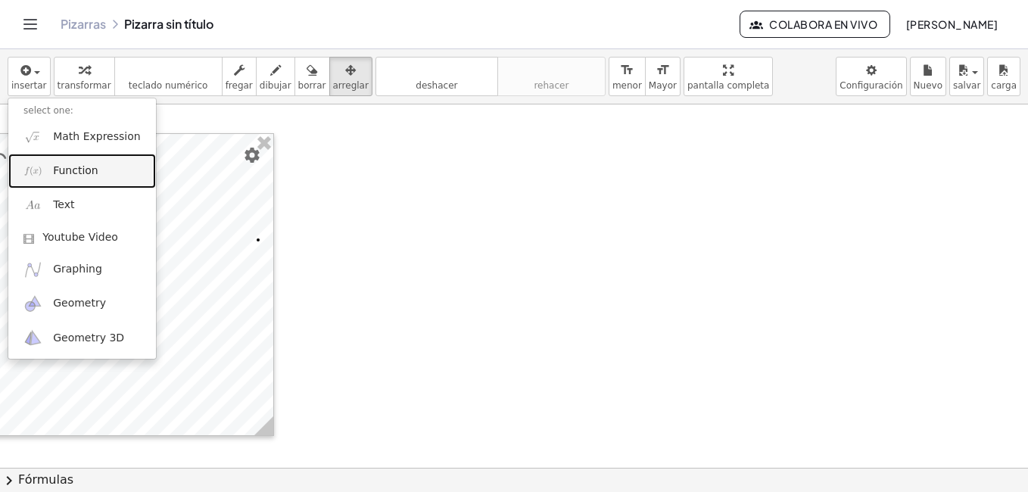
click at [112, 170] on link "Function" at bounding box center [82, 171] width 148 height 34
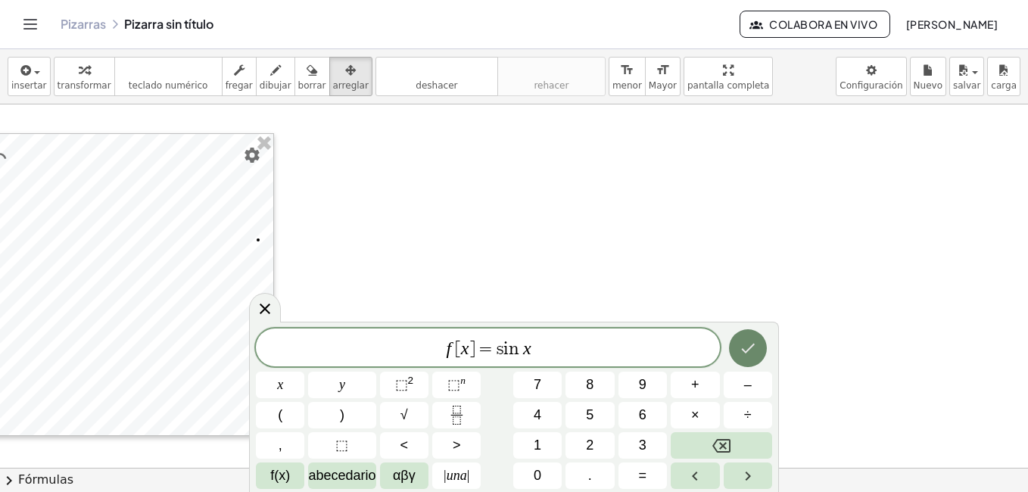
click at [739, 357] on icon "Hecho" at bounding box center [748, 348] width 18 height 18
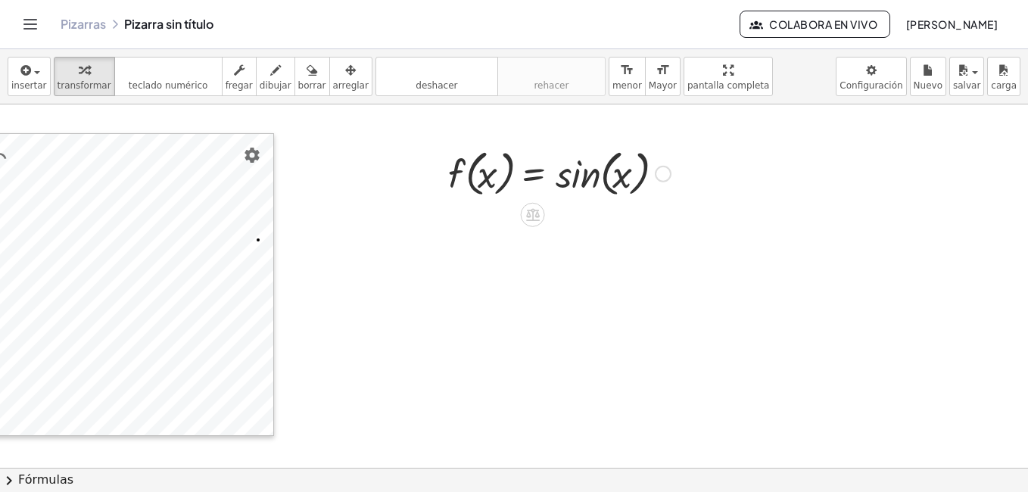
click at [616, 174] on div at bounding box center [560, 173] width 238 height 58
drag, startPoint x: 613, startPoint y: 177, endPoint x: 682, endPoint y: 160, distance: 71.1
click at [619, 263] on div at bounding box center [398, 449] width 1259 height 727
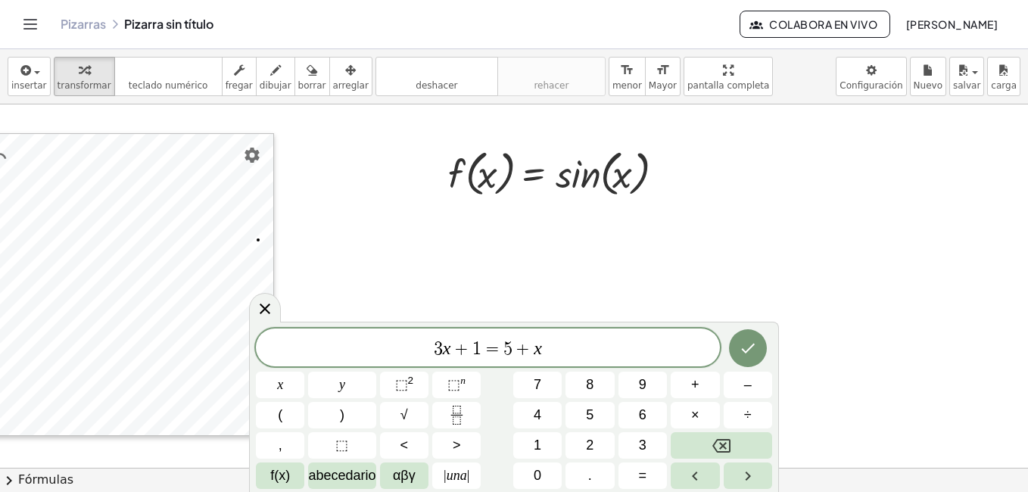
click at [619, 263] on div at bounding box center [398, 449] width 1259 height 727
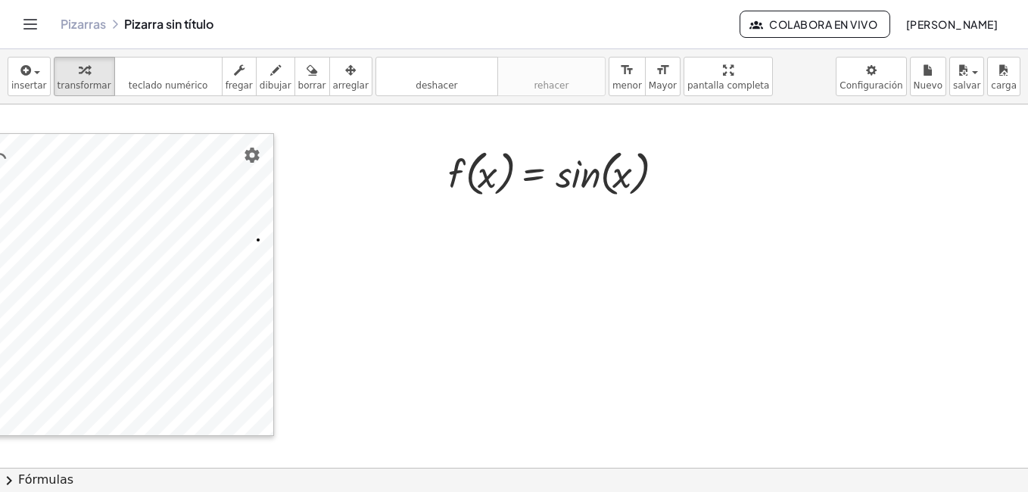
click at [619, 263] on div at bounding box center [398, 449] width 1259 height 727
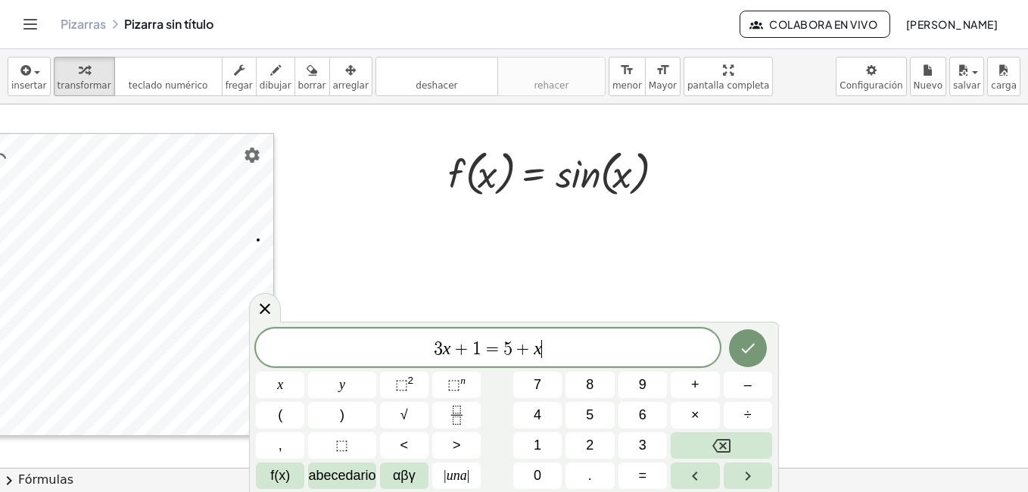
click at [619, 263] on div at bounding box center [398, 449] width 1259 height 727
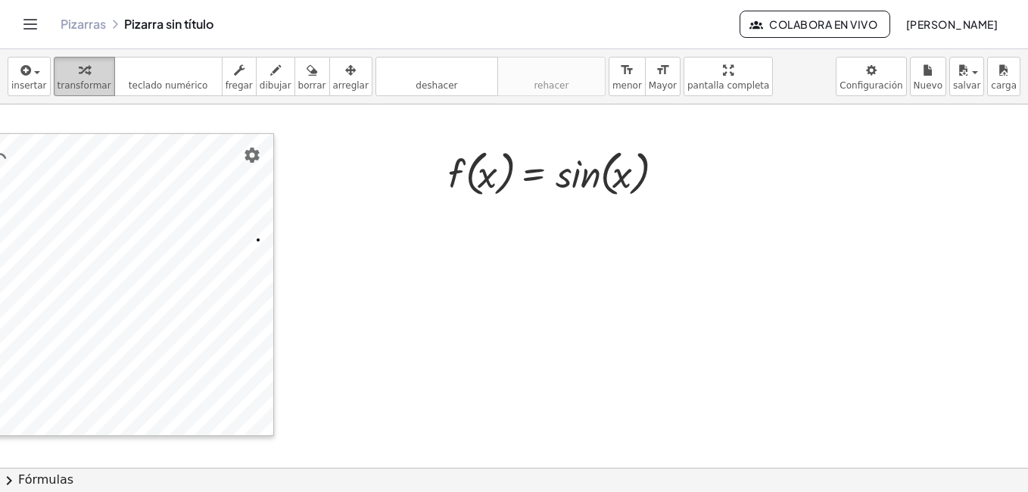
click at [91, 89] on span "transformar" at bounding box center [85, 85] width 54 height 11
click at [74, 81] on span "transformar" at bounding box center [85, 85] width 54 height 11
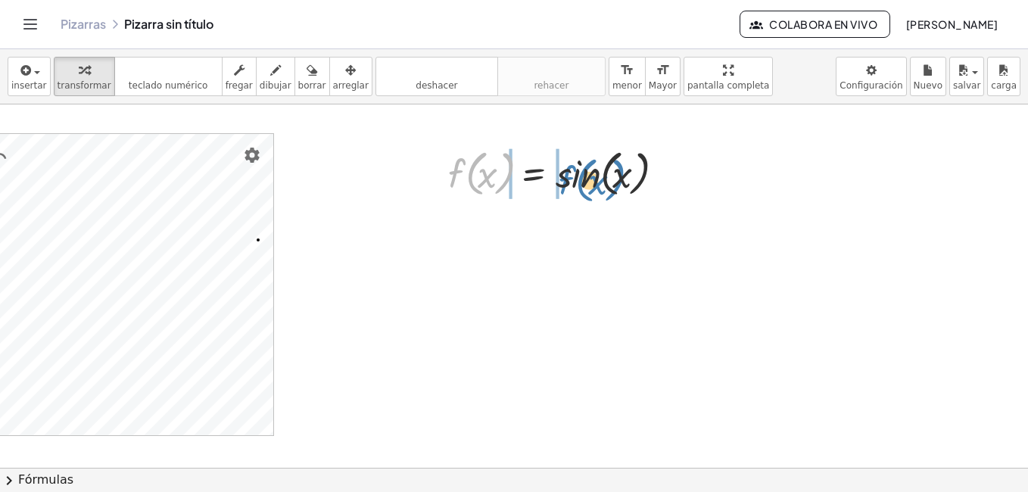
drag, startPoint x: 492, startPoint y: 187, endPoint x: 603, endPoint y: 194, distance: 110.7
click at [603, 194] on div at bounding box center [560, 173] width 238 height 58
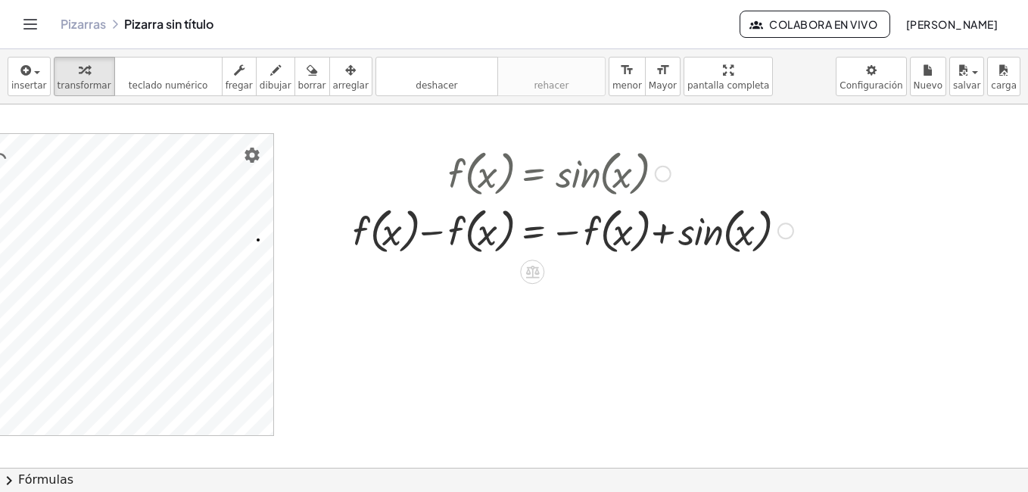
click at [410, 230] on div at bounding box center [573, 230] width 456 height 58
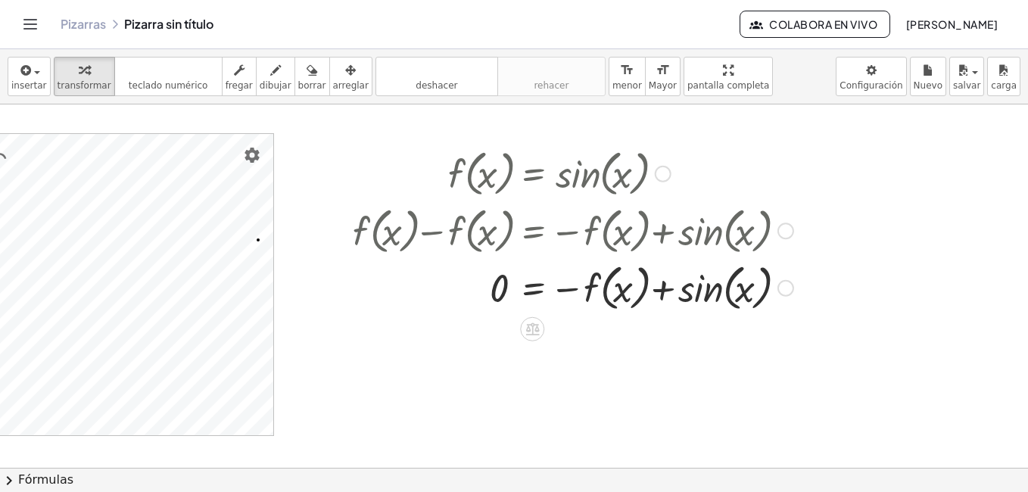
click at [628, 285] on div at bounding box center [573, 287] width 456 height 58
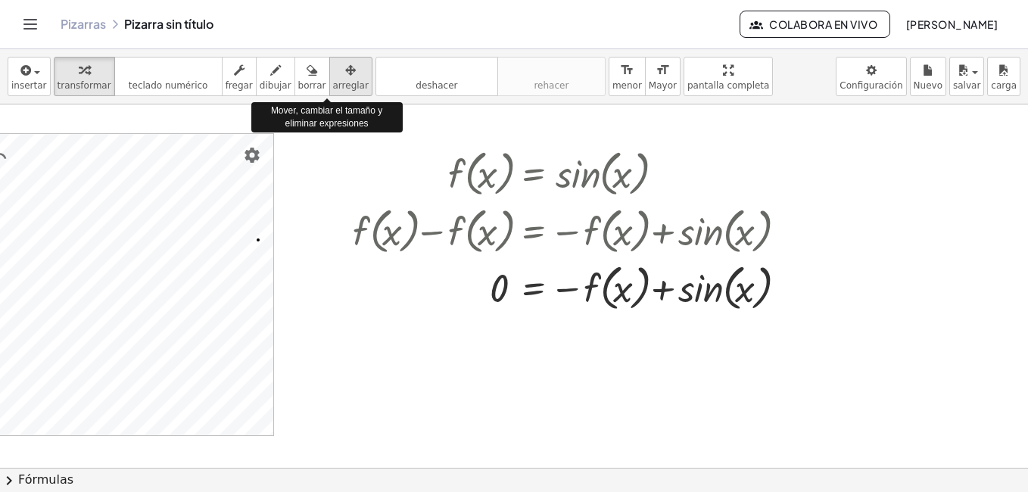
click at [334, 85] on span "arreglar" at bounding box center [351, 85] width 36 height 11
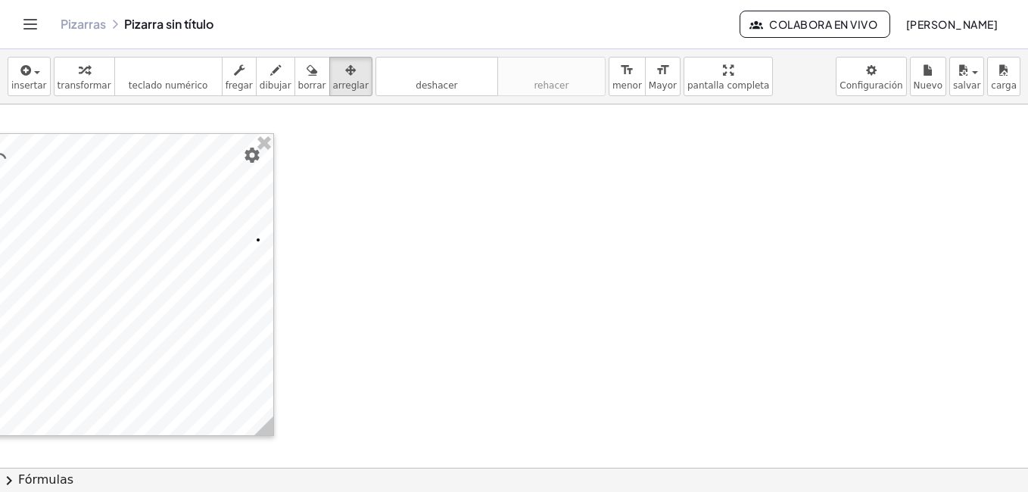
click at [765, 220] on div at bounding box center [398, 449] width 1259 height 727
